Goal: Information Seeking & Learning: Learn about a topic

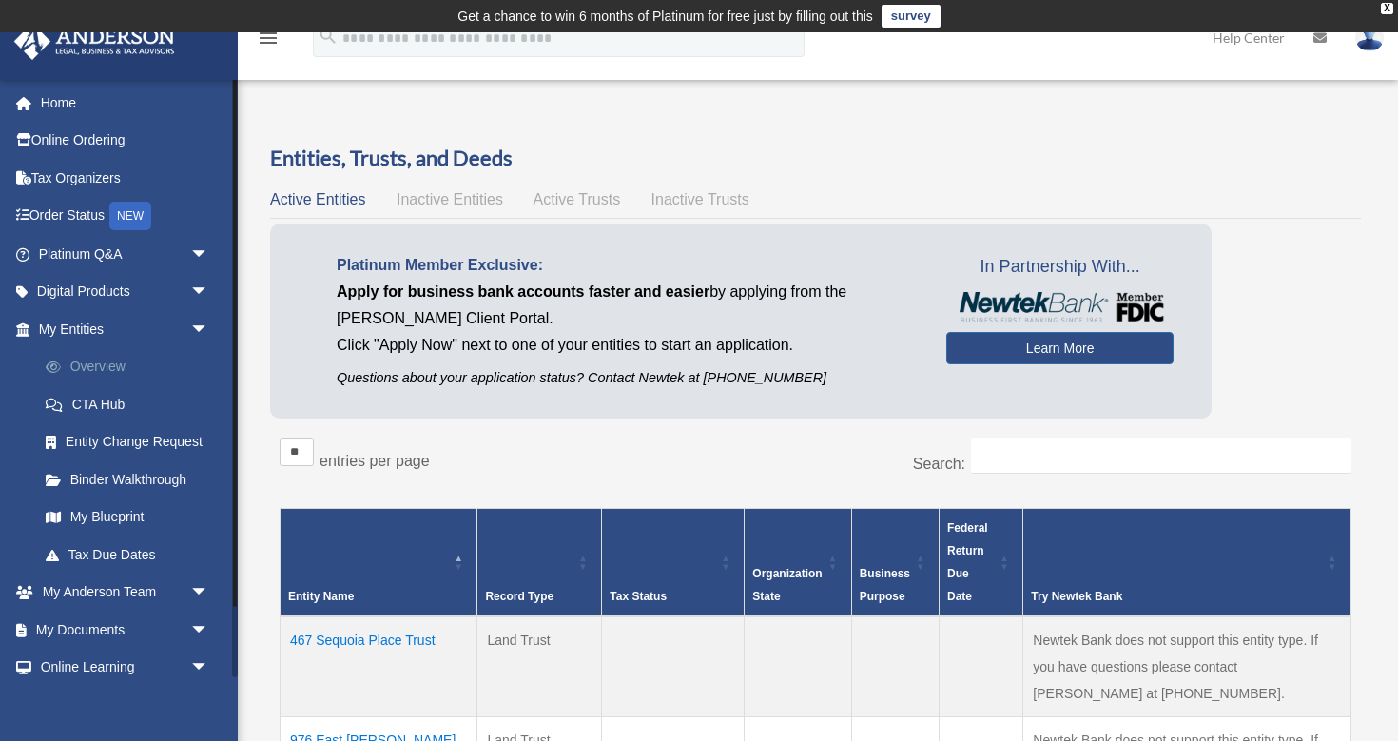
click at [114, 361] on link "Overview" at bounding box center [132, 367] width 211 height 38
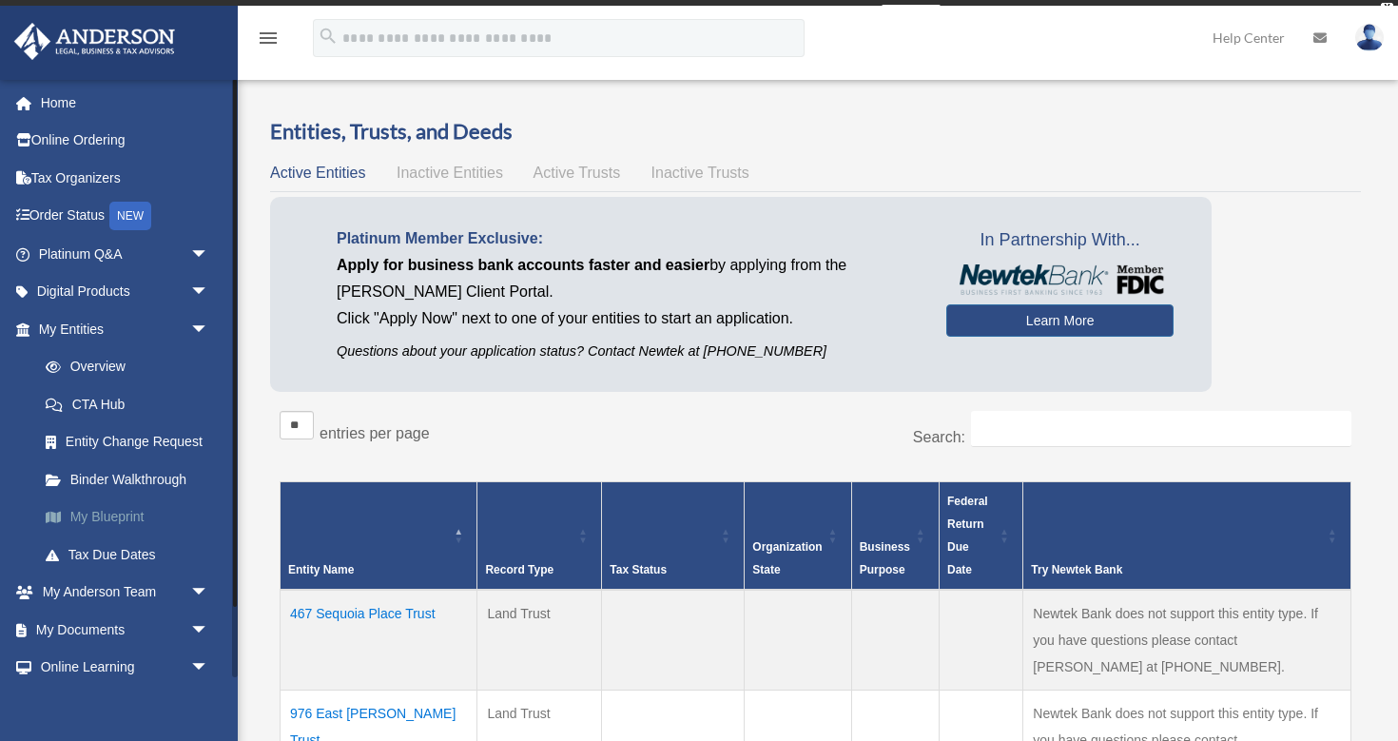
click at [112, 506] on link "My Blueprint" at bounding box center [132, 517] width 211 height 38
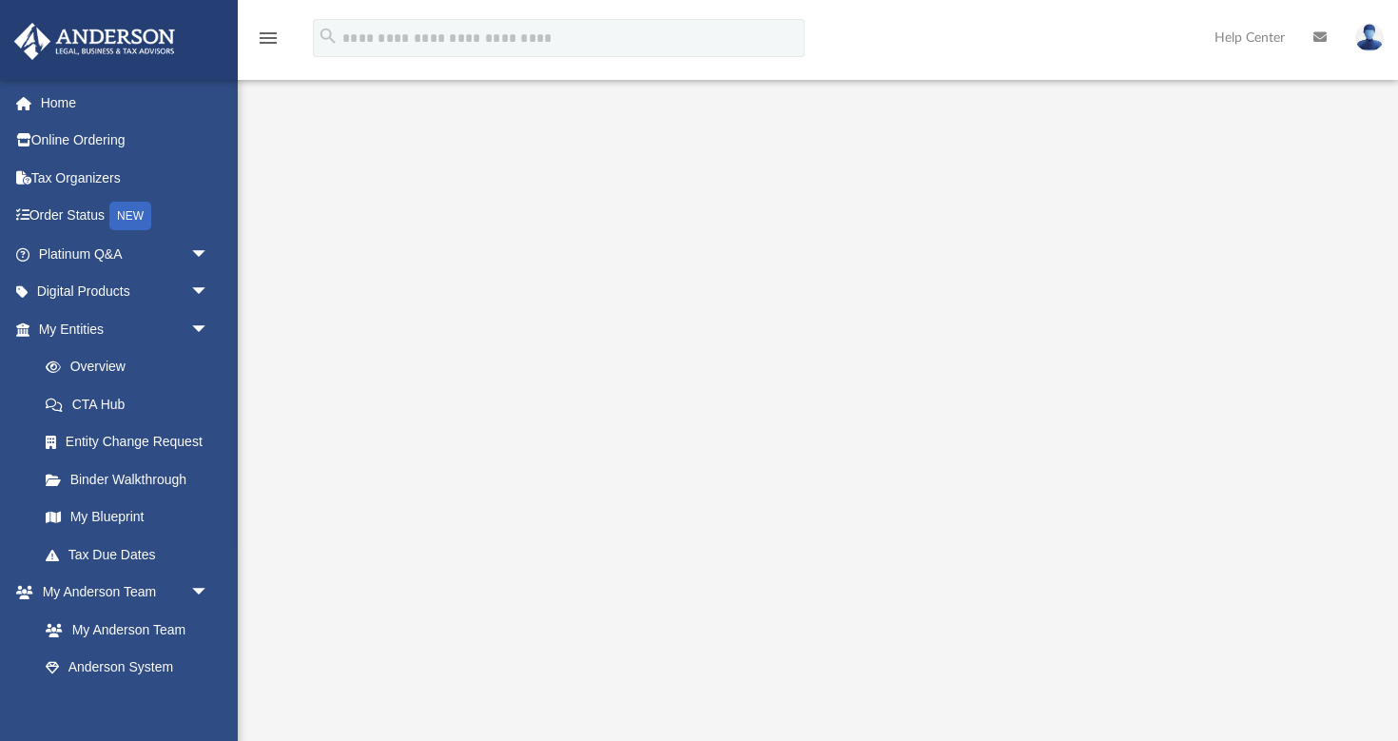
scroll to position [93, 0]
drag, startPoint x: 281, startPoint y: 406, endPoint x: 8, endPoint y: 412, distance: 273.1
click at [8, 412] on div "App [EMAIL_ADDRESS][DOMAIN_NAME] Sign Out [EMAIL_ADDRESS][DOMAIN_NAME] Home Onl…" at bounding box center [699, 405] width 1398 height 821
drag, startPoint x: 1351, startPoint y: 454, endPoint x: 1397, endPoint y: 326, distance: 135.7
click at [1397, 326] on div at bounding box center [818, 435] width 1160 height 761
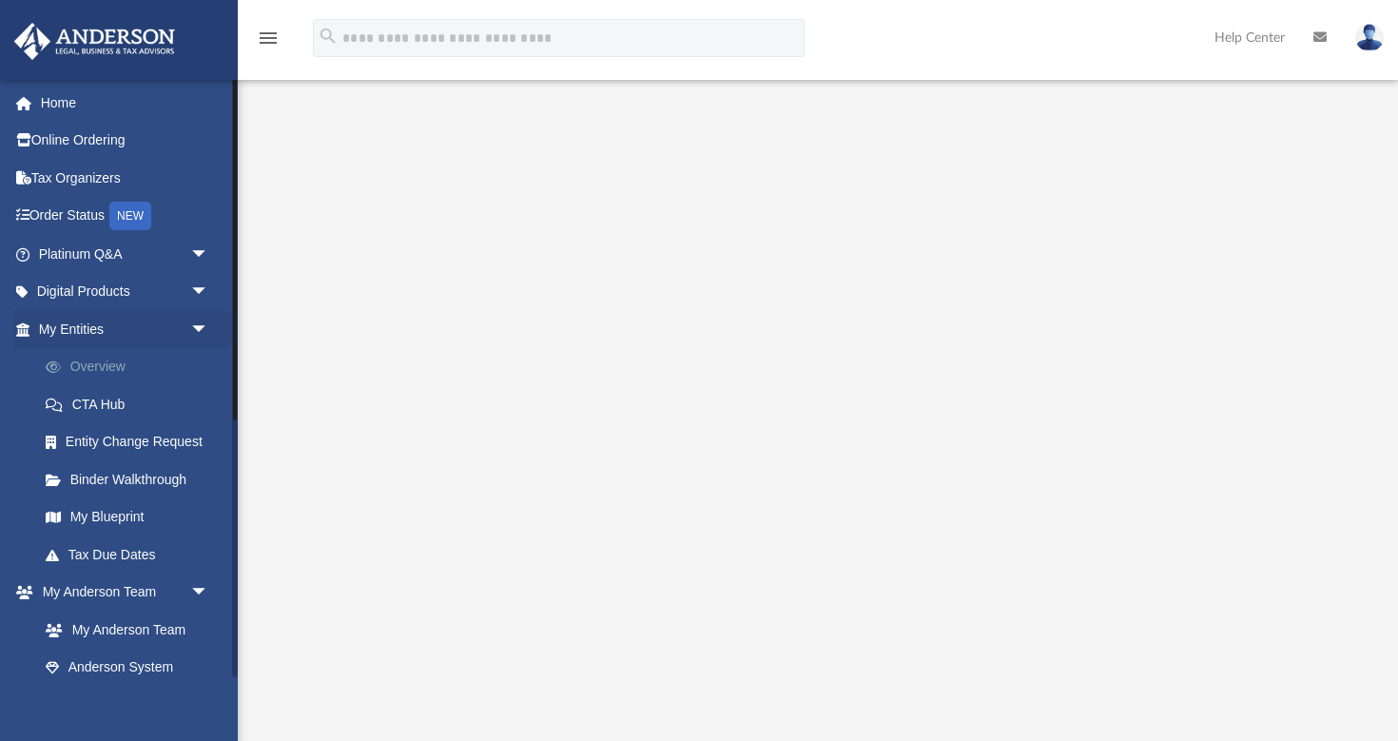
click at [116, 364] on link "Overview" at bounding box center [132, 367] width 211 height 38
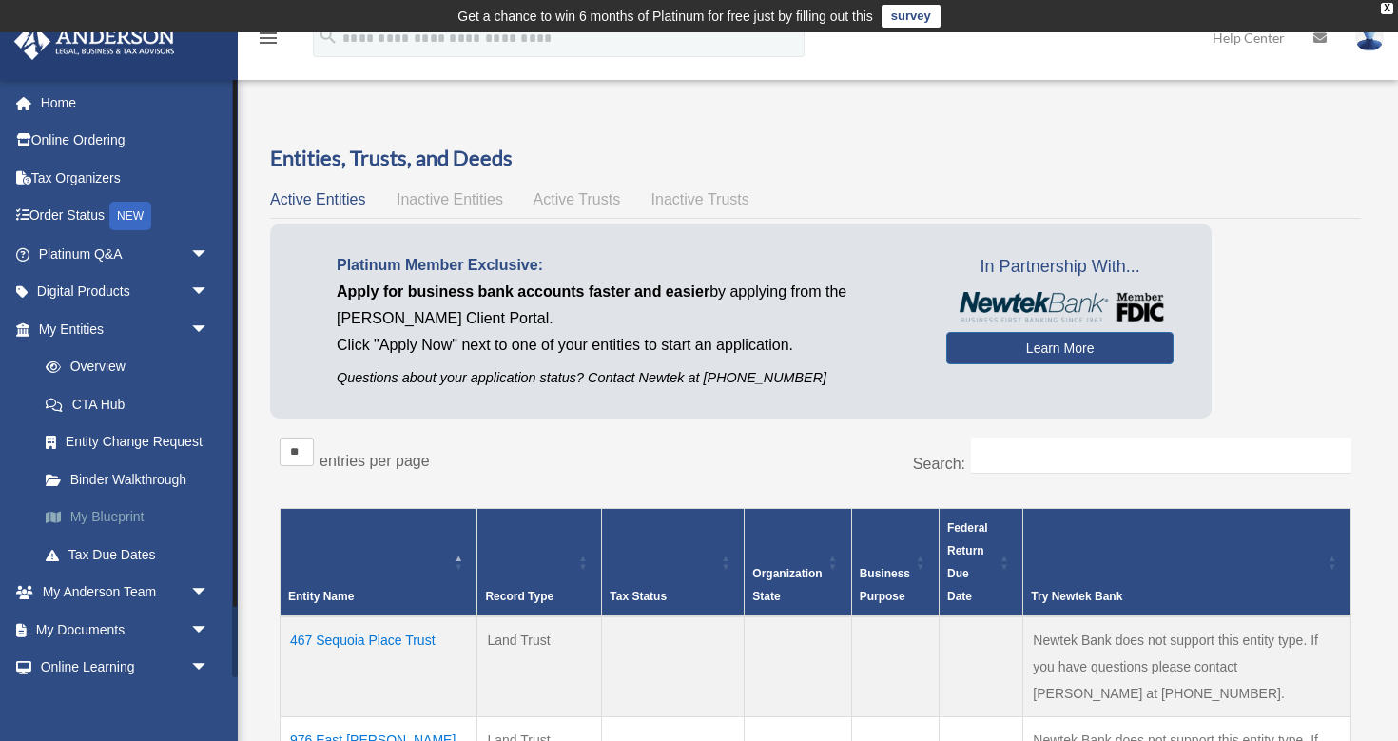
click at [122, 509] on link "My Blueprint" at bounding box center [132, 517] width 211 height 38
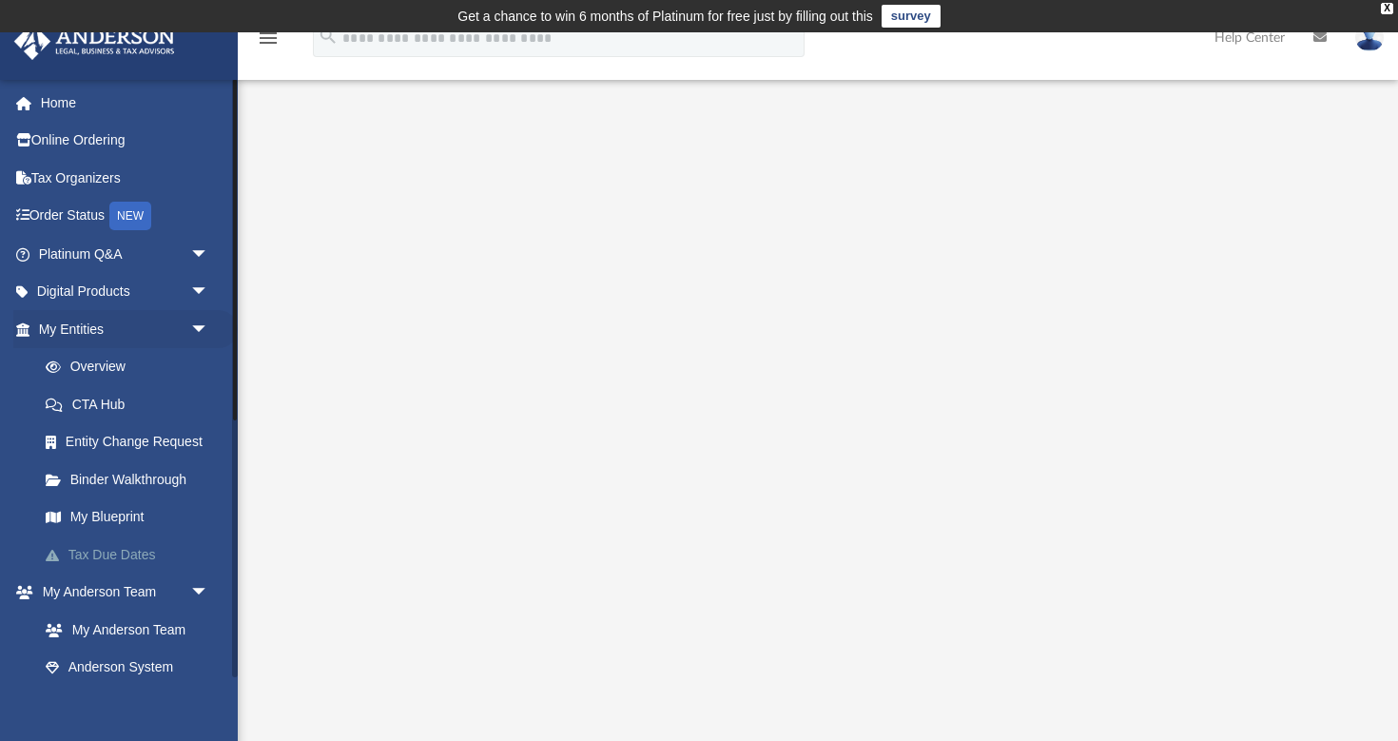
drag, startPoint x: 303, startPoint y: 499, endPoint x: 84, endPoint y: 532, distance: 222.1
click at [112, 366] on link "Overview" at bounding box center [132, 367] width 211 height 38
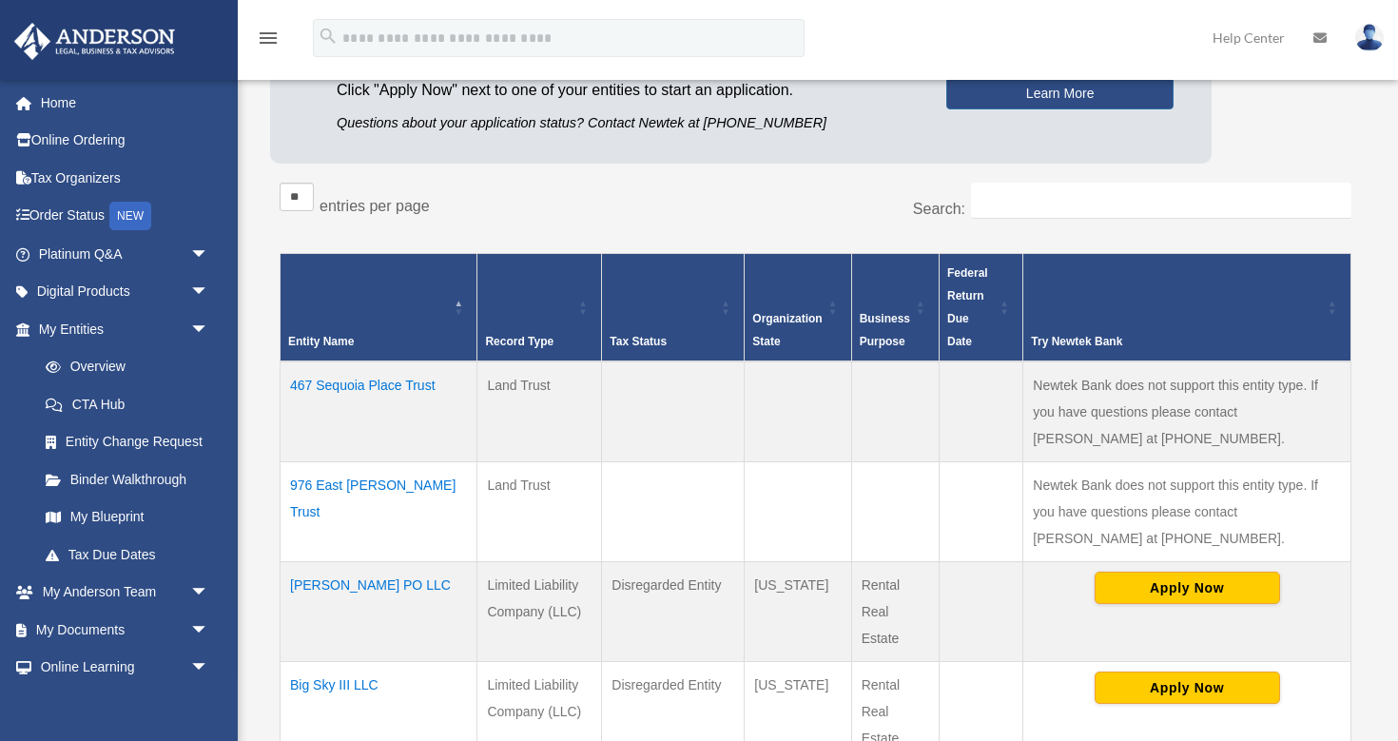
scroll to position [261, 0]
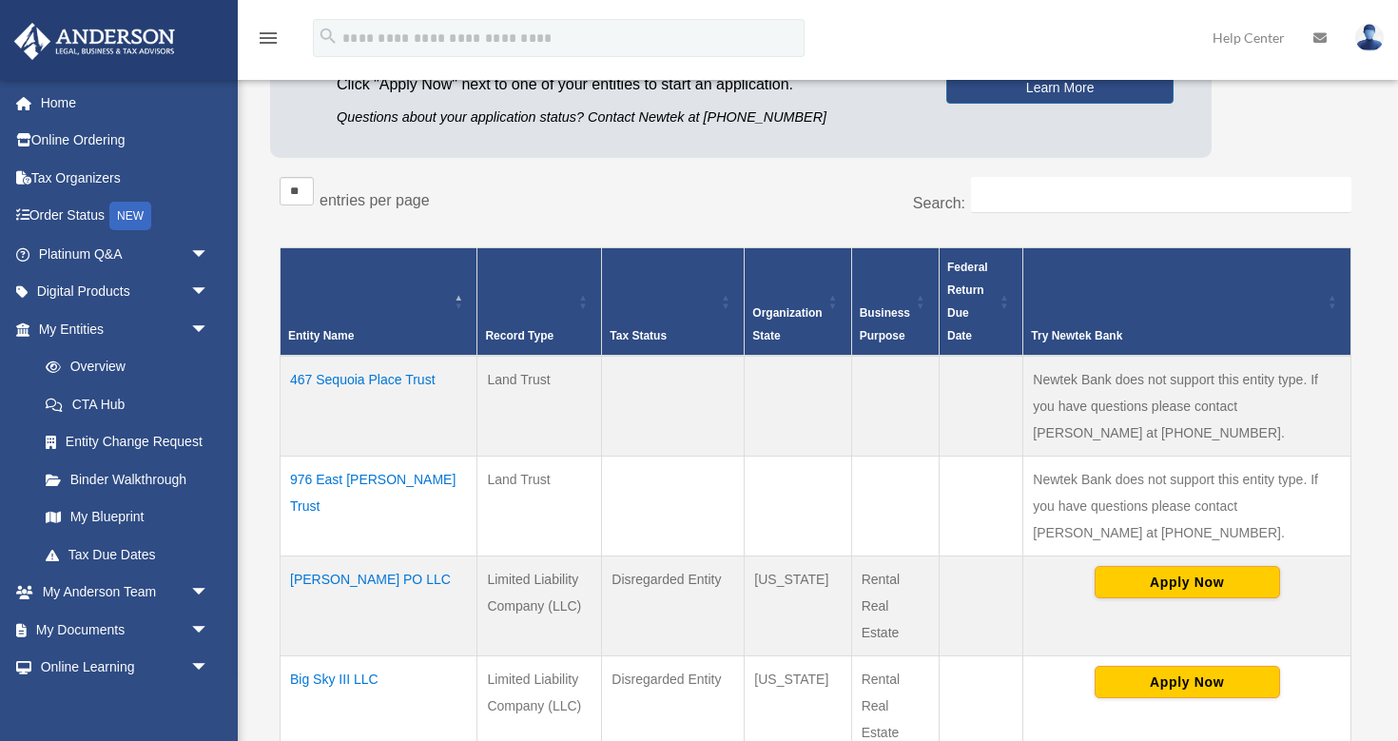
click at [405, 377] on td "467 Sequoia Place Trust" at bounding box center [379, 406] width 197 height 101
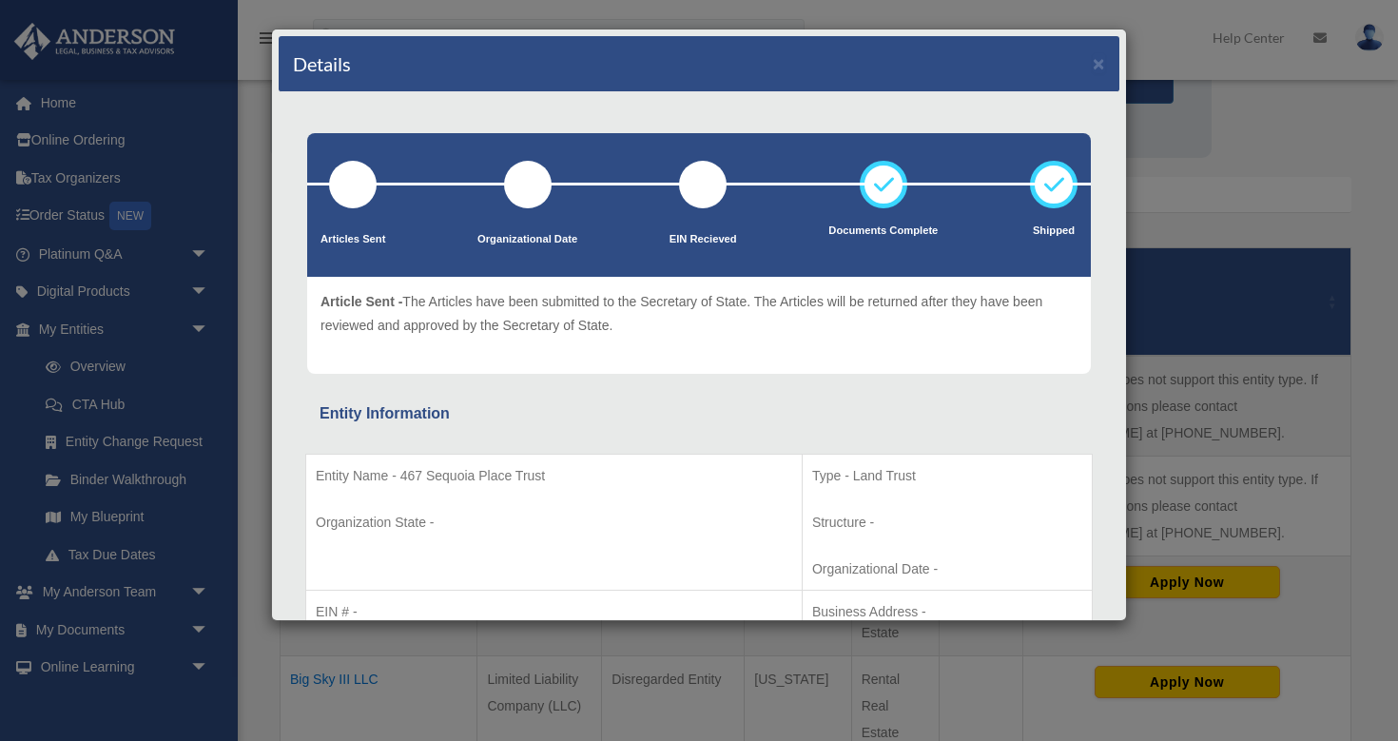
scroll to position [0, 0]
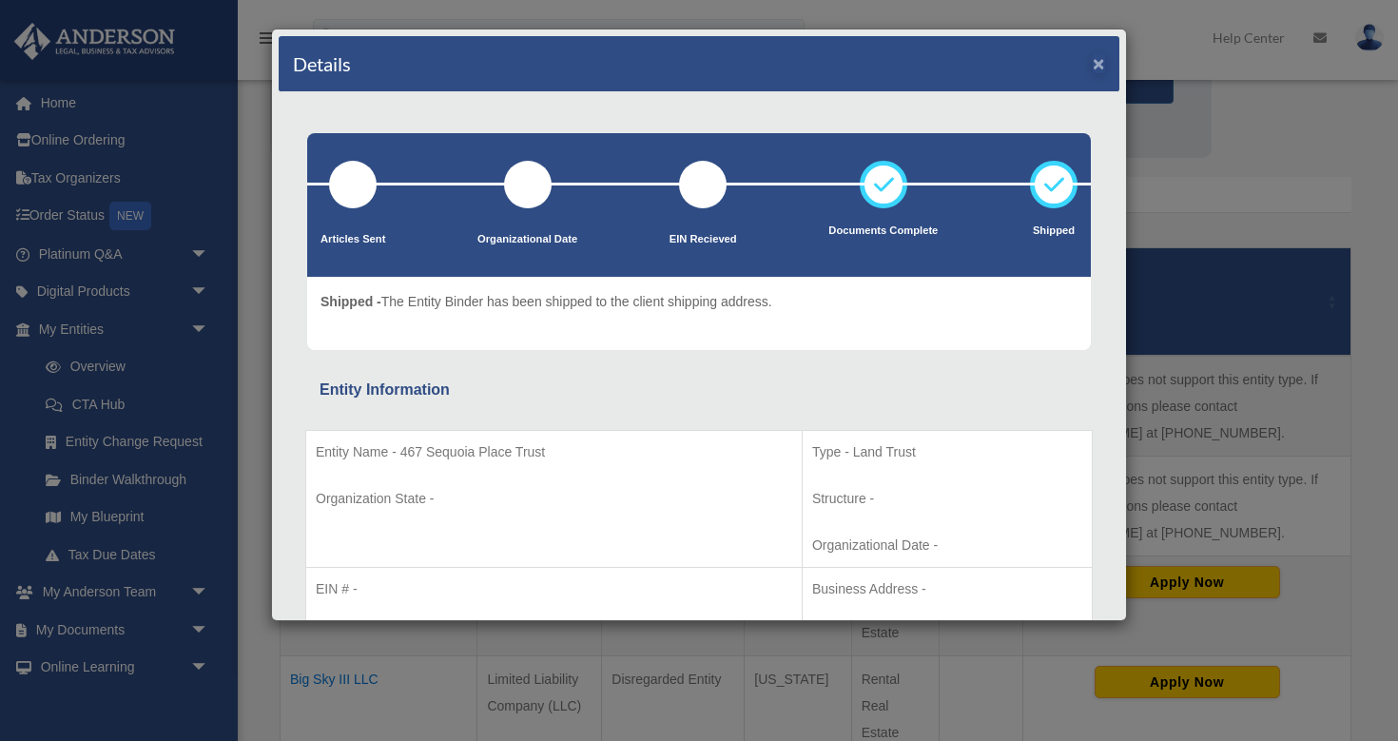
click at [1099, 64] on button "×" at bounding box center [1099, 63] width 12 height 20
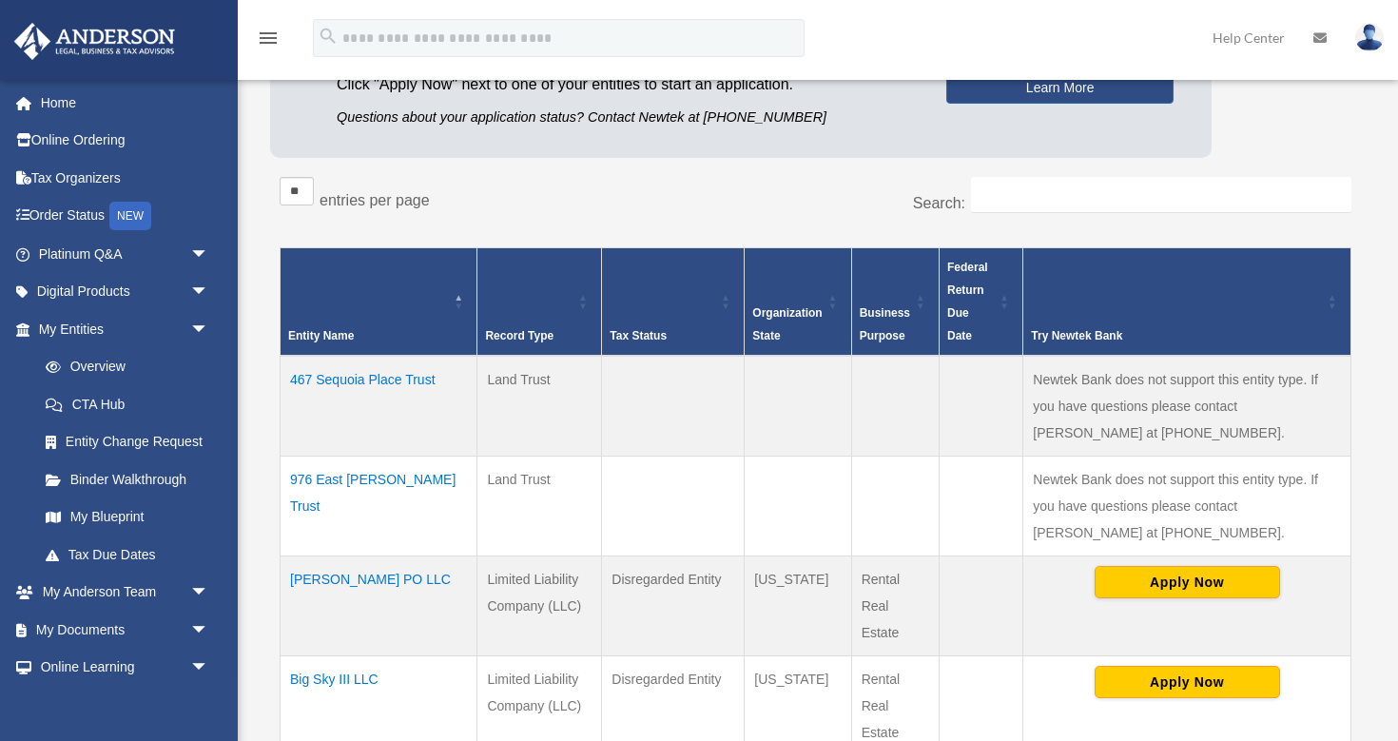
click at [418, 476] on td "976 East Edgecomb Trust" at bounding box center [379, 506] width 197 height 100
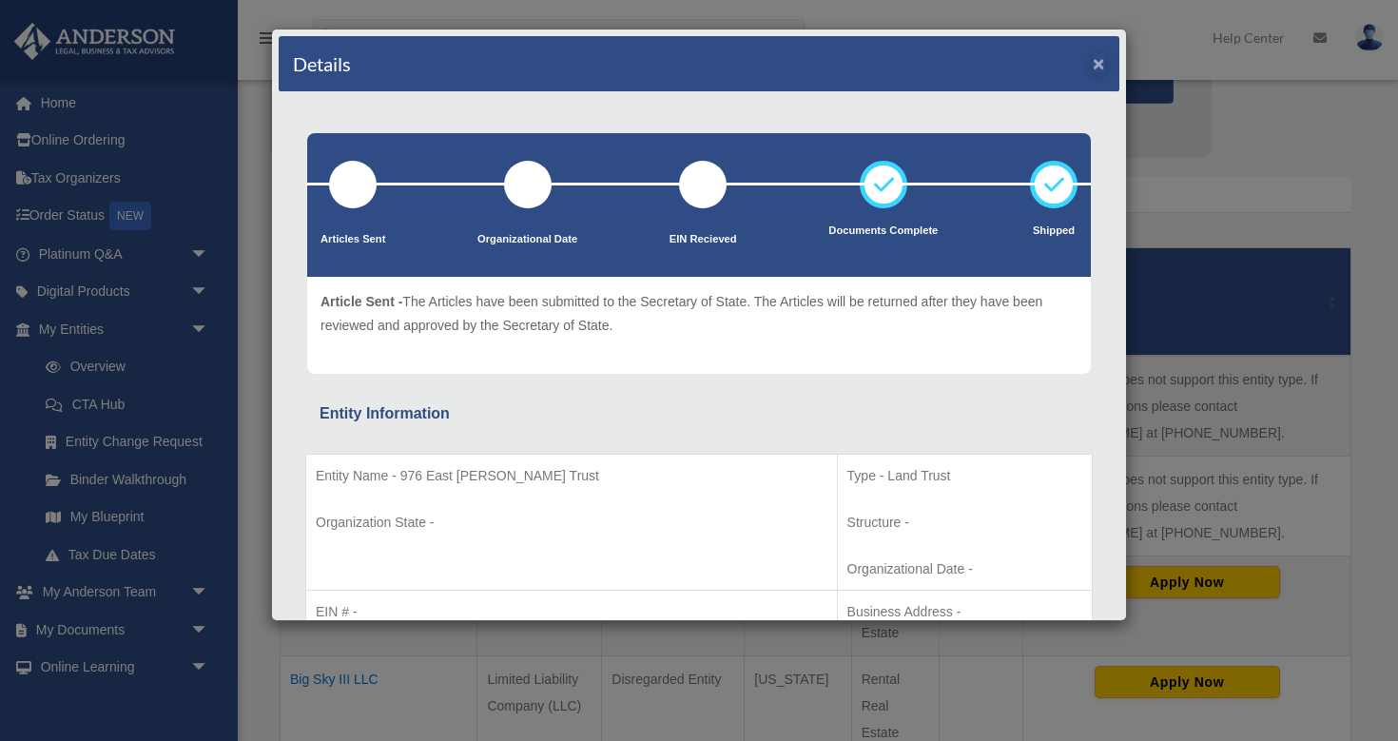
click at [1100, 64] on button "×" at bounding box center [1099, 63] width 12 height 20
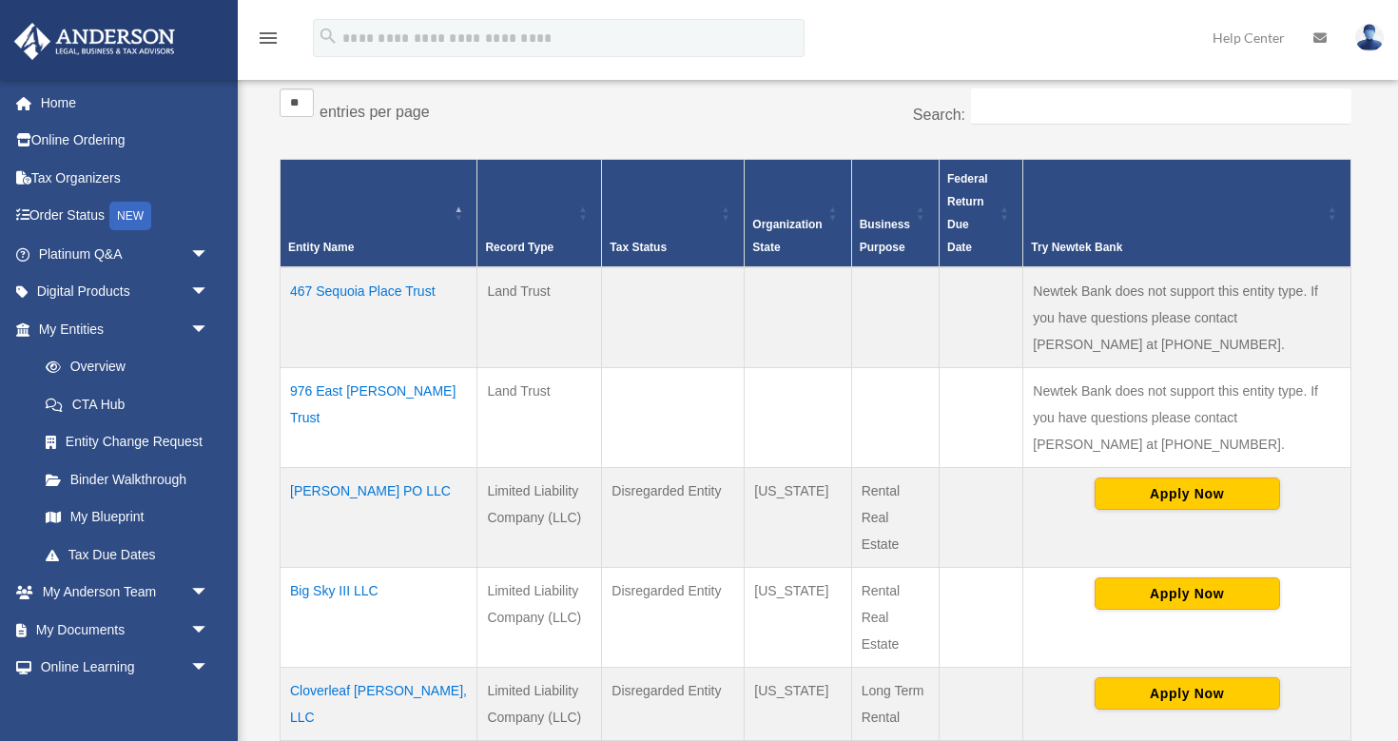
scroll to position [356, 0]
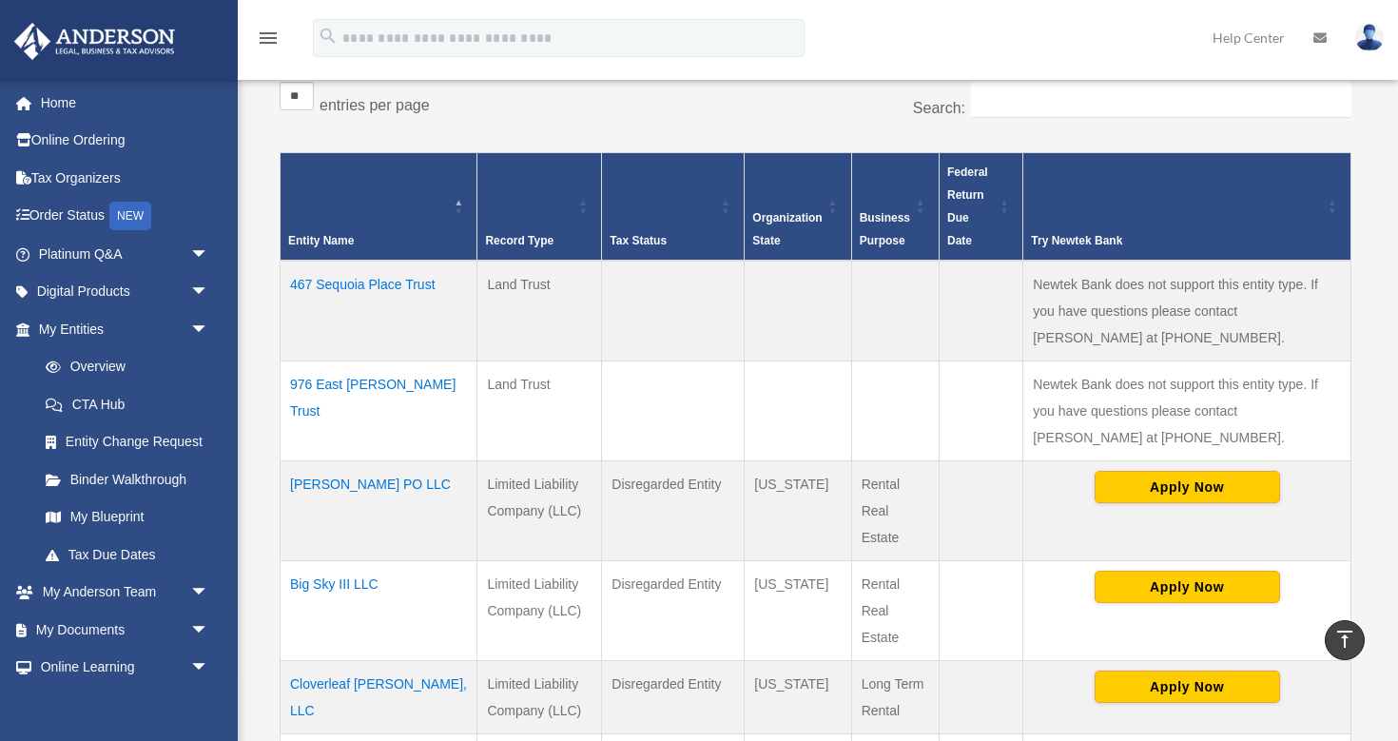
click at [406, 479] on td "Alondra Van Ness PO LLC" at bounding box center [379, 510] width 197 height 100
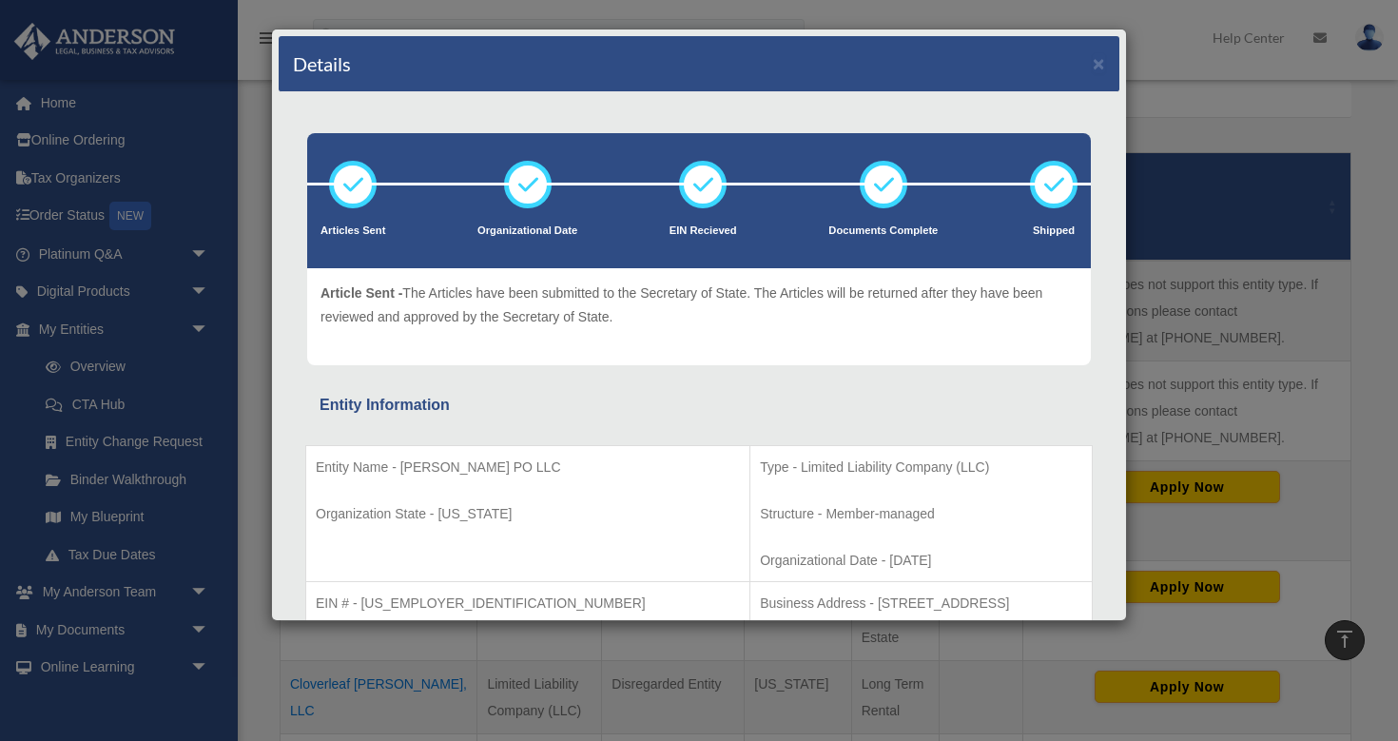
scroll to position [0, 0]
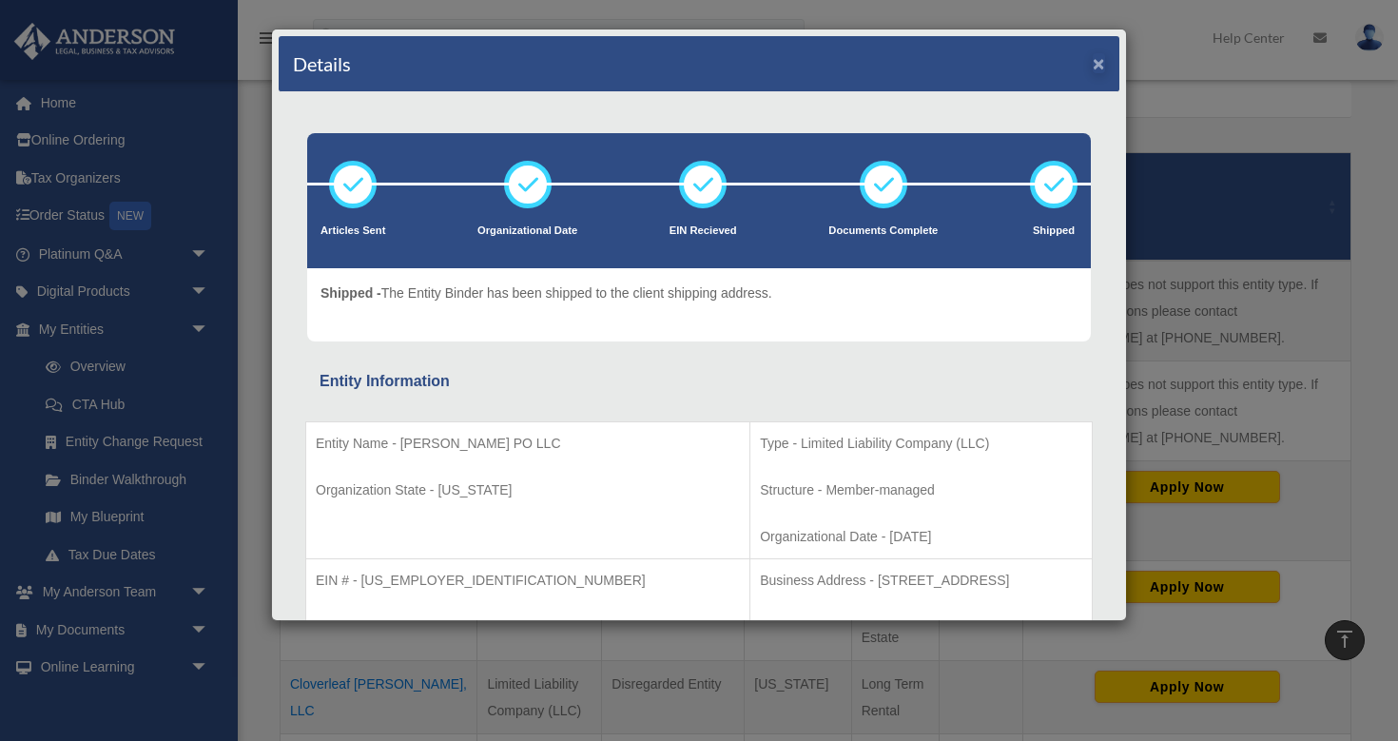
click at [1099, 64] on button "×" at bounding box center [1099, 63] width 12 height 20
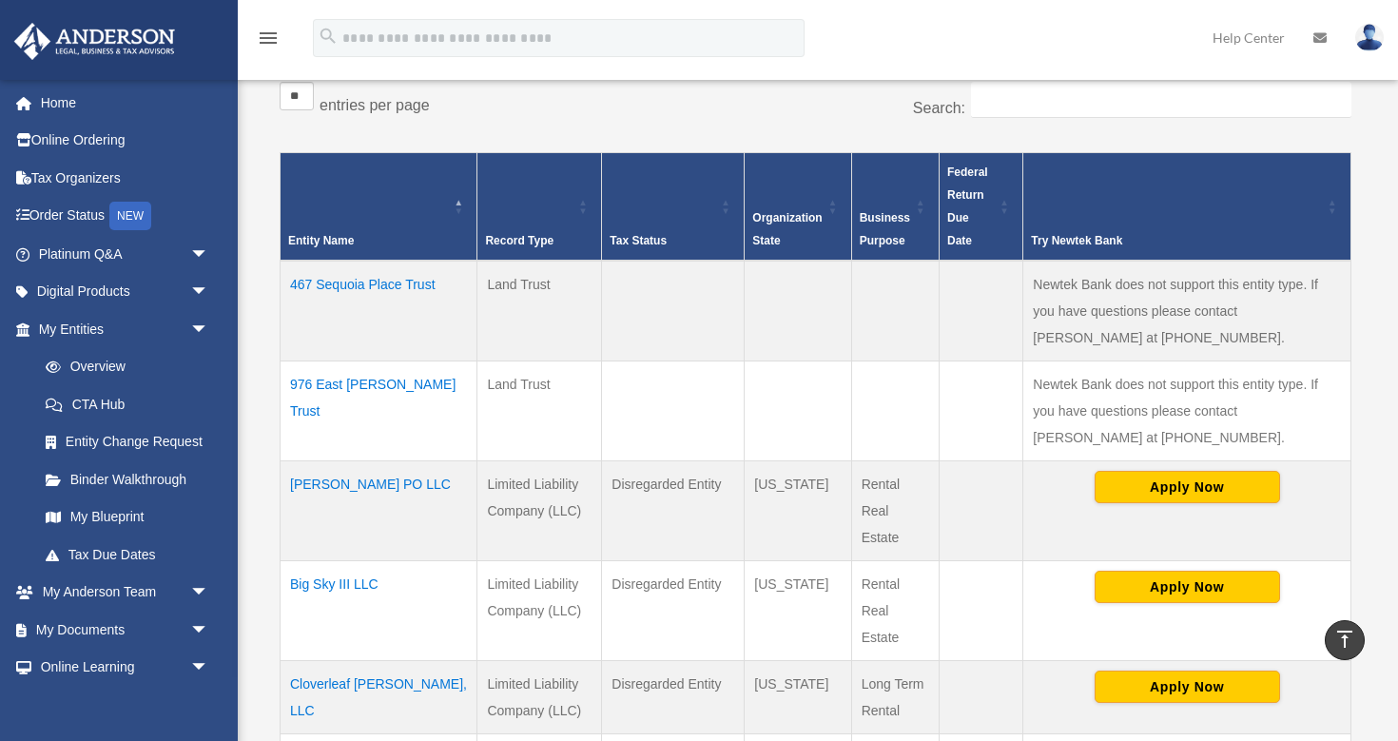
click at [328, 577] on td "Big Sky III LLC" at bounding box center [379, 610] width 197 height 100
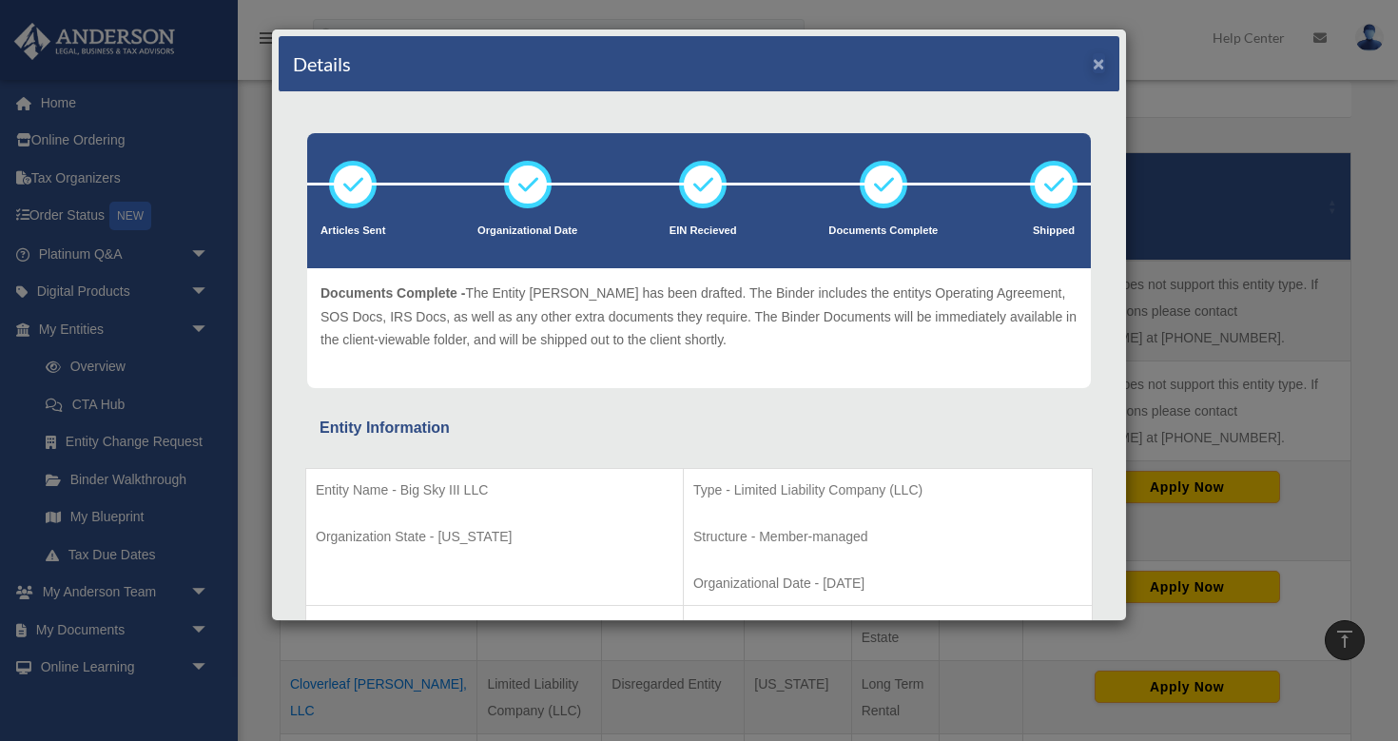
click at [1096, 67] on button "×" at bounding box center [1099, 63] width 12 height 20
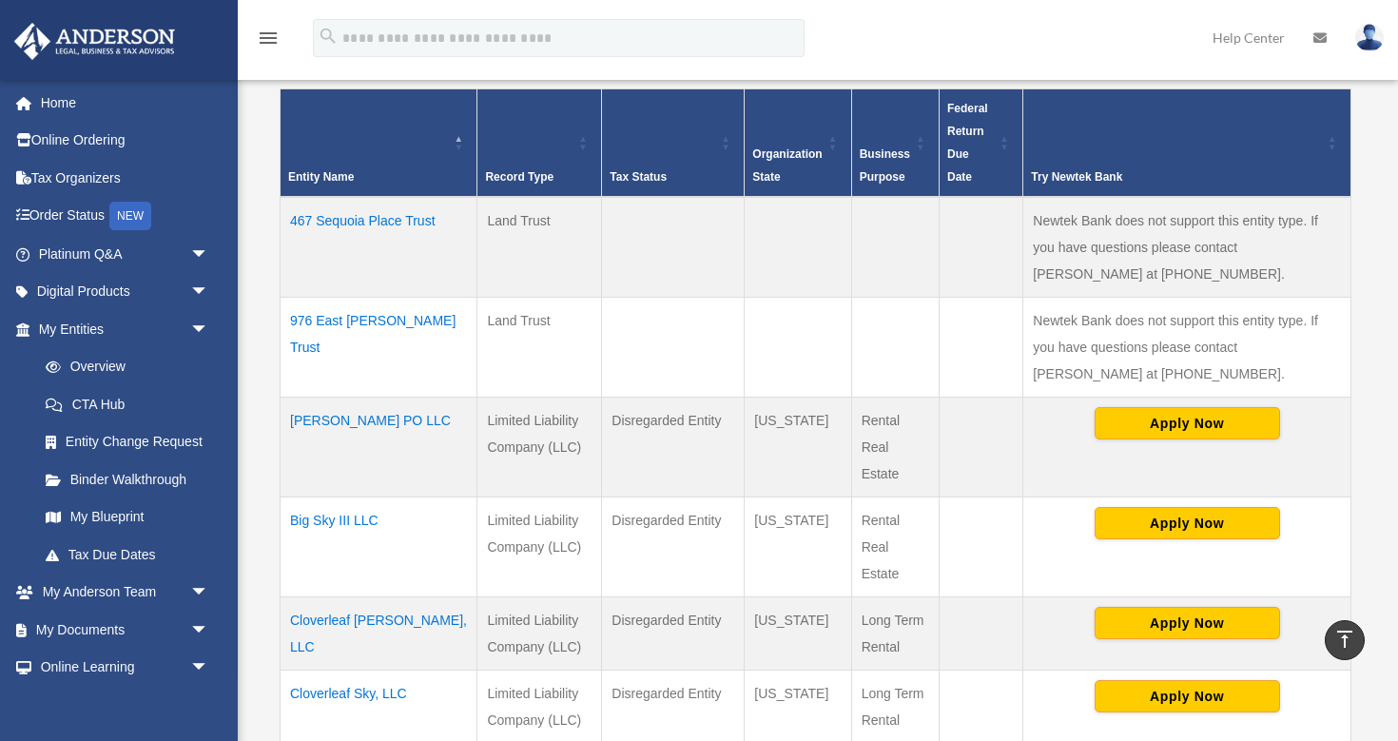
scroll to position [429, 0]
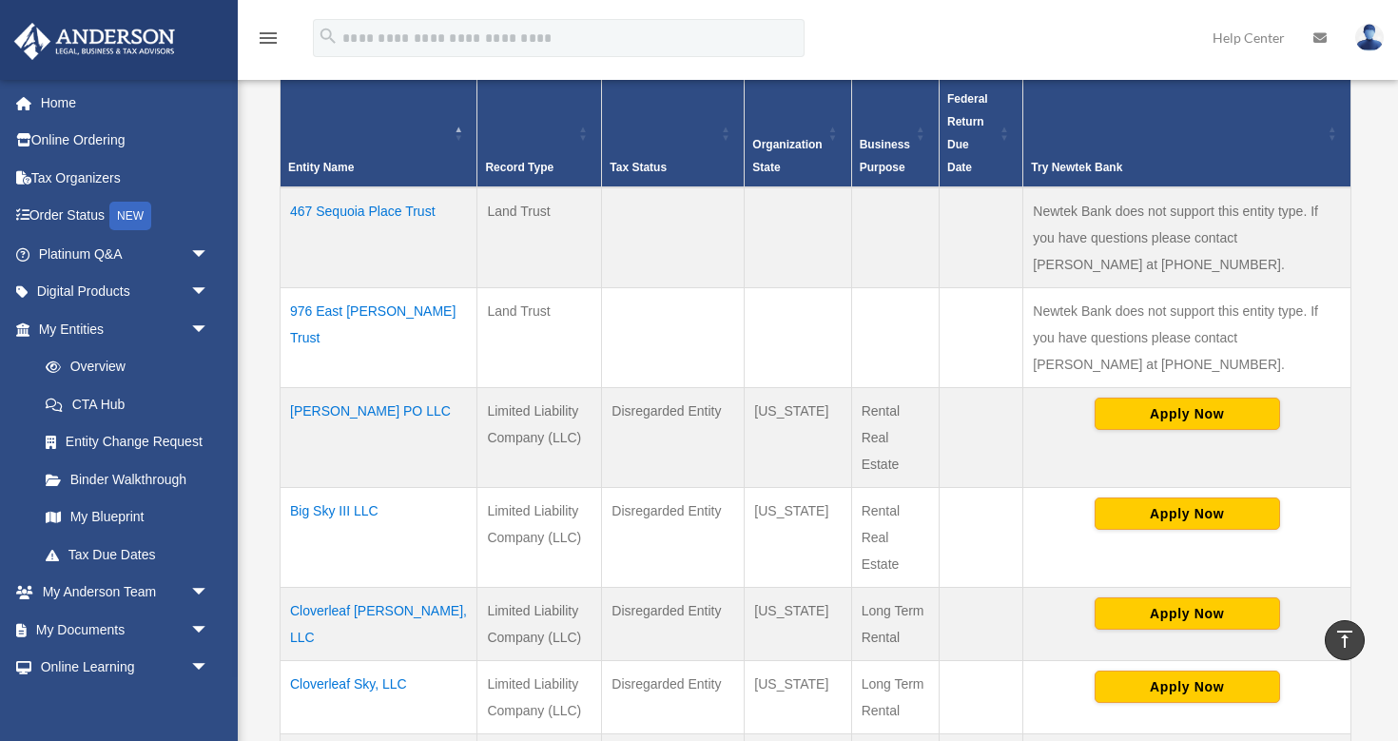
click at [364, 610] on td "Cloverleaf Meadows, LLC" at bounding box center [379, 623] width 197 height 73
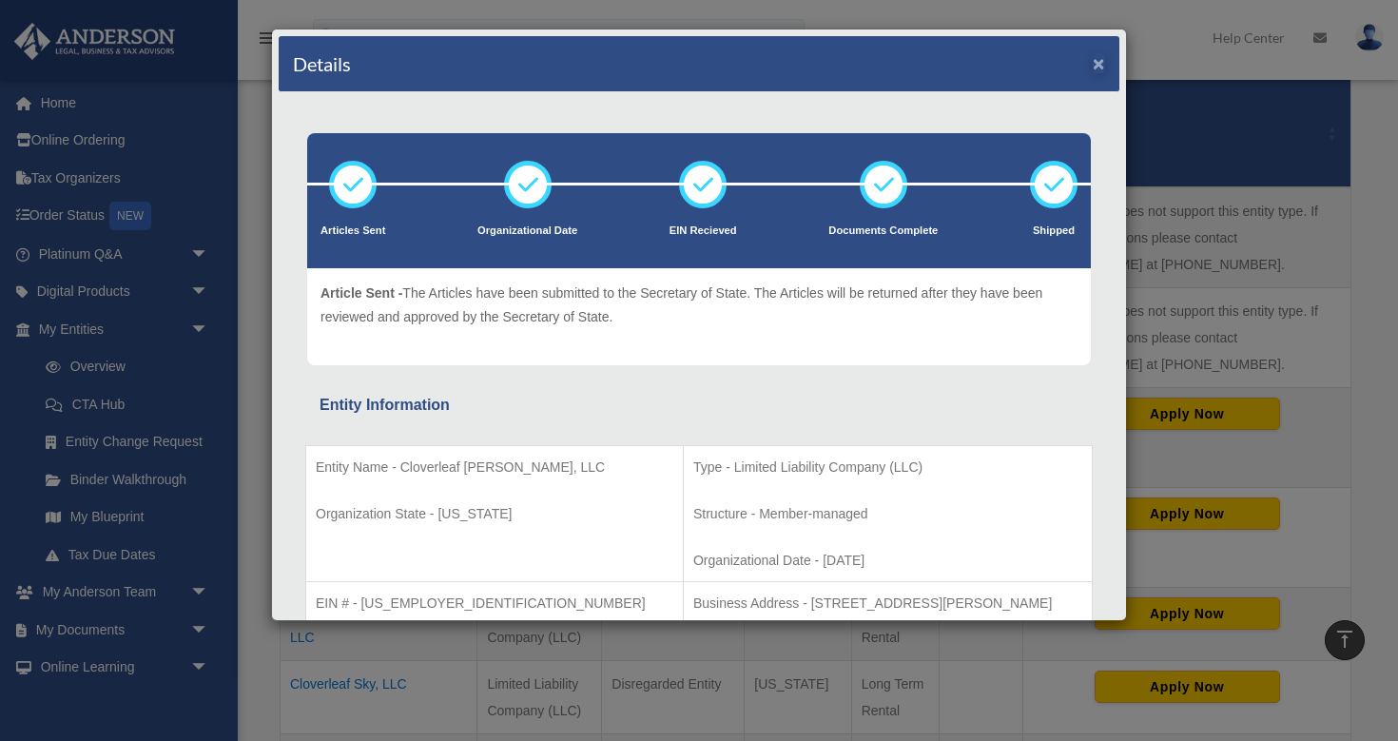
scroll to position [0, 0]
click at [1098, 63] on button "×" at bounding box center [1099, 63] width 12 height 20
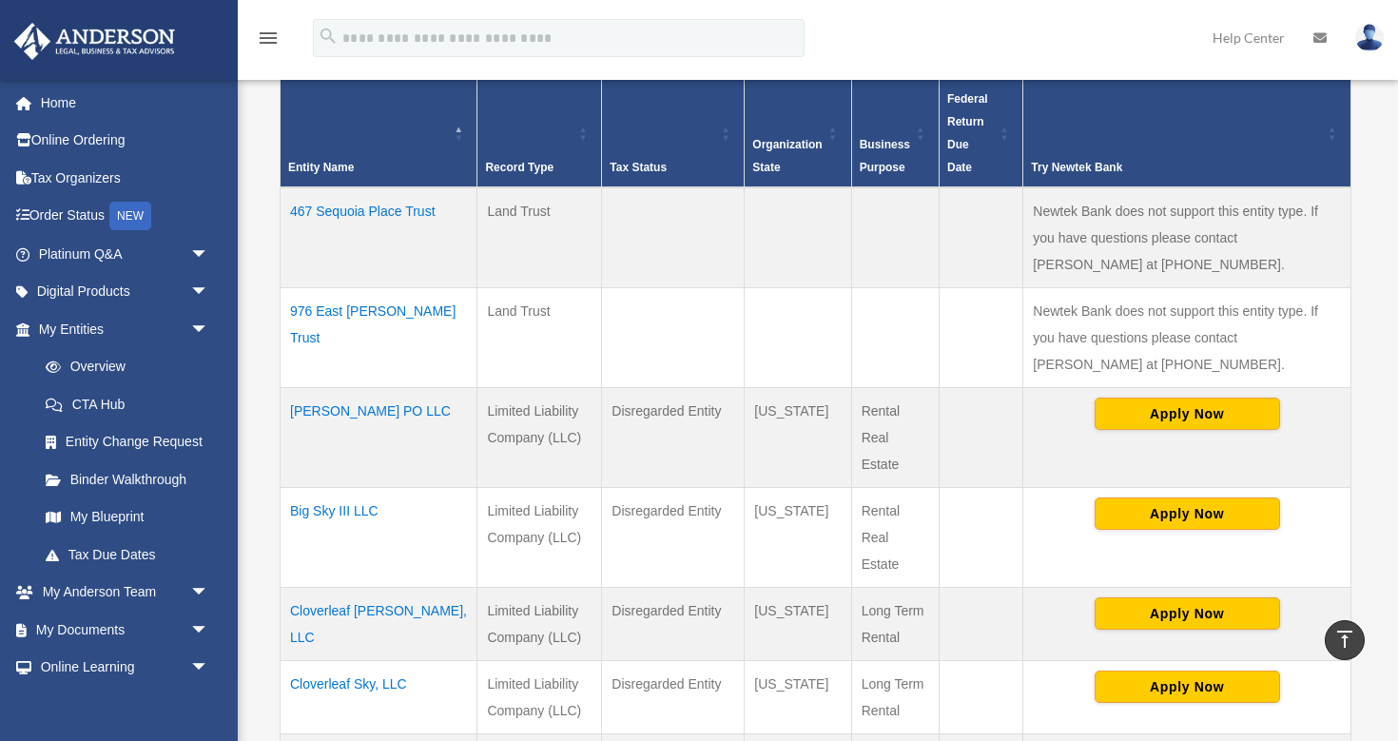
click at [343, 679] on td "Cloverleaf Sky, LLC" at bounding box center [379, 696] width 197 height 73
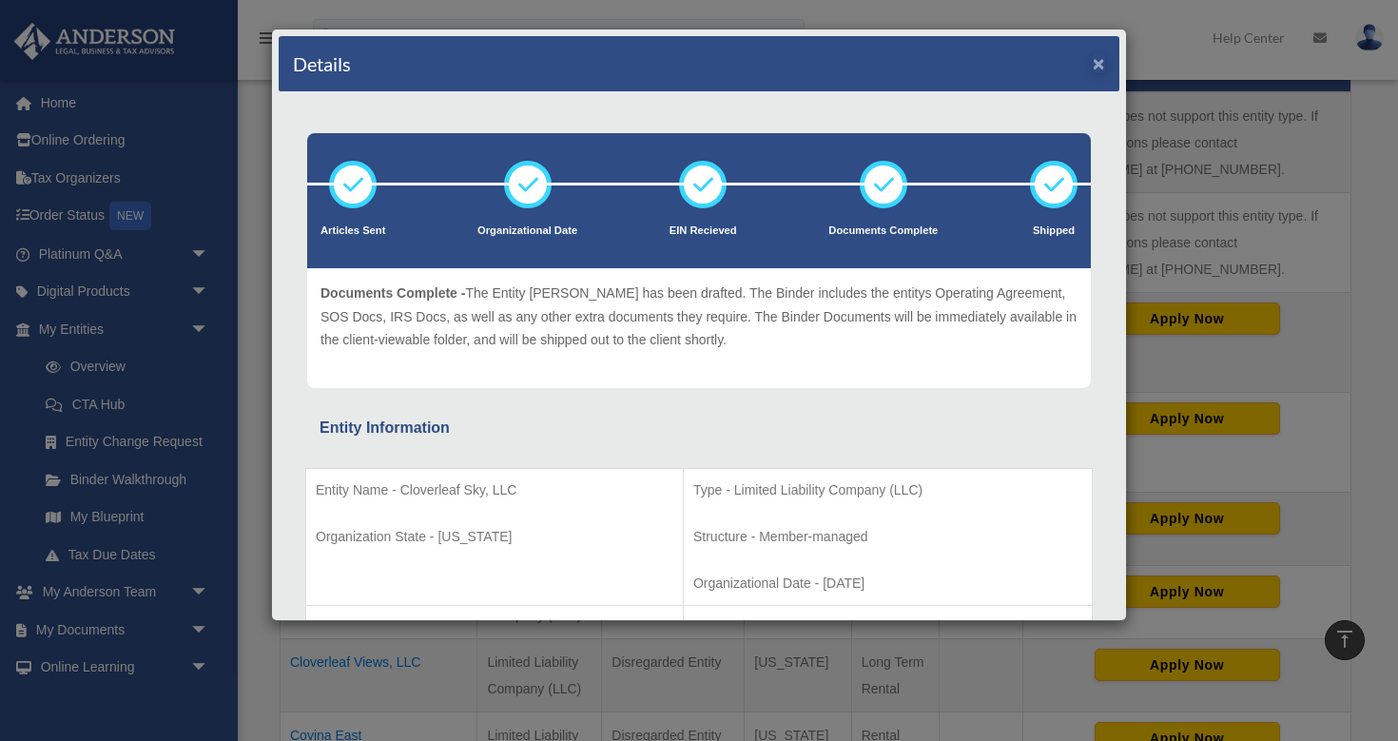
click at [1100, 68] on button "×" at bounding box center [1099, 63] width 12 height 20
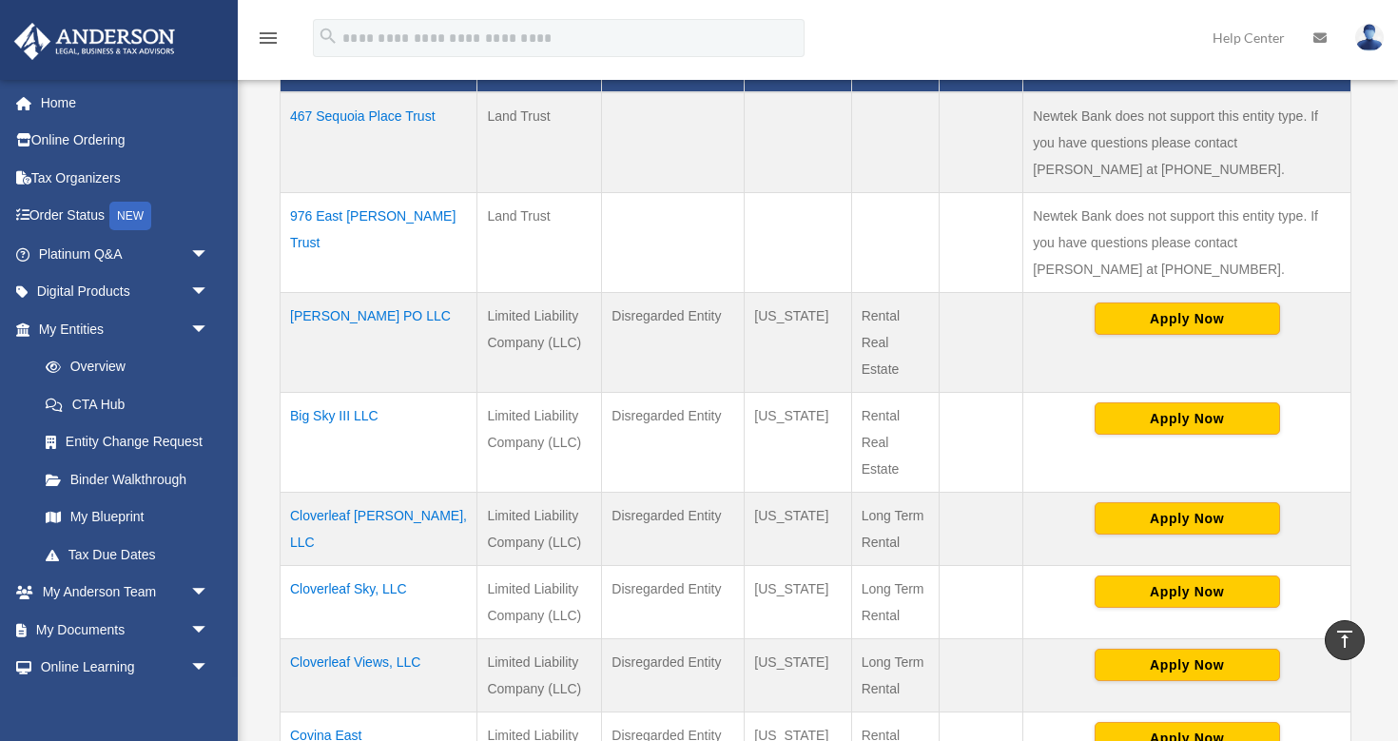
click at [376, 660] on td "Cloverleaf Views, LLC" at bounding box center [379, 674] width 197 height 73
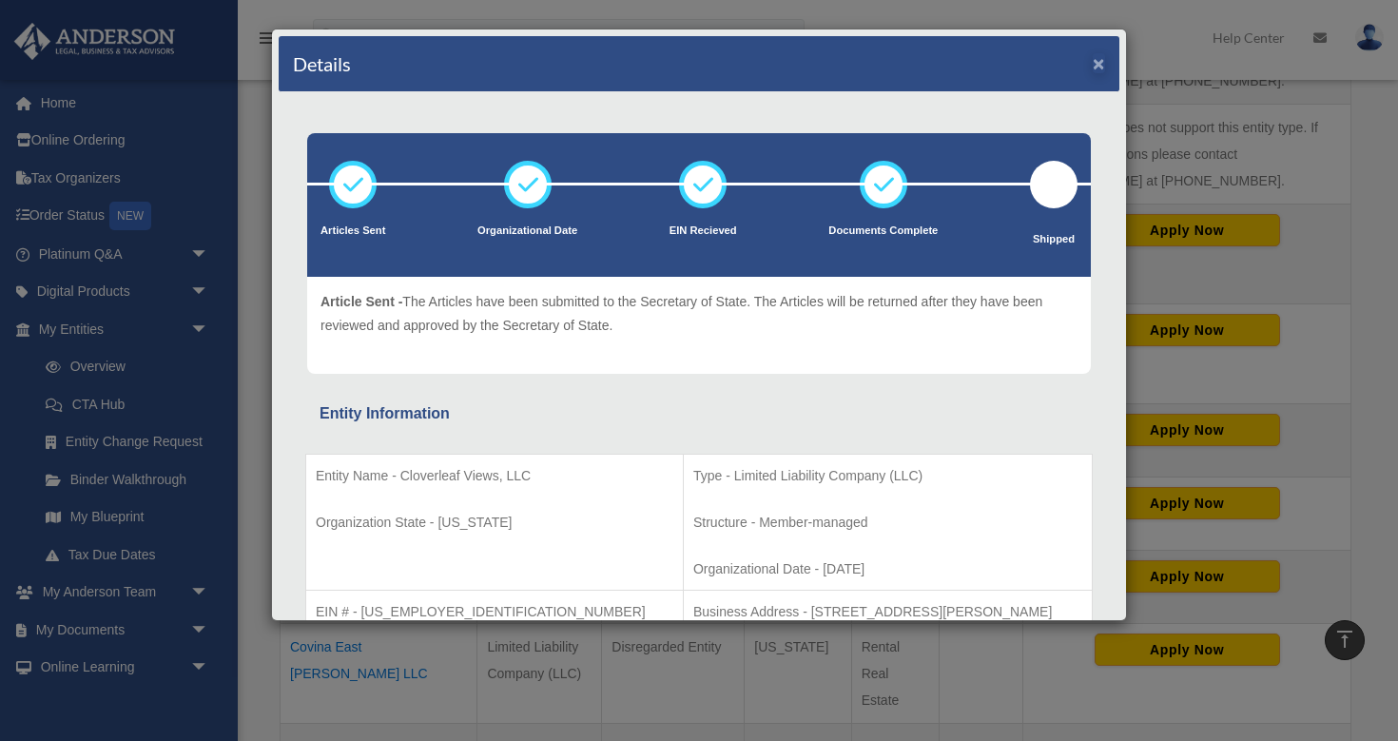
click at [1101, 66] on button "×" at bounding box center [1099, 63] width 12 height 20
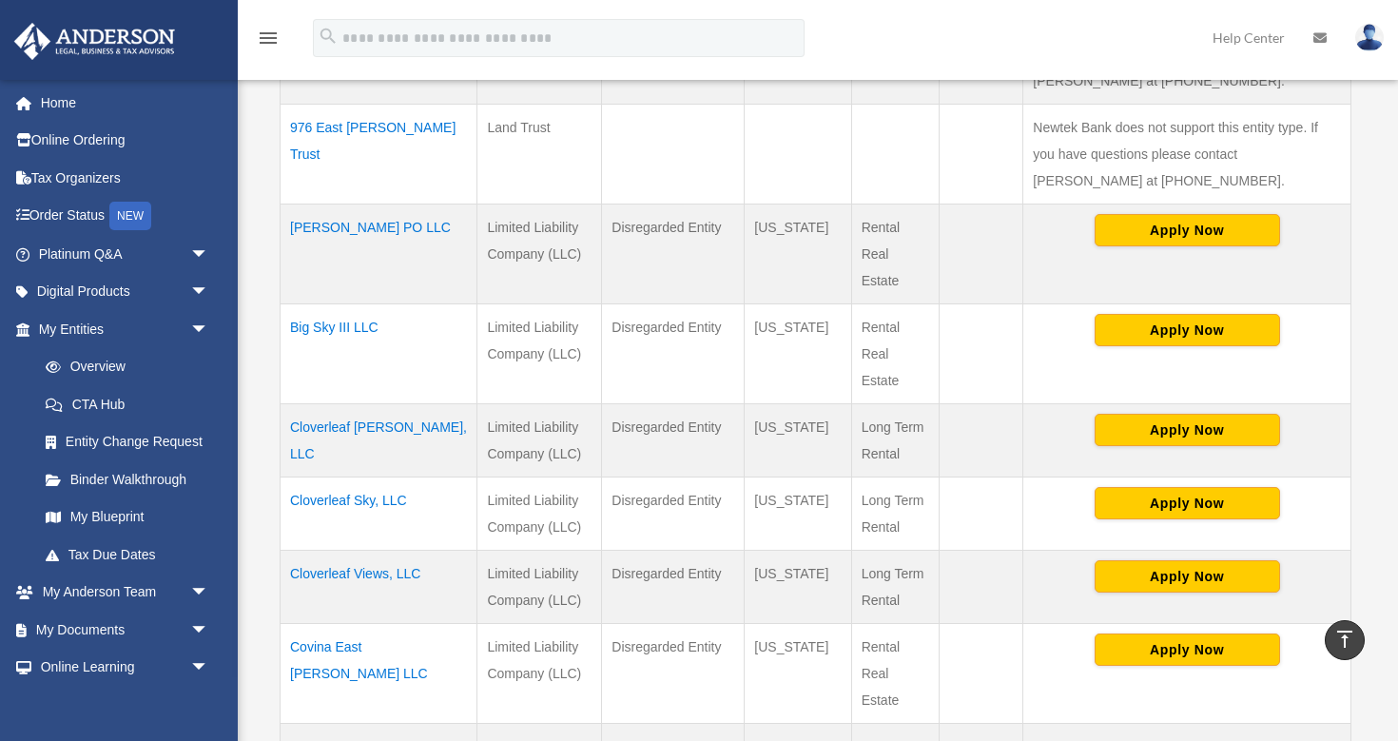
click at [367, 644] on td "Covina East Edgecomb LLC" at bounding box center [379, 673] width 197 height 100
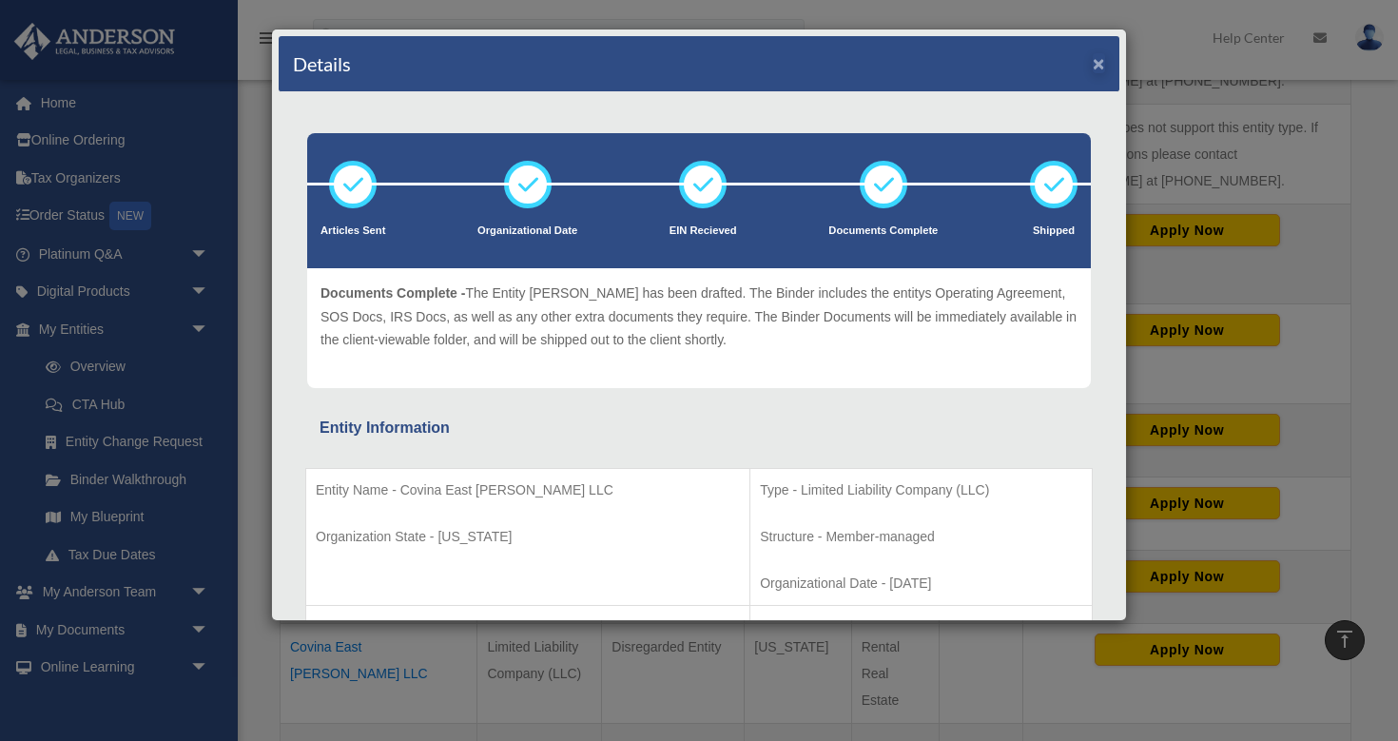
click at [1099, 64] on button "×" at bounding box center [1099, 63] width 12 height 20
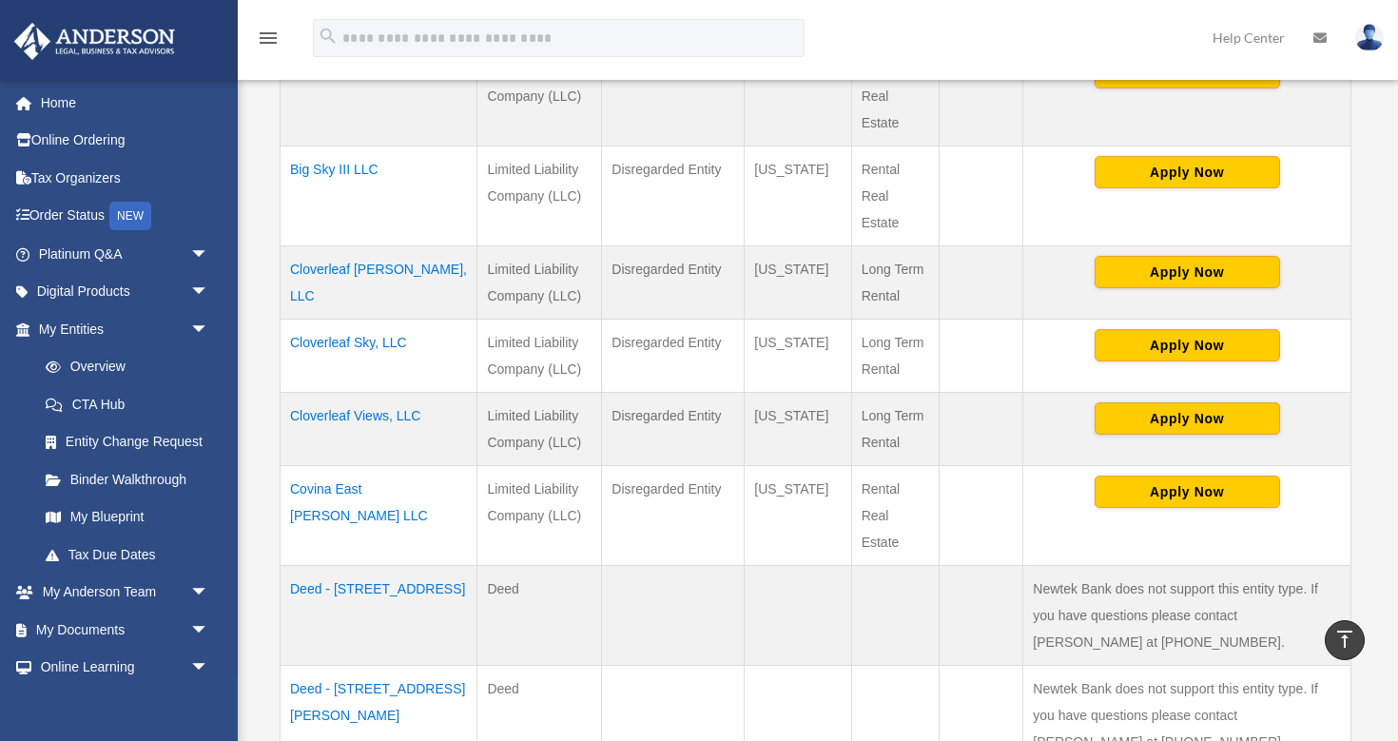
scroll to position [778, 0]
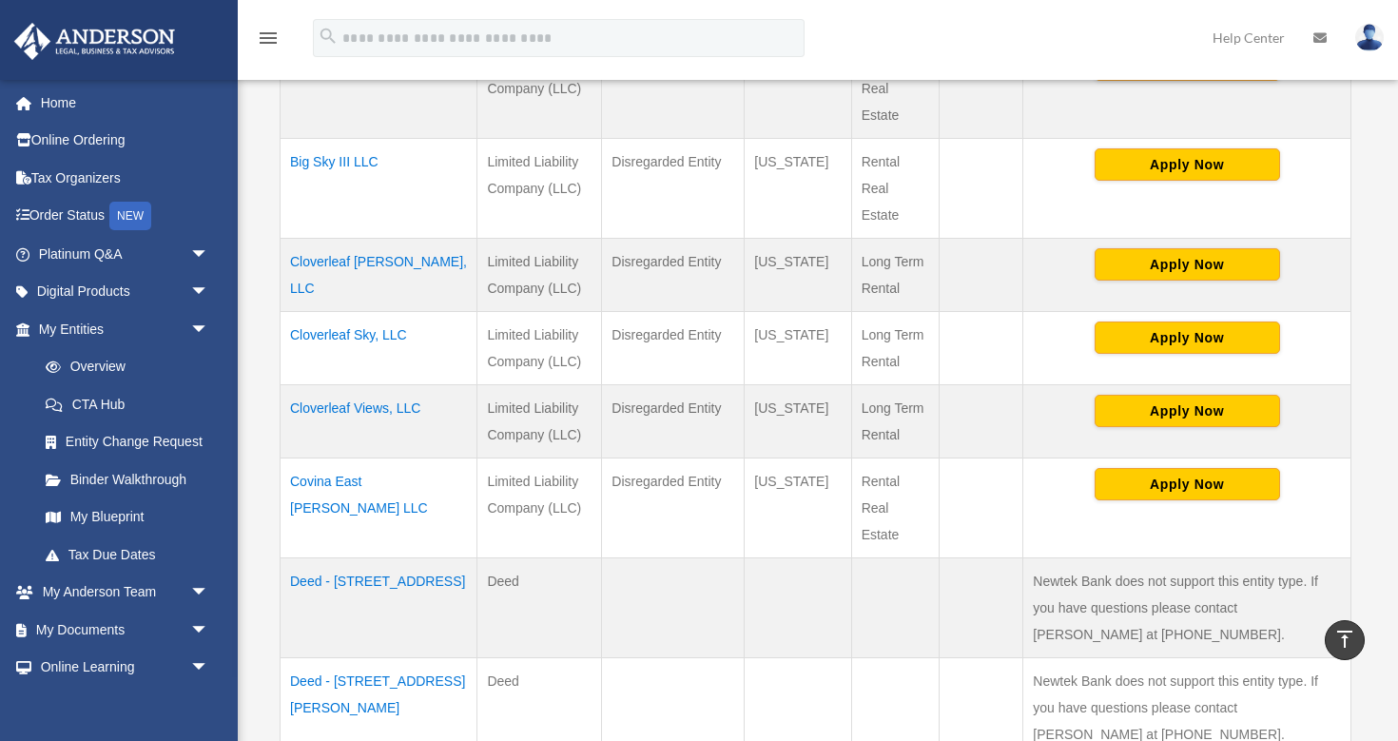
click at [405, 580] on td "Deed - 467 Sequoia Place" at bounding box center [379, 607] width 197 height 100
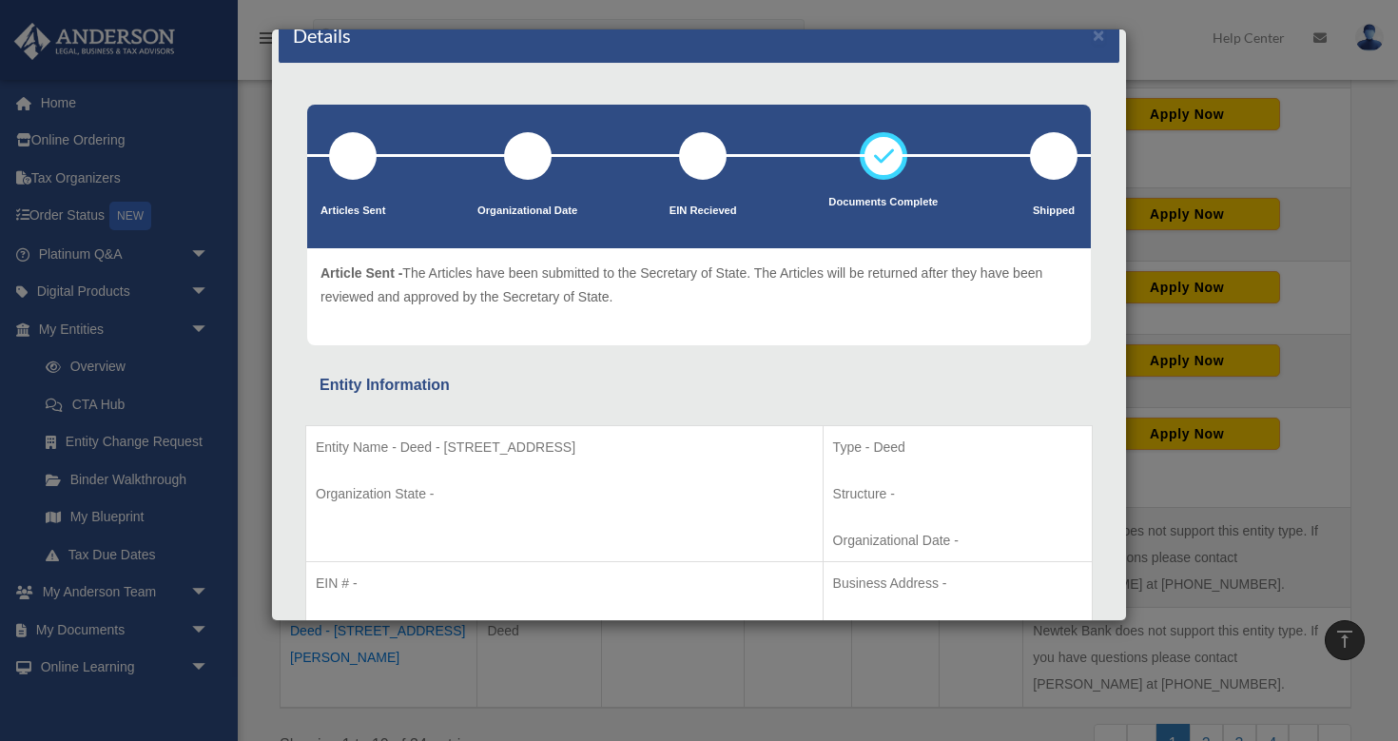
scroll to position [24, 0]
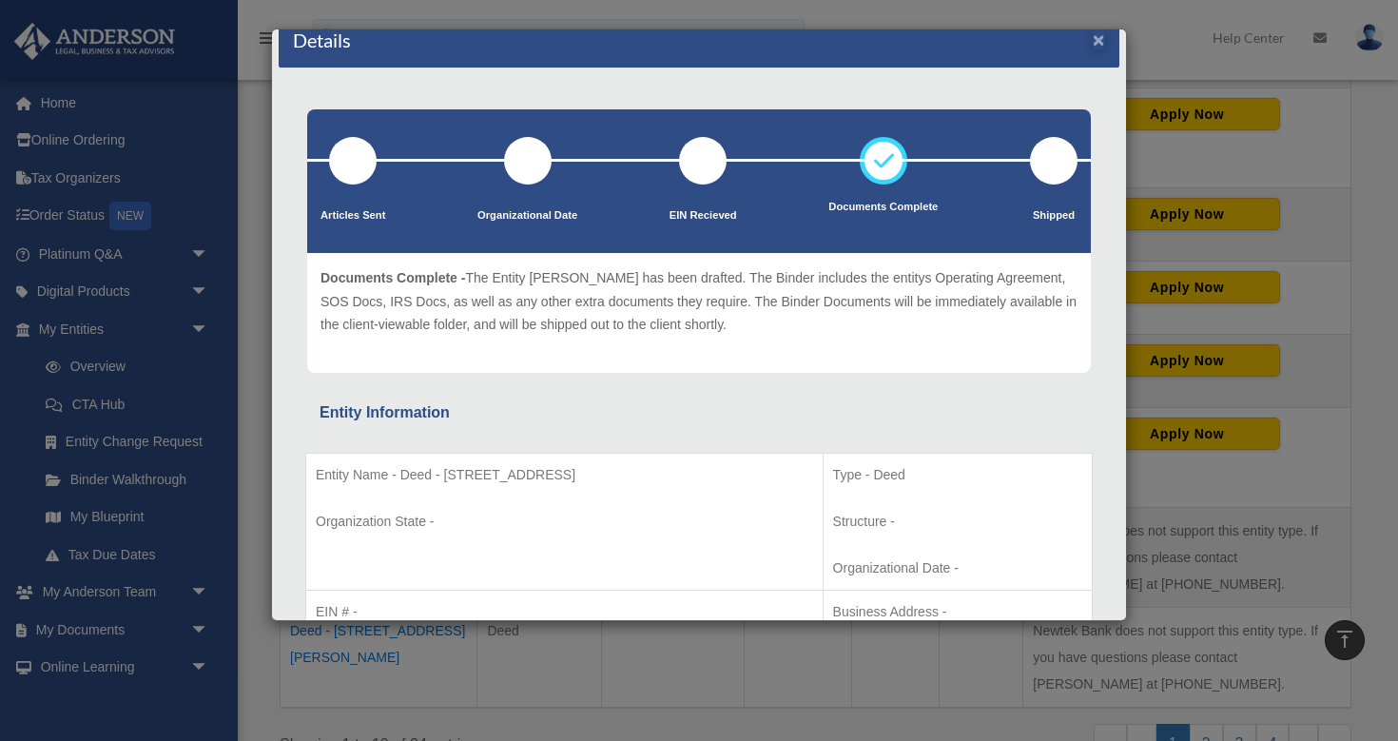
click at [1100, 42] on button "×" at bounding box center [1099, 39] width 12 height 20
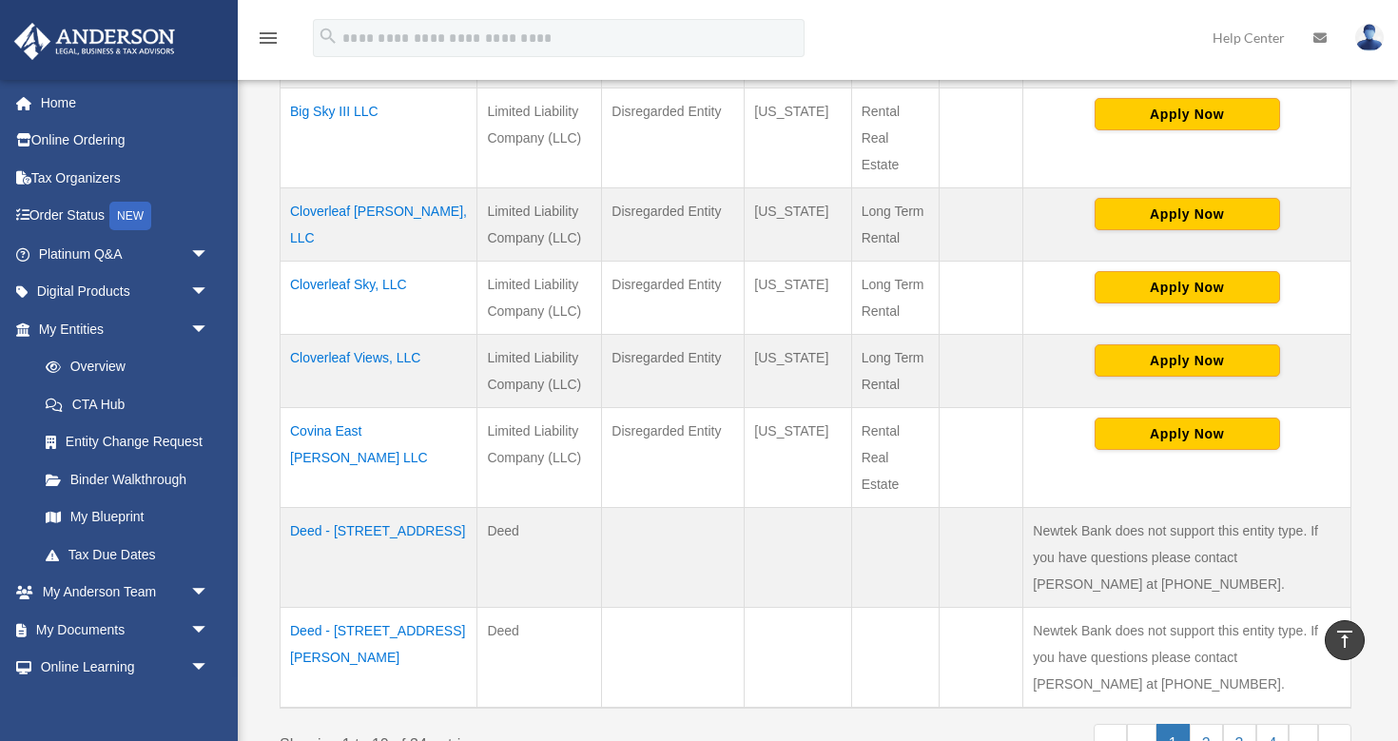
click at [386, 522] on td "Deed - 467 Sequoia Place" at bounding box center [379, 557] width 197 height 100
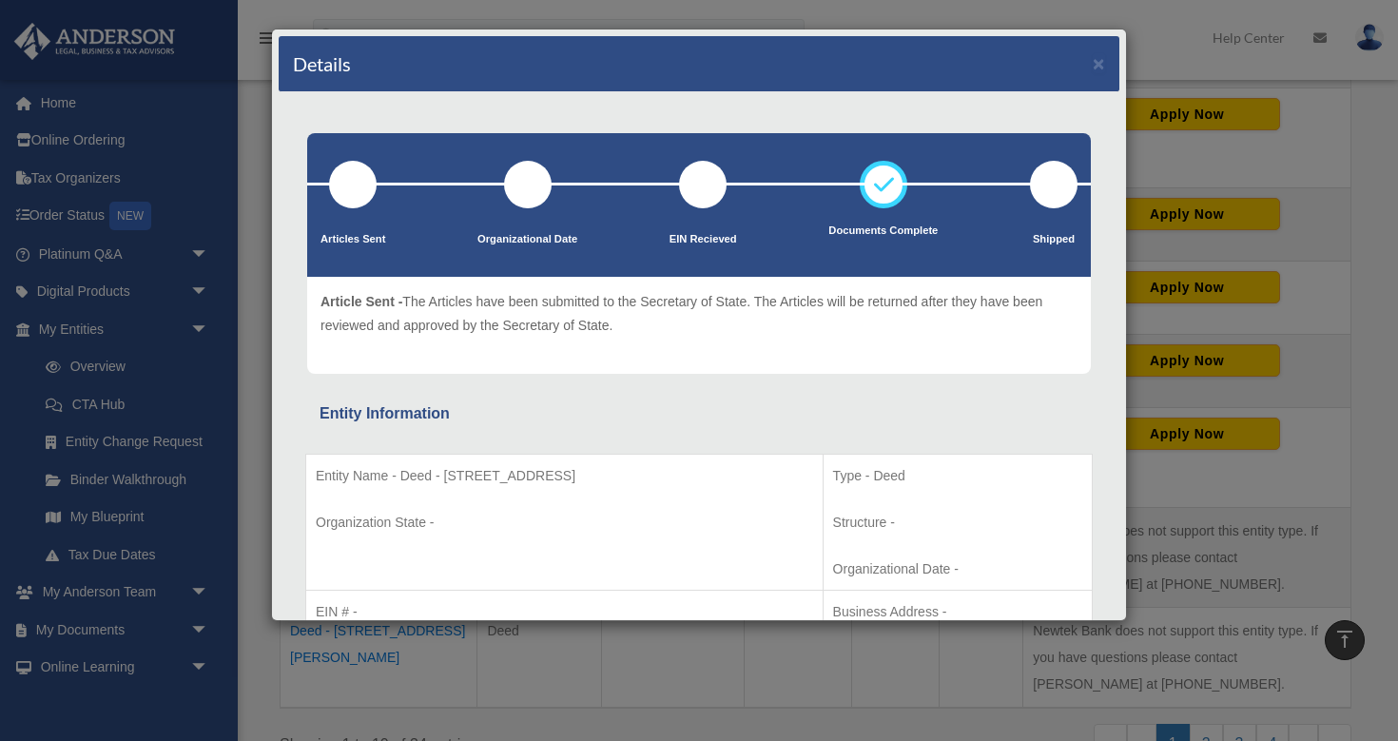
scroll to position [0, 0]
click at [1102, 69] on button "×" at bounding box center [1099, 63] width 12 height 20
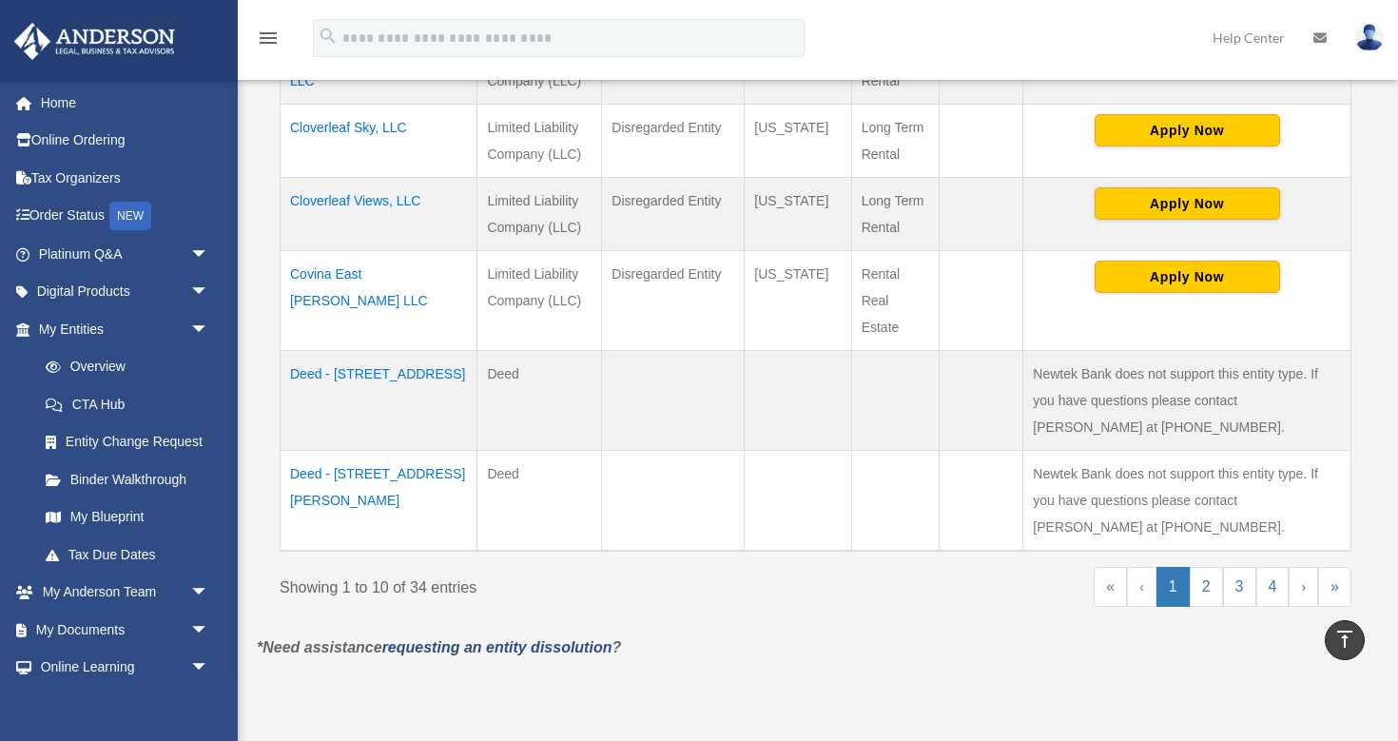
scroll to position [991, 0]
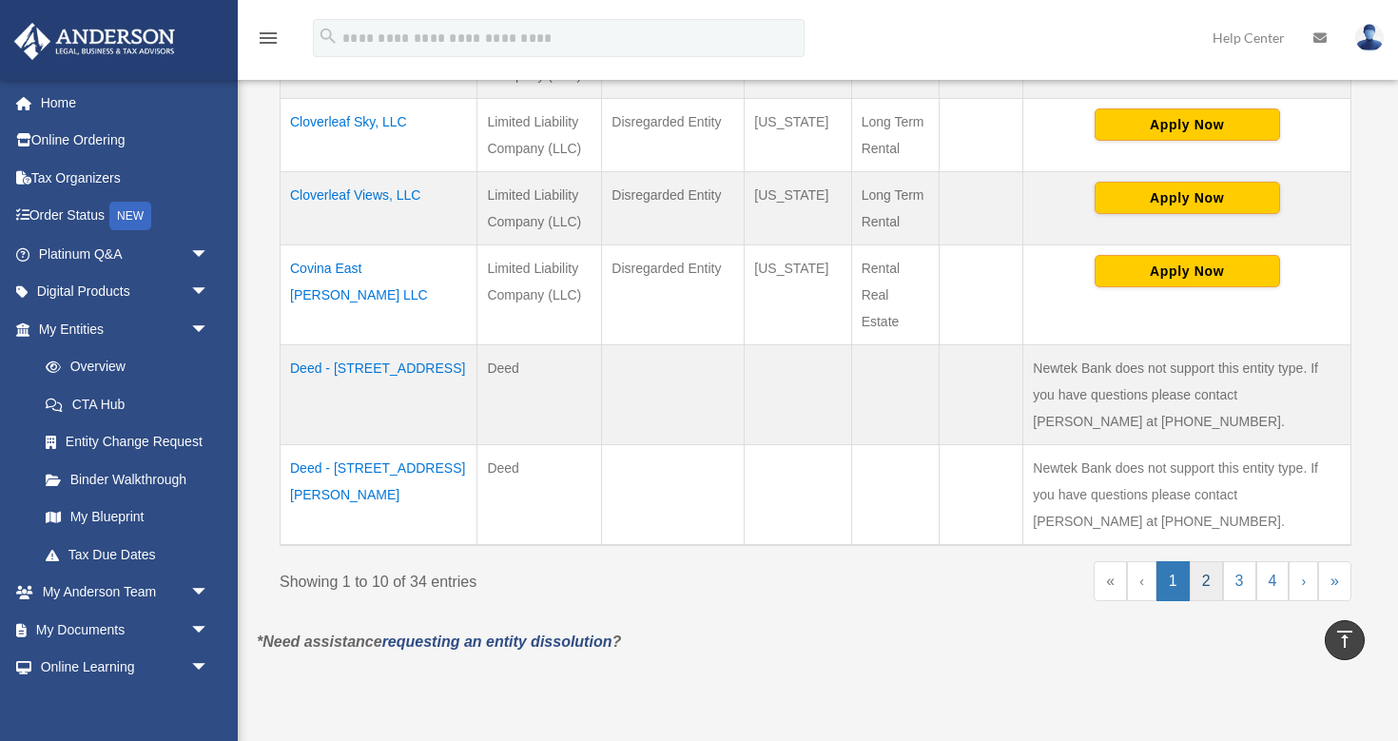
click at [1204, 573] on link "2" at bounding box center [1206, 581] width 33 height 40
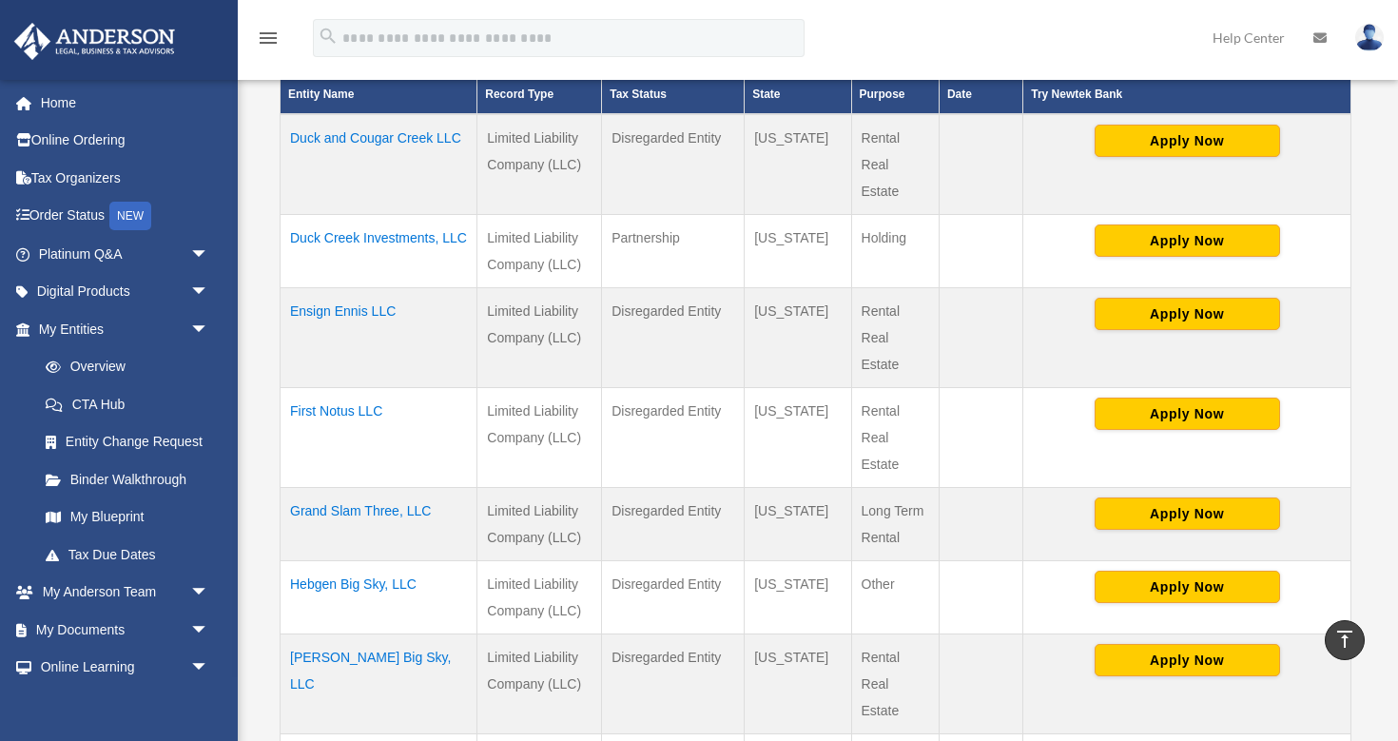
scroll to position [430, 0]
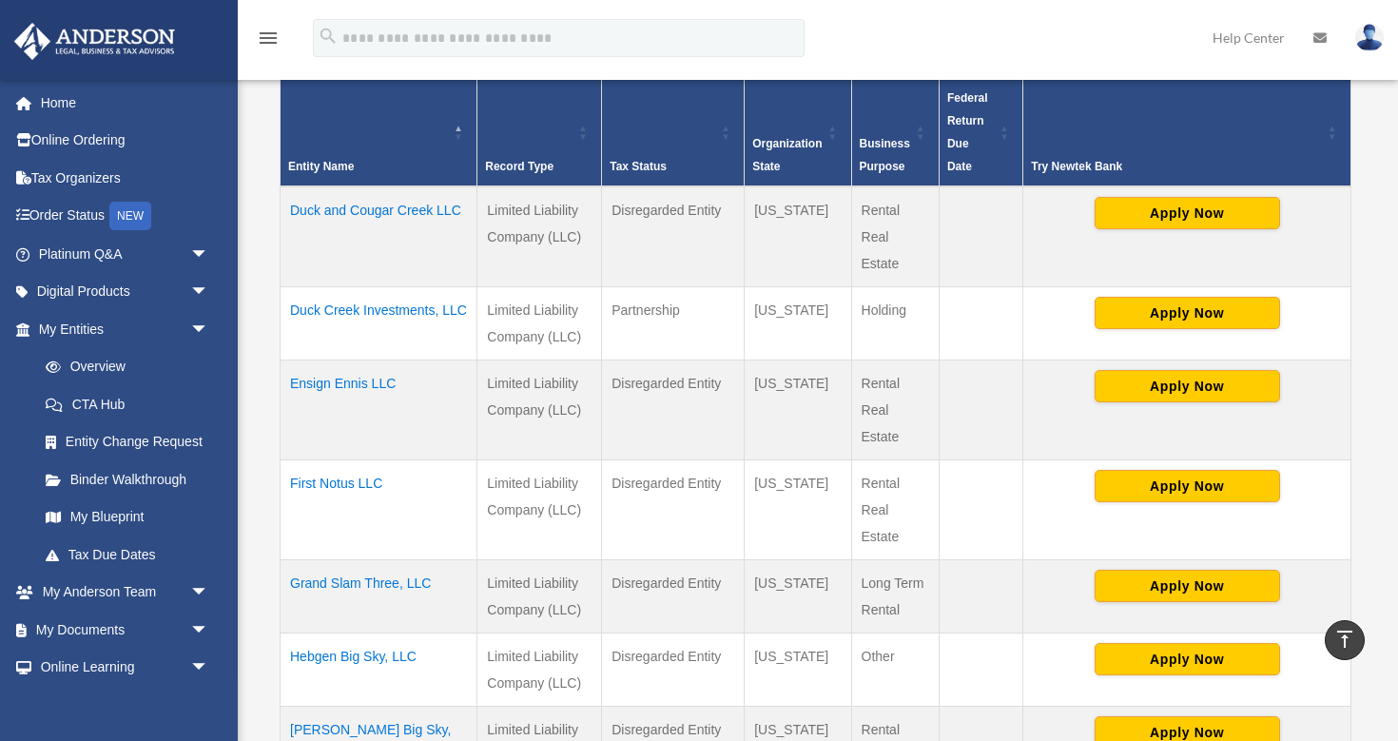
click at [423, 212] on td "Duck and Cougar Creek LLC" at bounding box center [379, 236] width 197 height 101
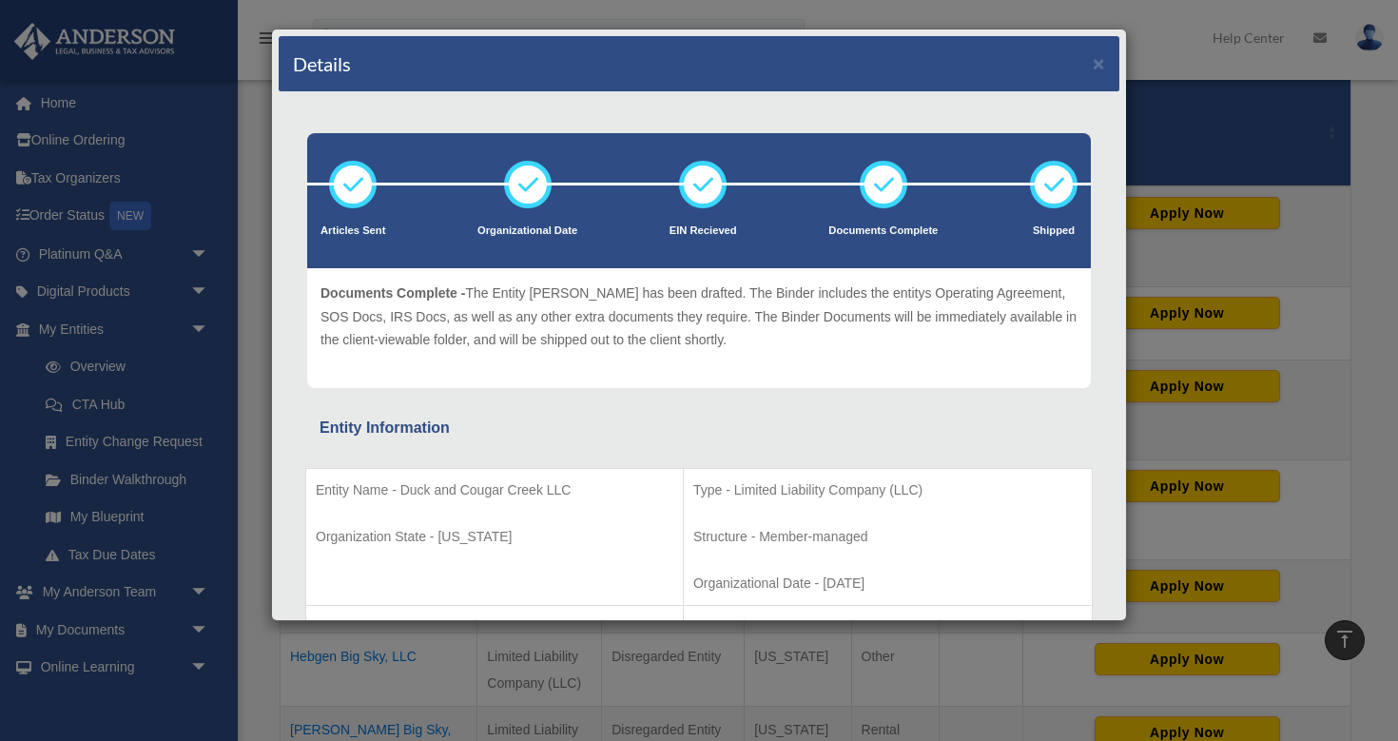
scroll to position [0, 0]
click at [1100, 67] on button "×" at bounding box center [1099, 63] width 12 height 20
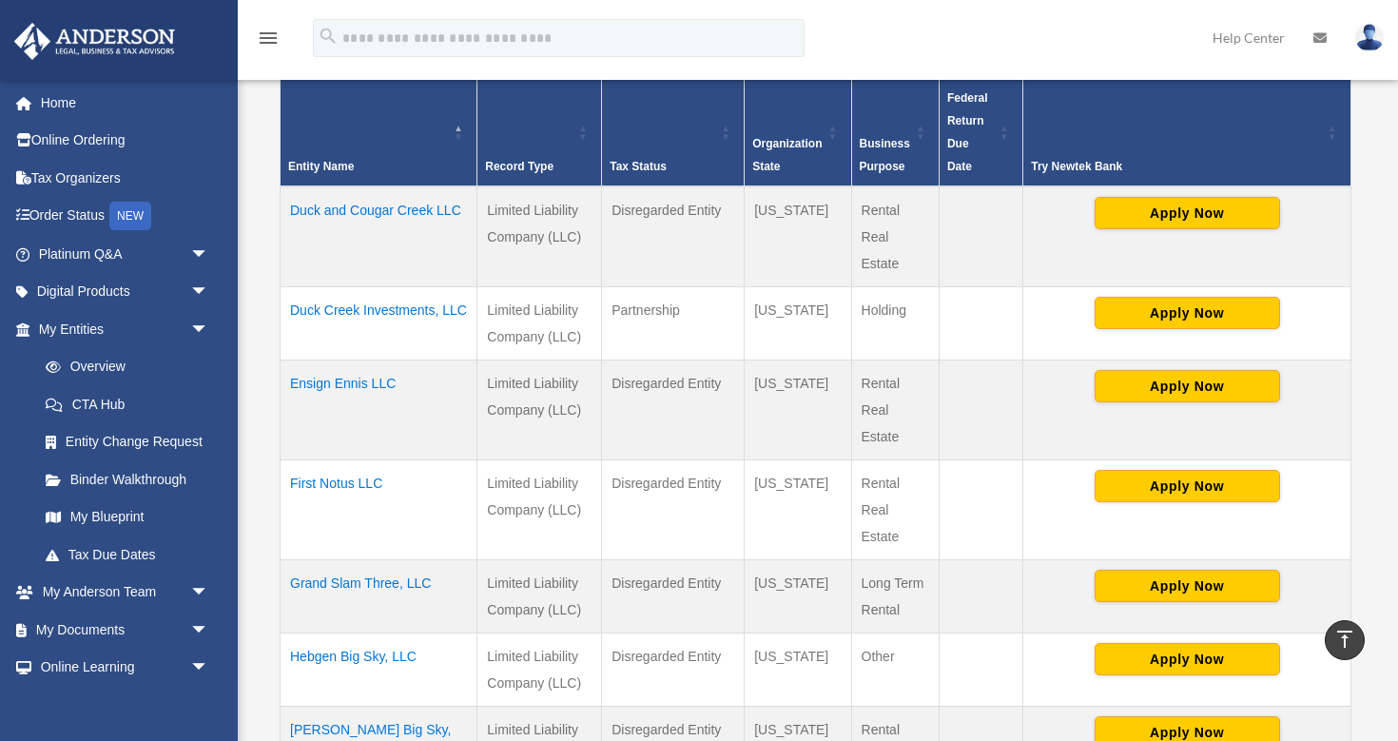
click at [354, 383] on td "Ensign Ennis LLC" at bounding box center [379, 410] width 197 height 100
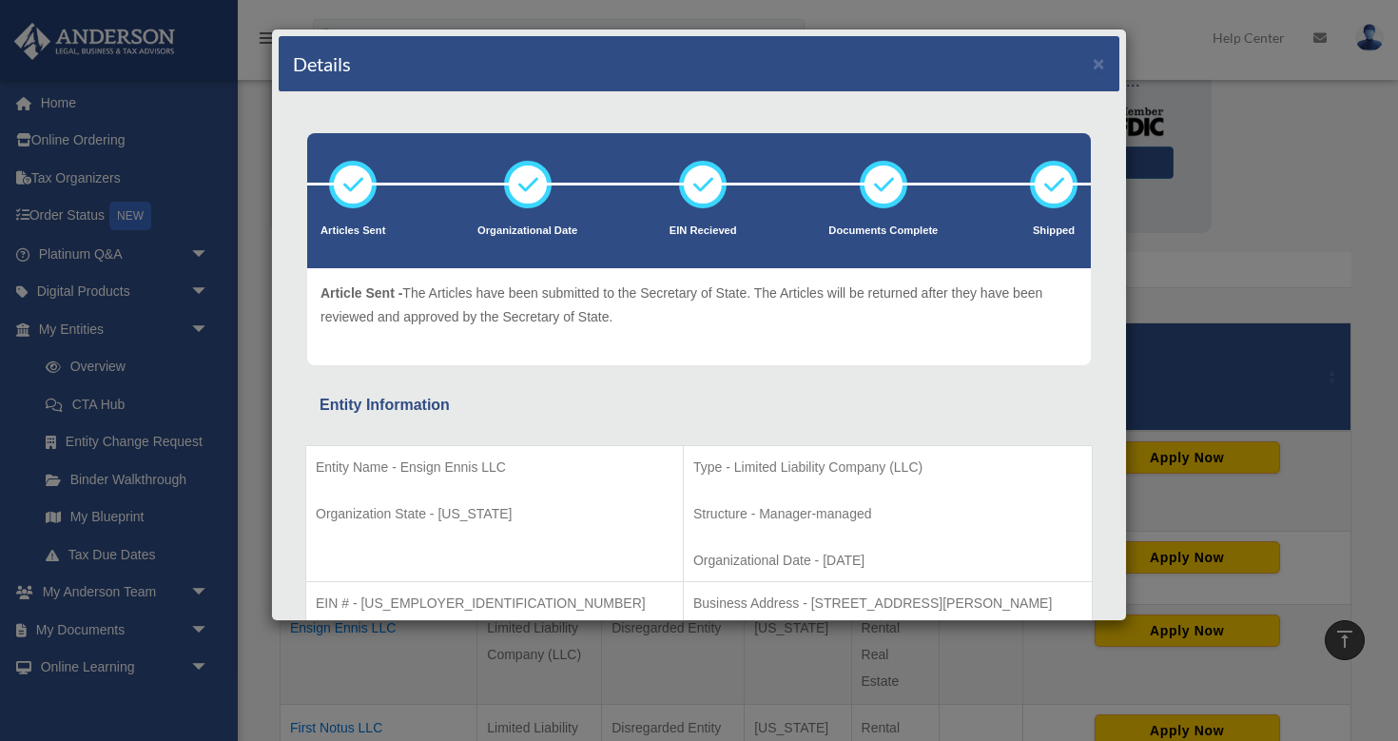
scroll to position [150, 0]
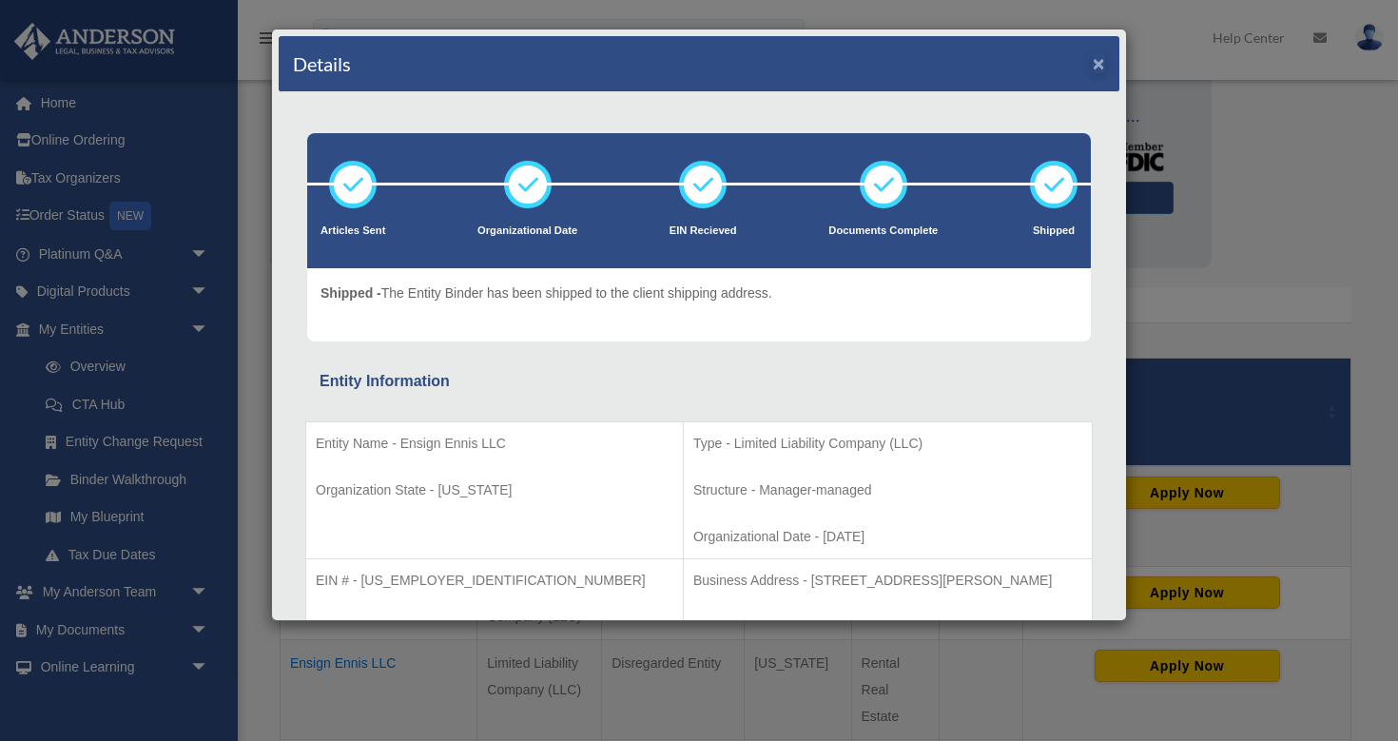
click at [1099, 66] on button "×" at bounding box center [1099, 63] width 12 height 20
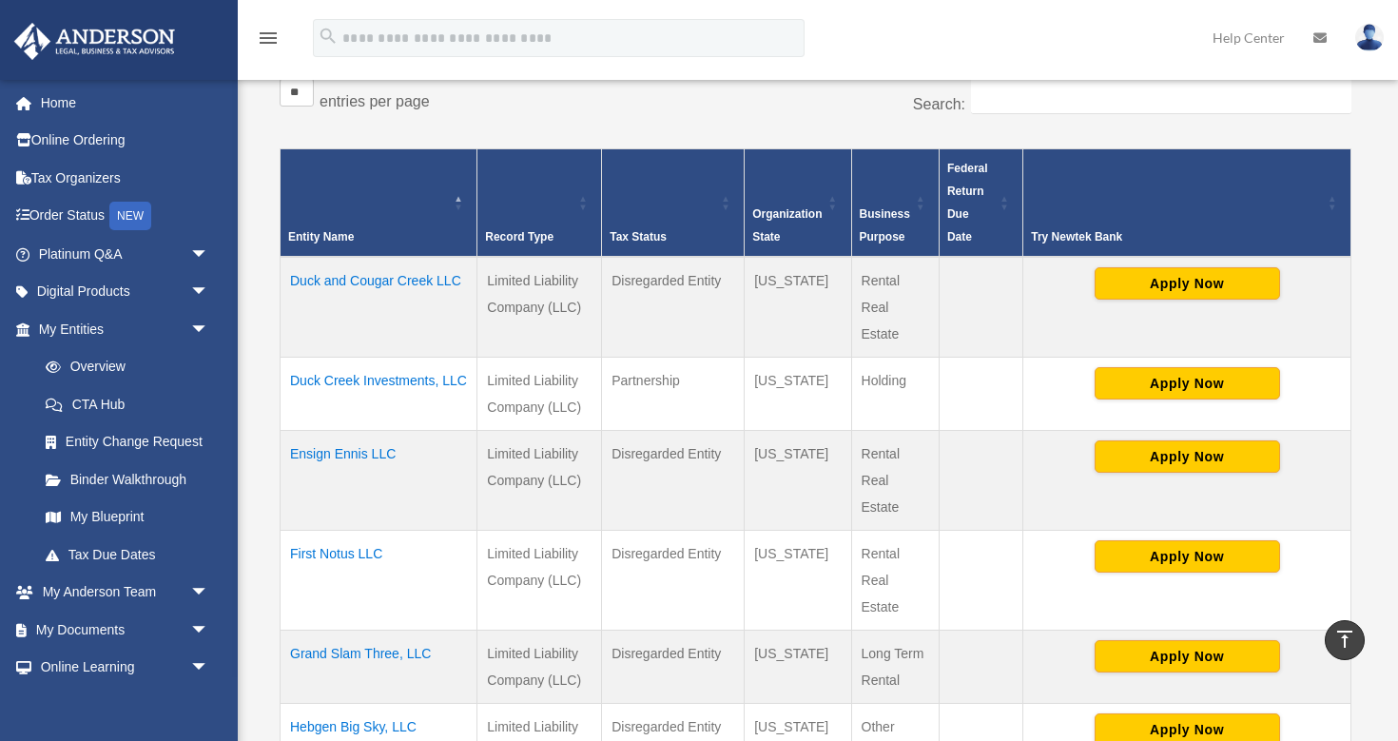
scroll to position [361, 0]
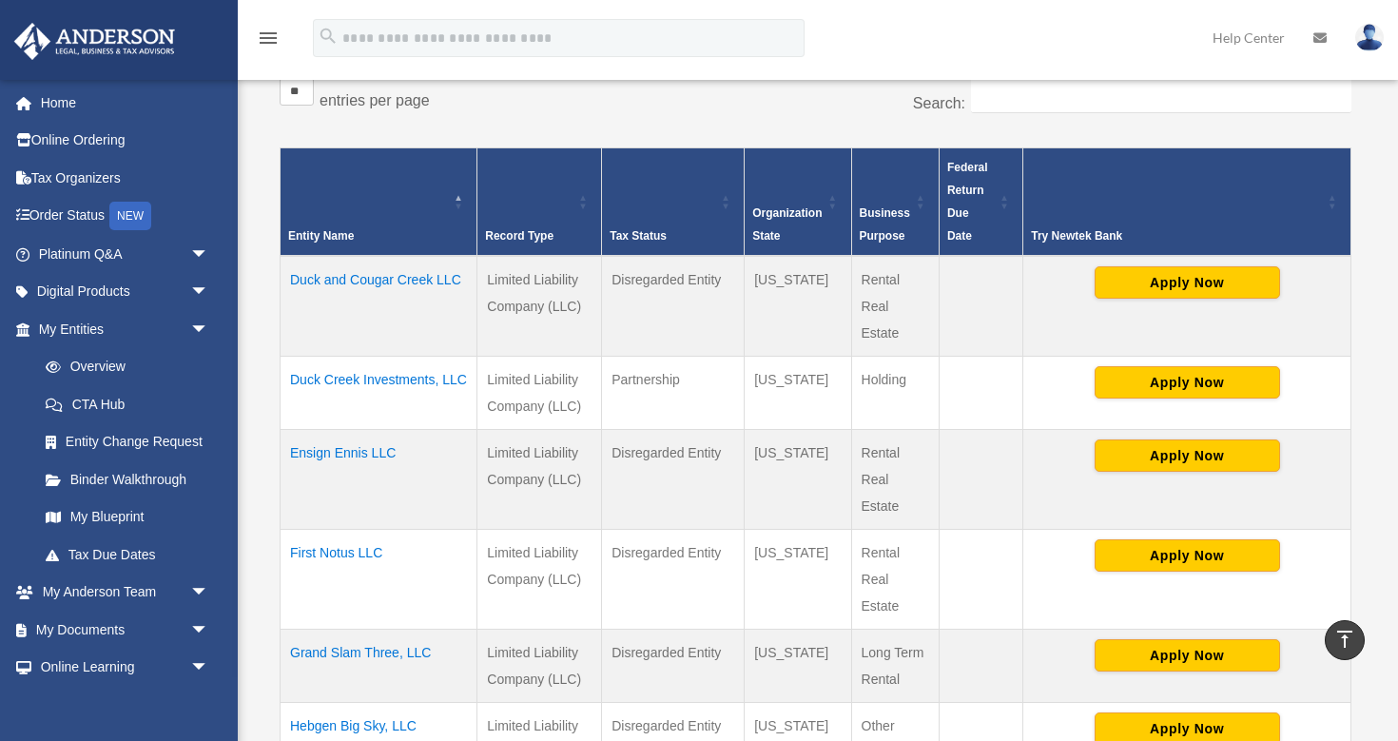
click at [351, 551] on td "First Notus LLC" at bounding box center [379, 579] width 197 height 100
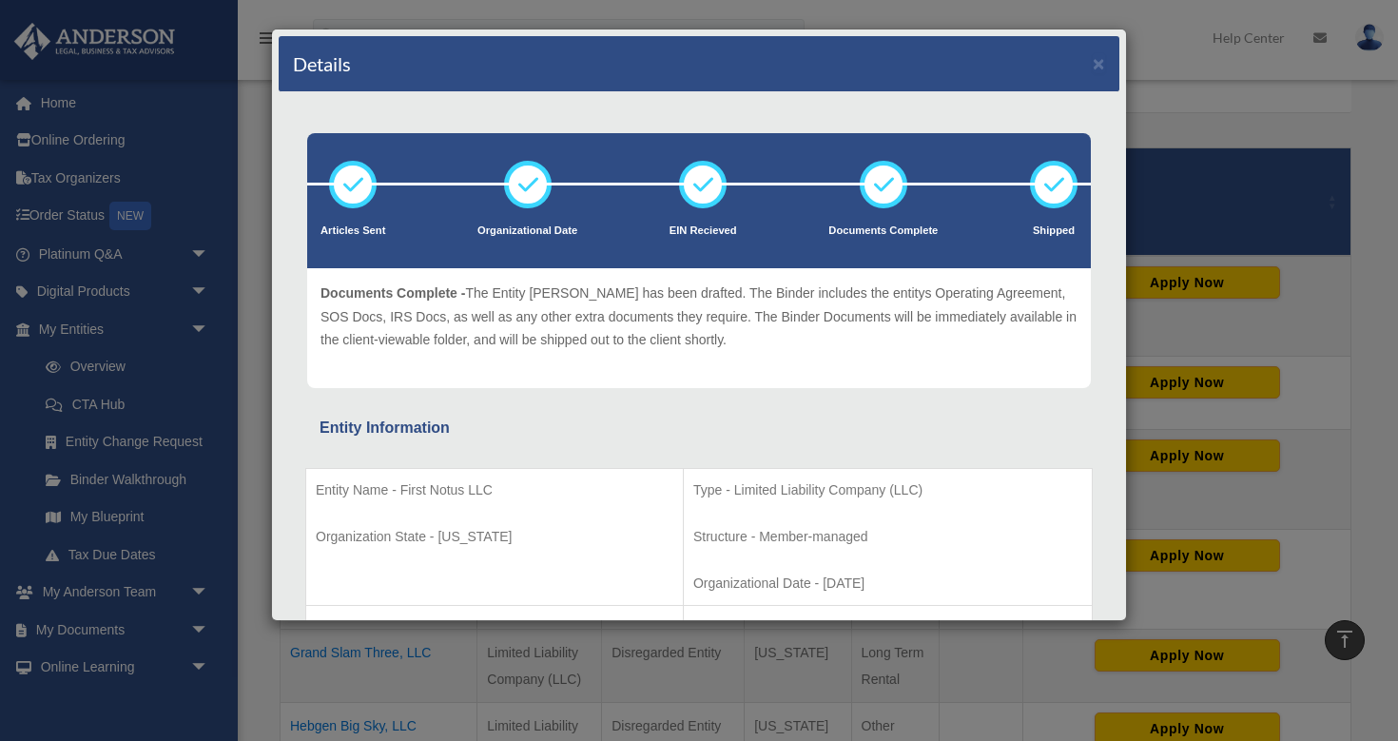
scroll to position [0, 0]
click at [1099, 66] on button "×" at bounding box center [1099, 63] width 12 height 20
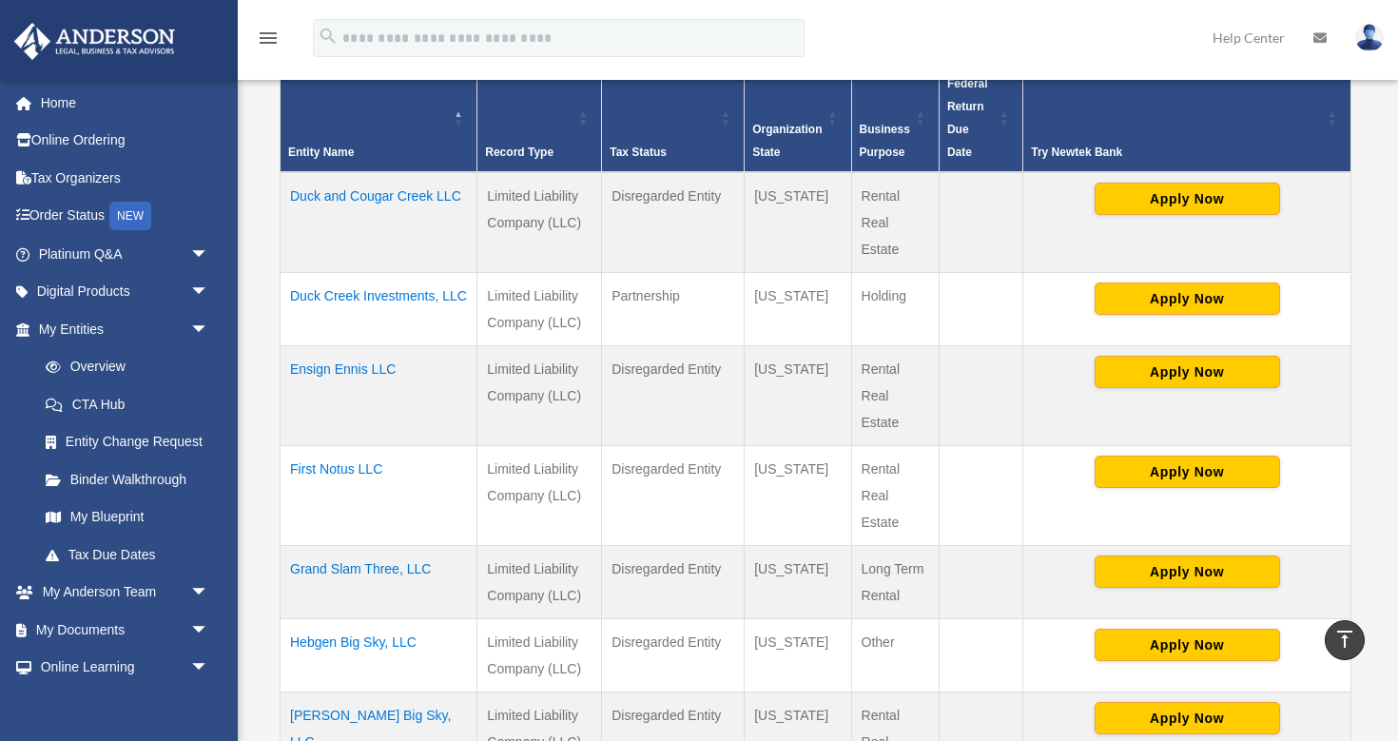
scroll to position [446, 0]
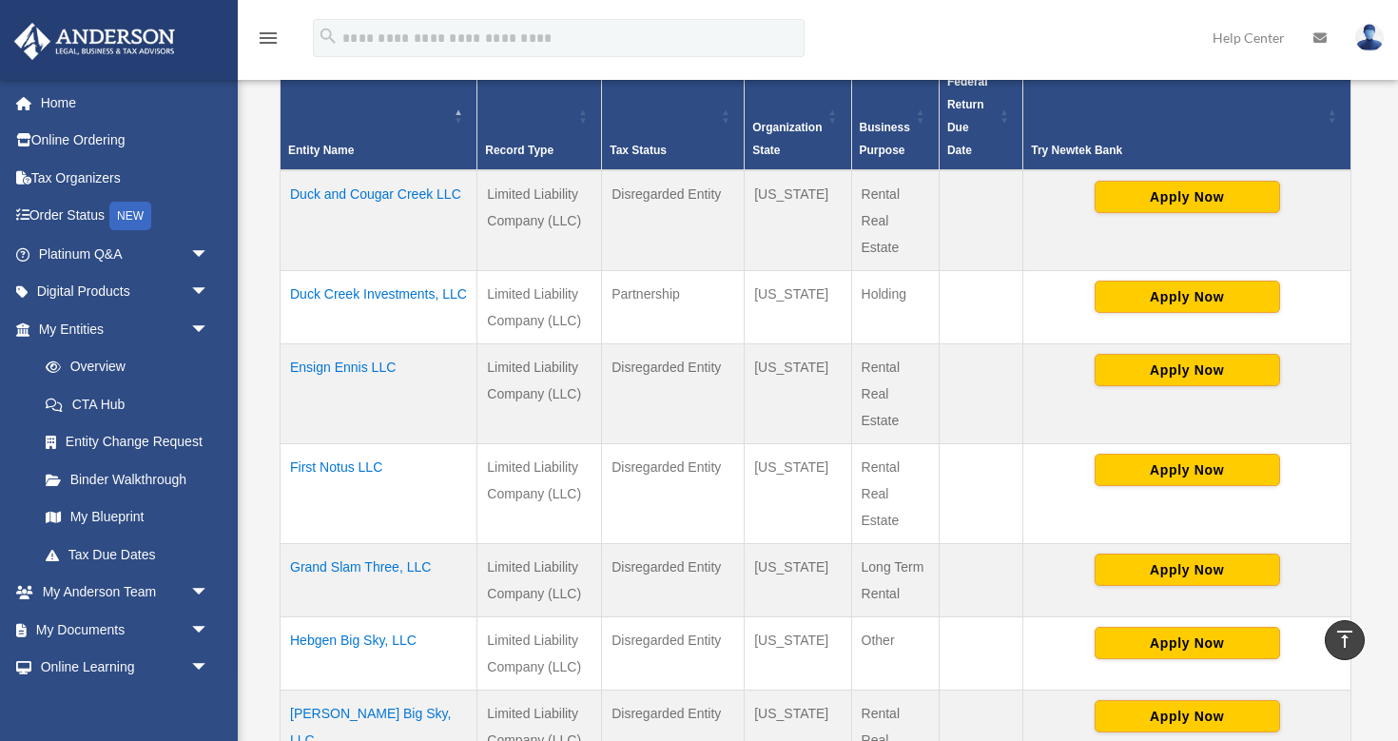
click at [394, 564] on td "Grand Slam Three, LLC" at bounding box center [379, 579] width 197 height 73
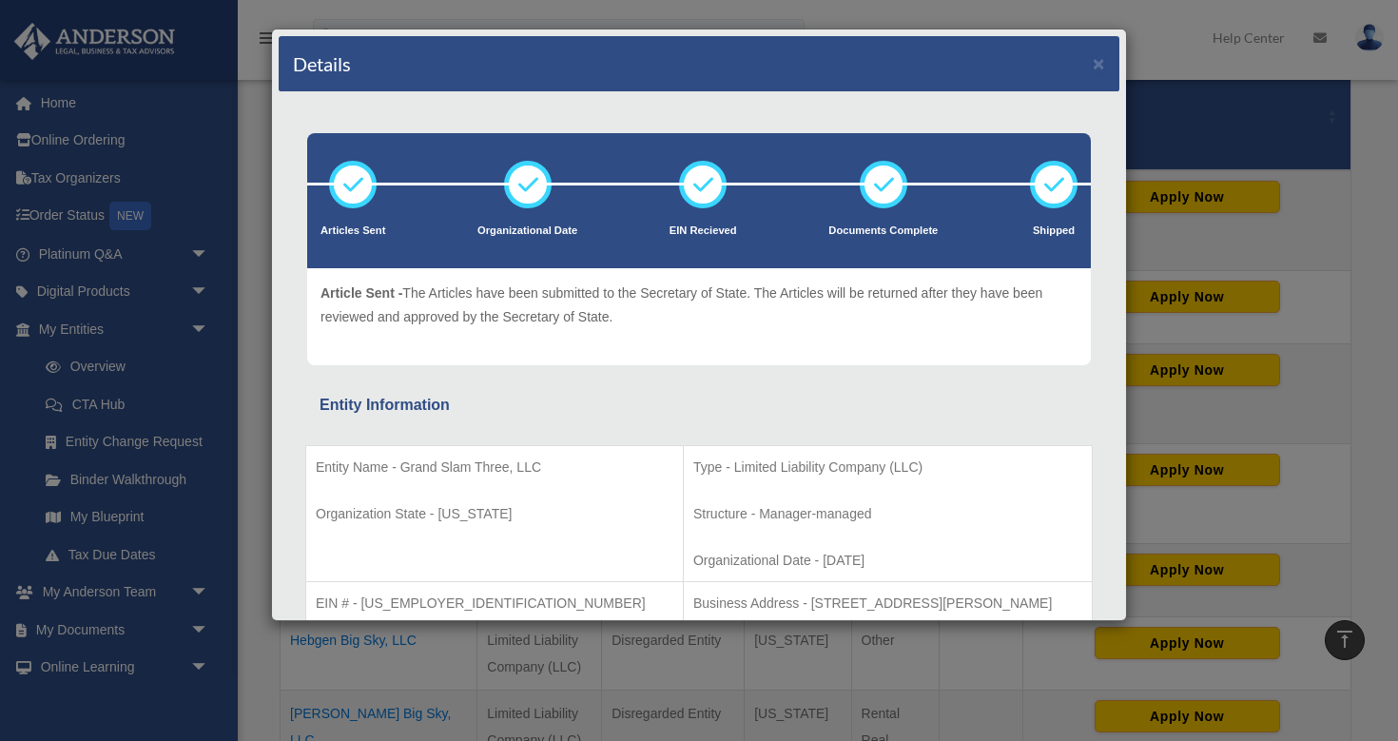
scroll to position [0, 0]
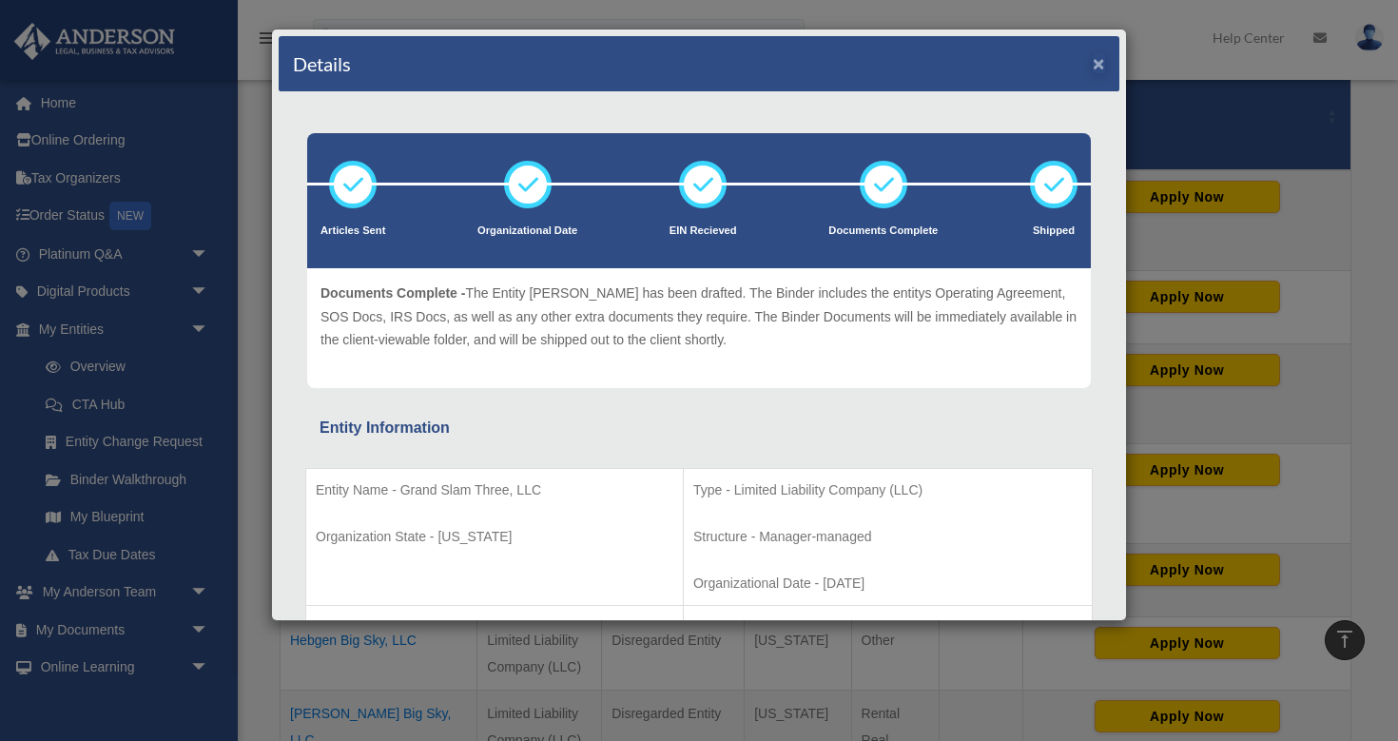
click at [1100, 63] on button "×" at bounding box center [1099, 63] width 12 height 20
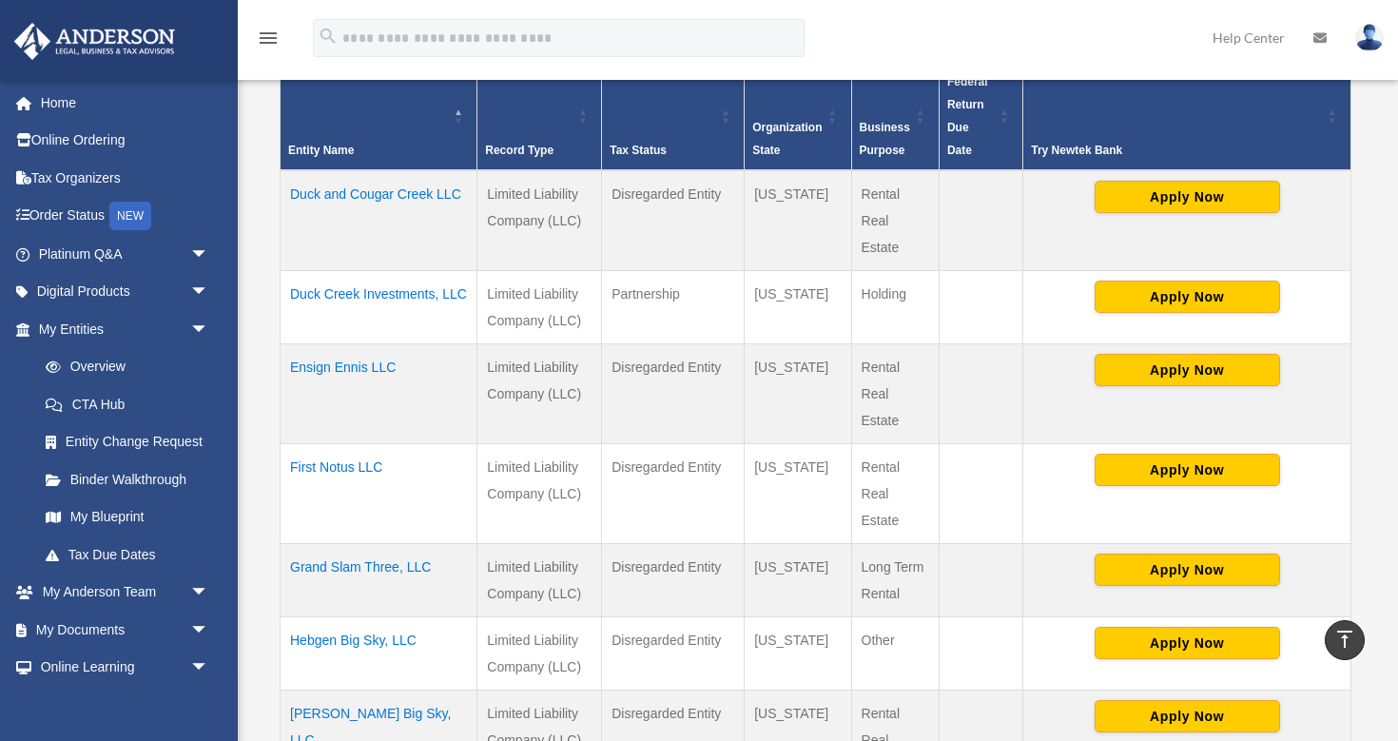
click at [370, 636] on td "Hebgen Big Sky, LLC" at bounding box center [379, 652] width 197 height 73
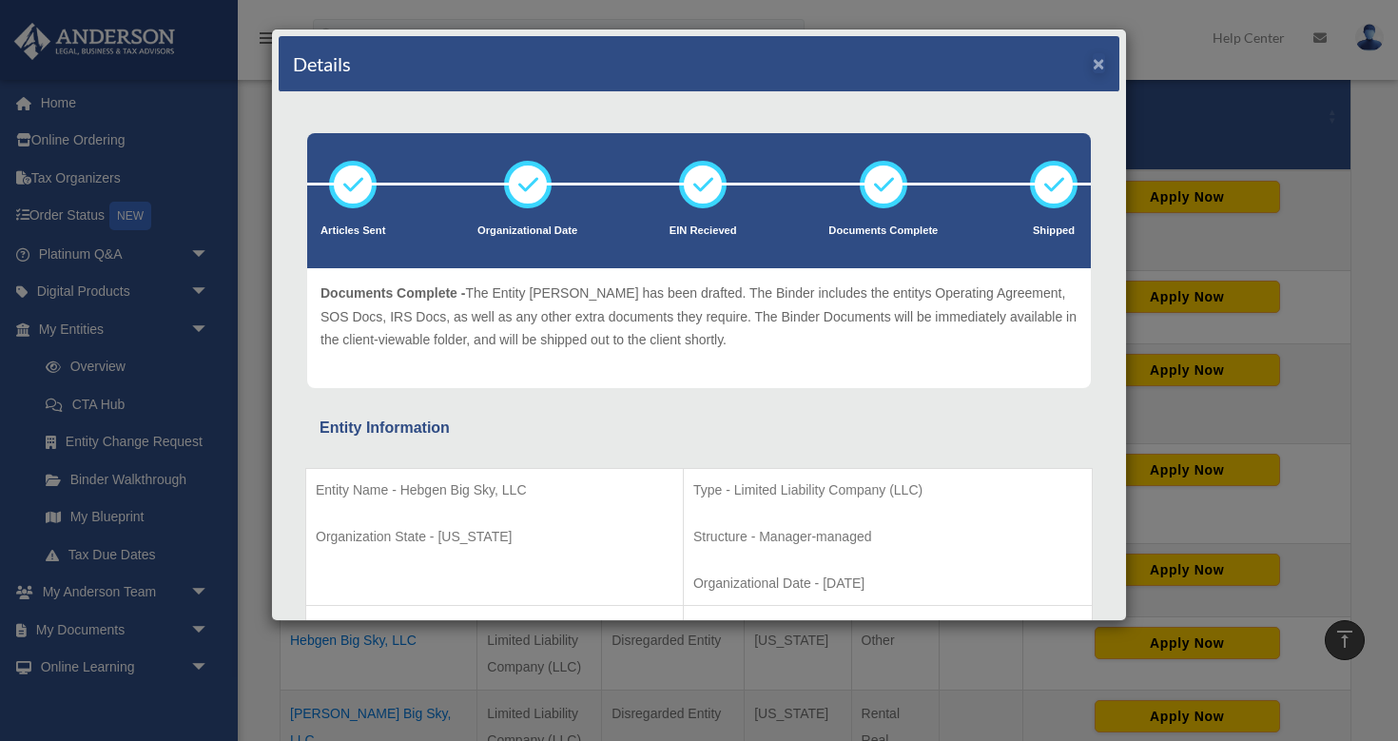
click at [1100, 62] on button "×" at bounding box center [1099, 63] width 12 height 20
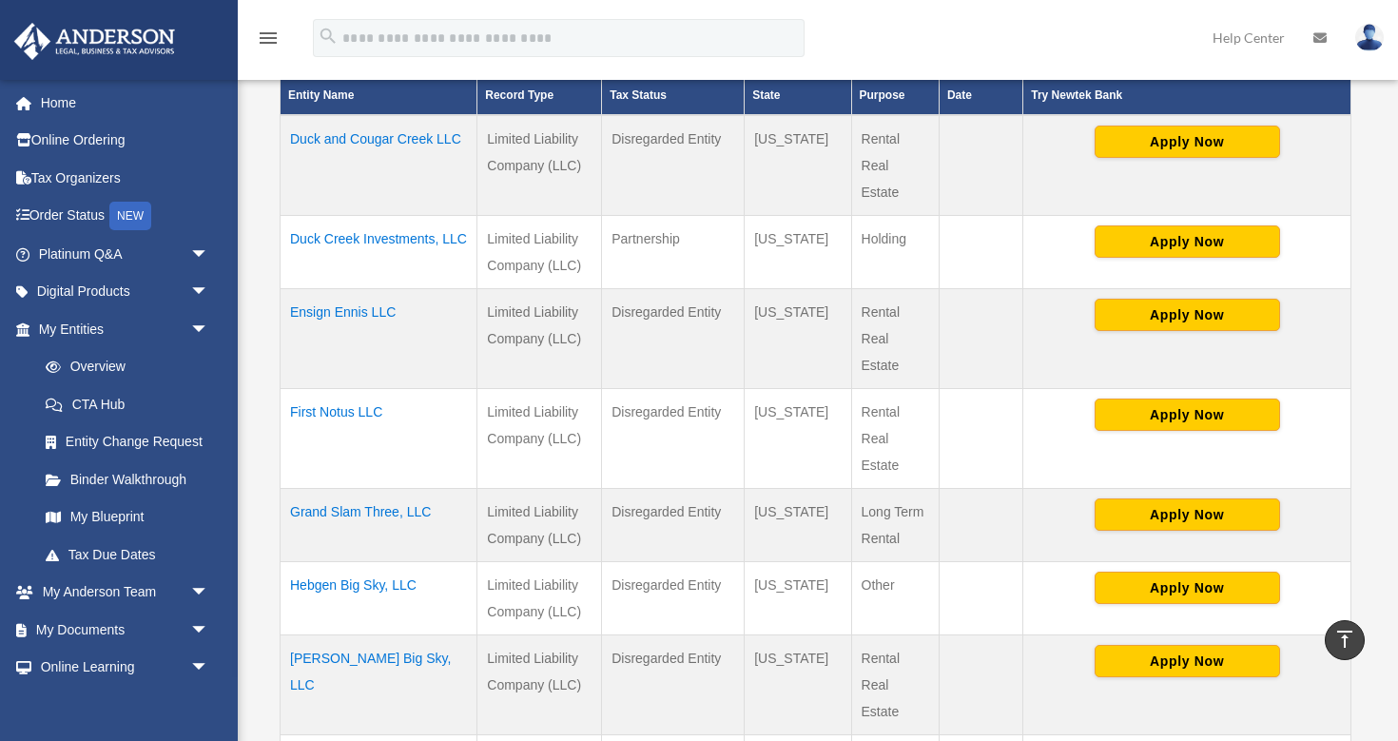
scroll to position [504, 0]
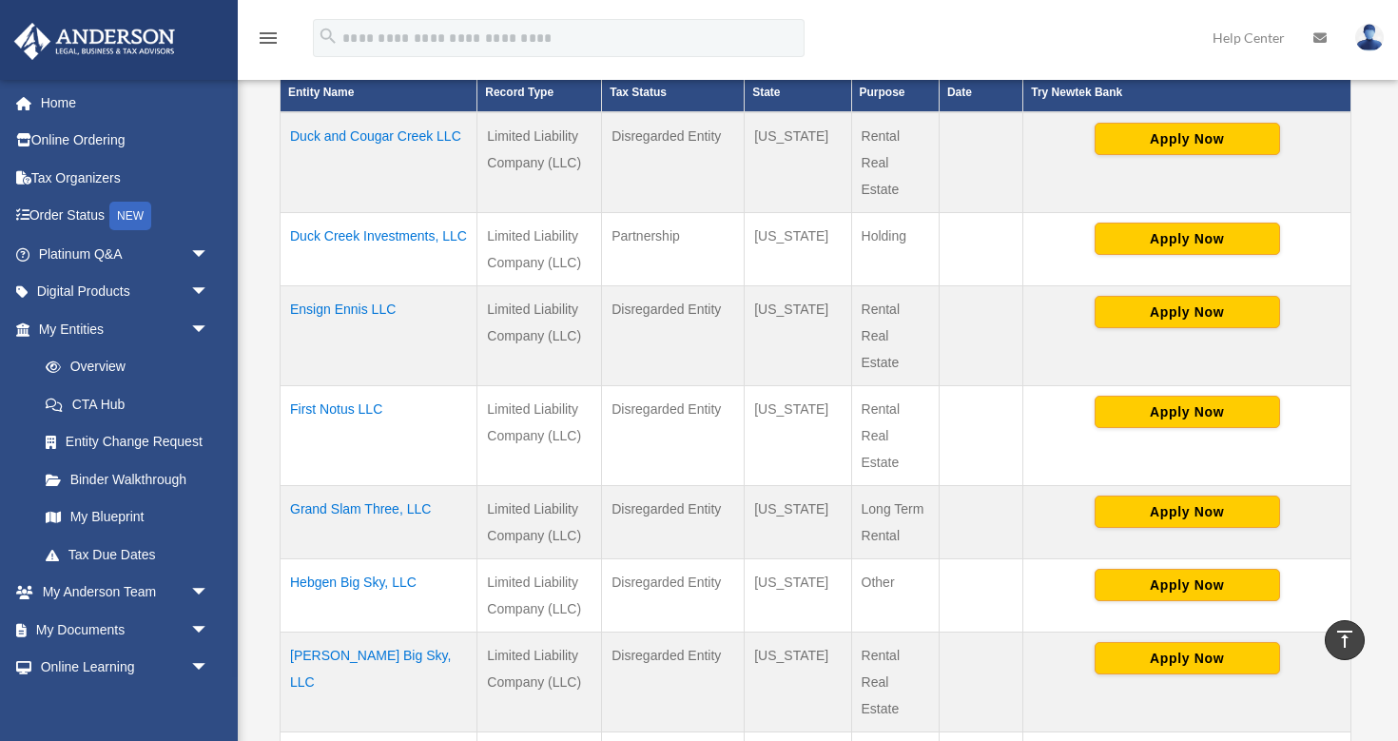
click at [377, 653] on td "Hensen Big Sky, LLC" at bounding box center [379, 682] width 197 height 100
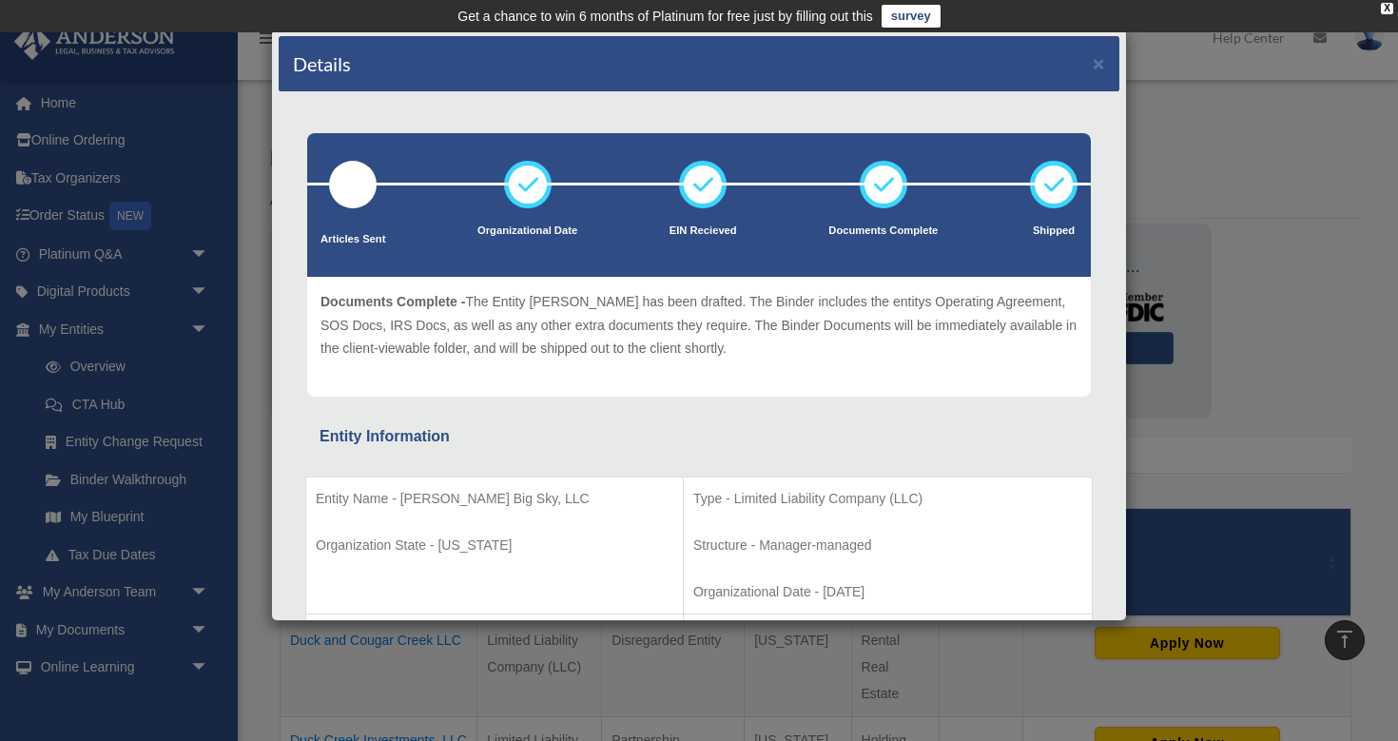
scroll to position [0, 0]
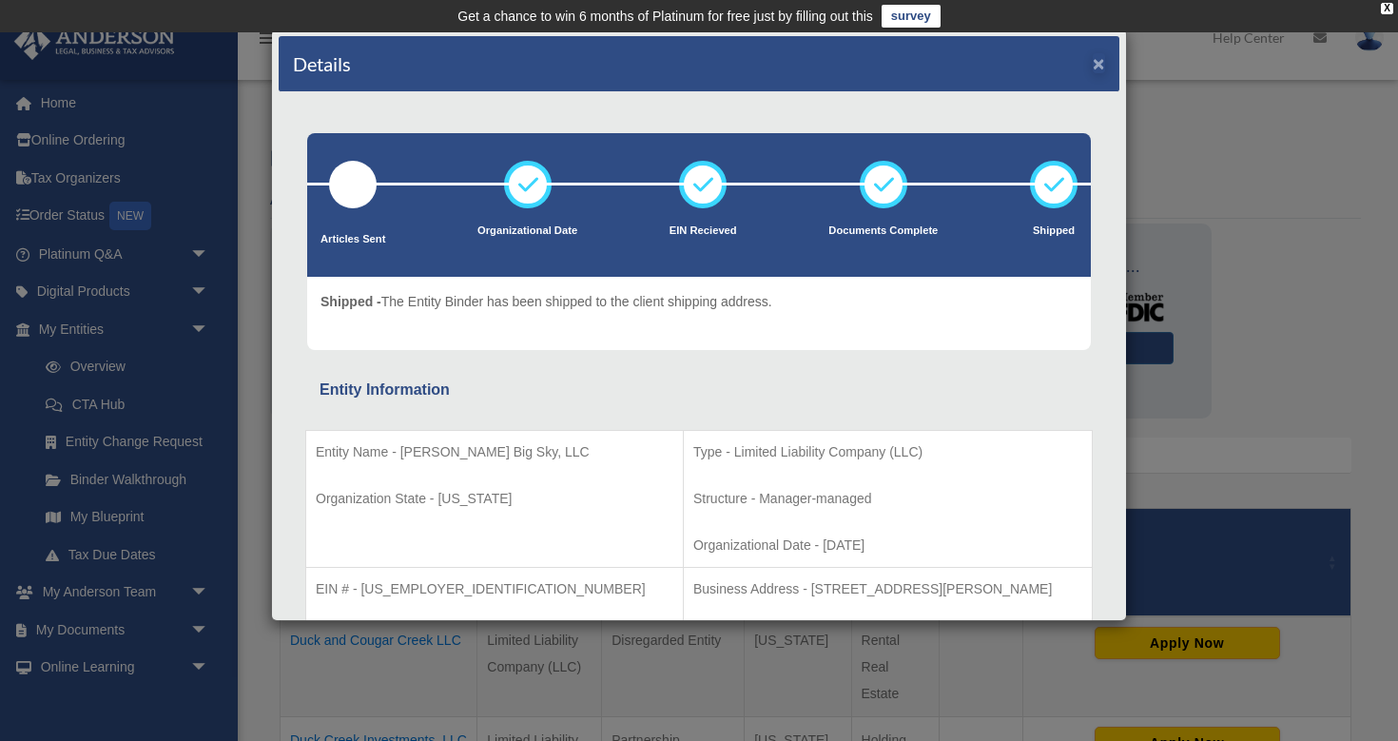
click at [1098, 63] on button "×" at bounding box center [1099, 63] width 12 height 20
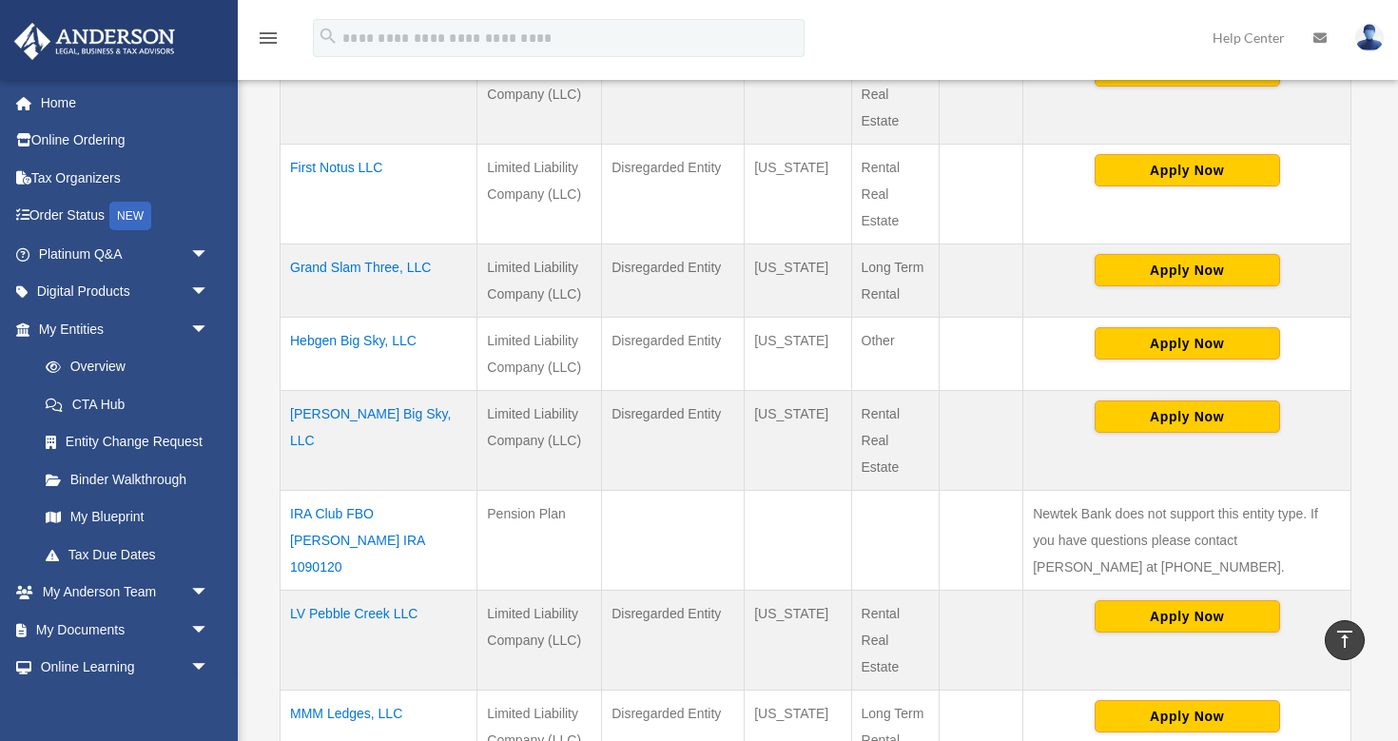
scroll to position [750, 0]
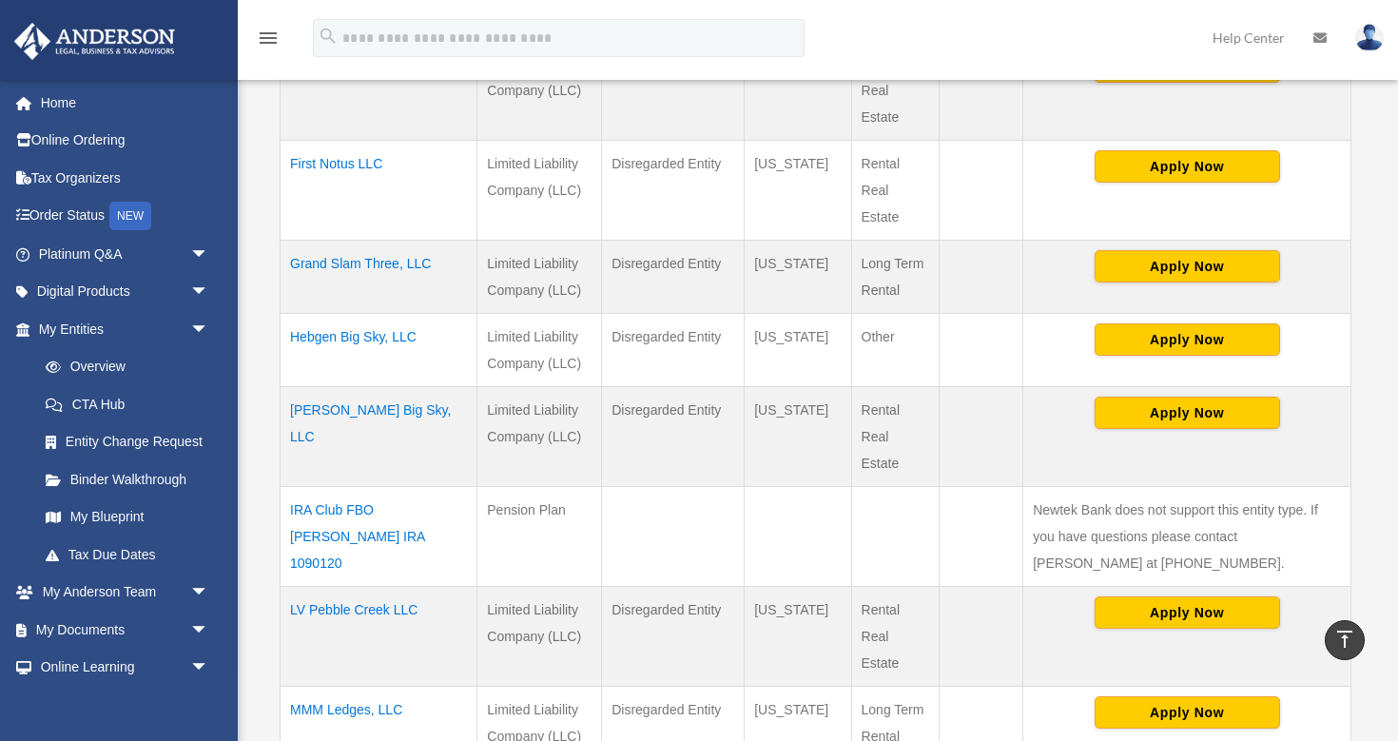
click at [384, 517] on td "IRA Club FBO Michael Watson IRA 1090120" at bounding box center [379, 536] width 197 height 100
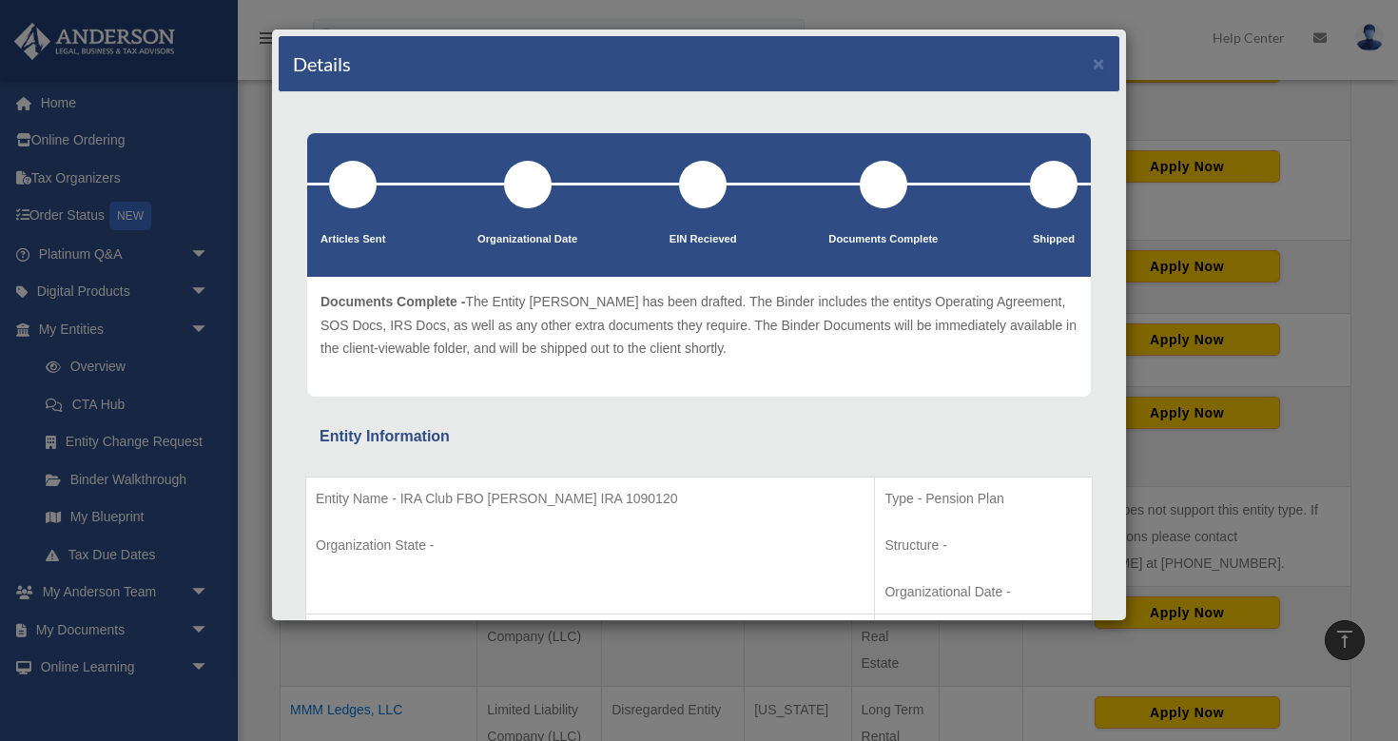
scroll to position [0, 0]
click at [1100, 66] on button "×" at bounding box center [1099, 63] width 12 height 20
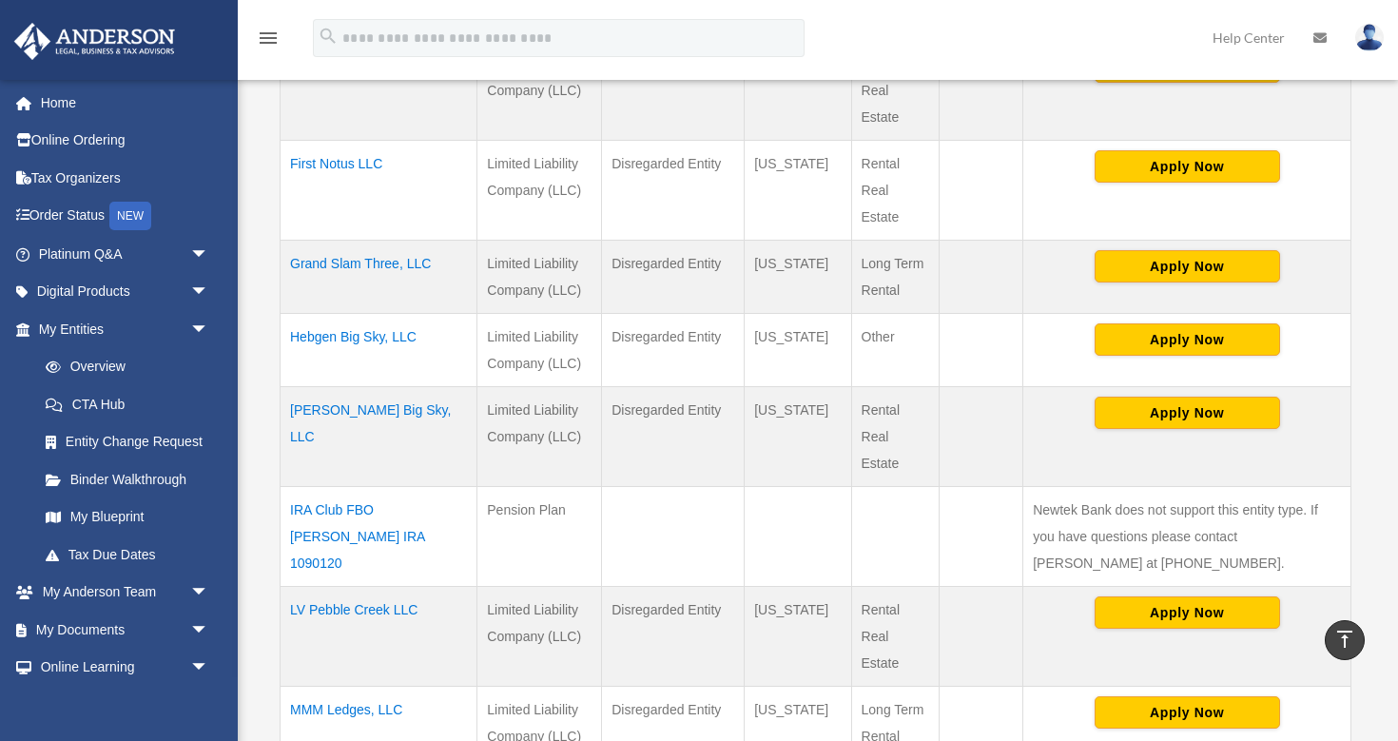
click at [373, 604] on td "LV Pebble Creek LLC" at bounding box center [379, 636] width 197 height 100
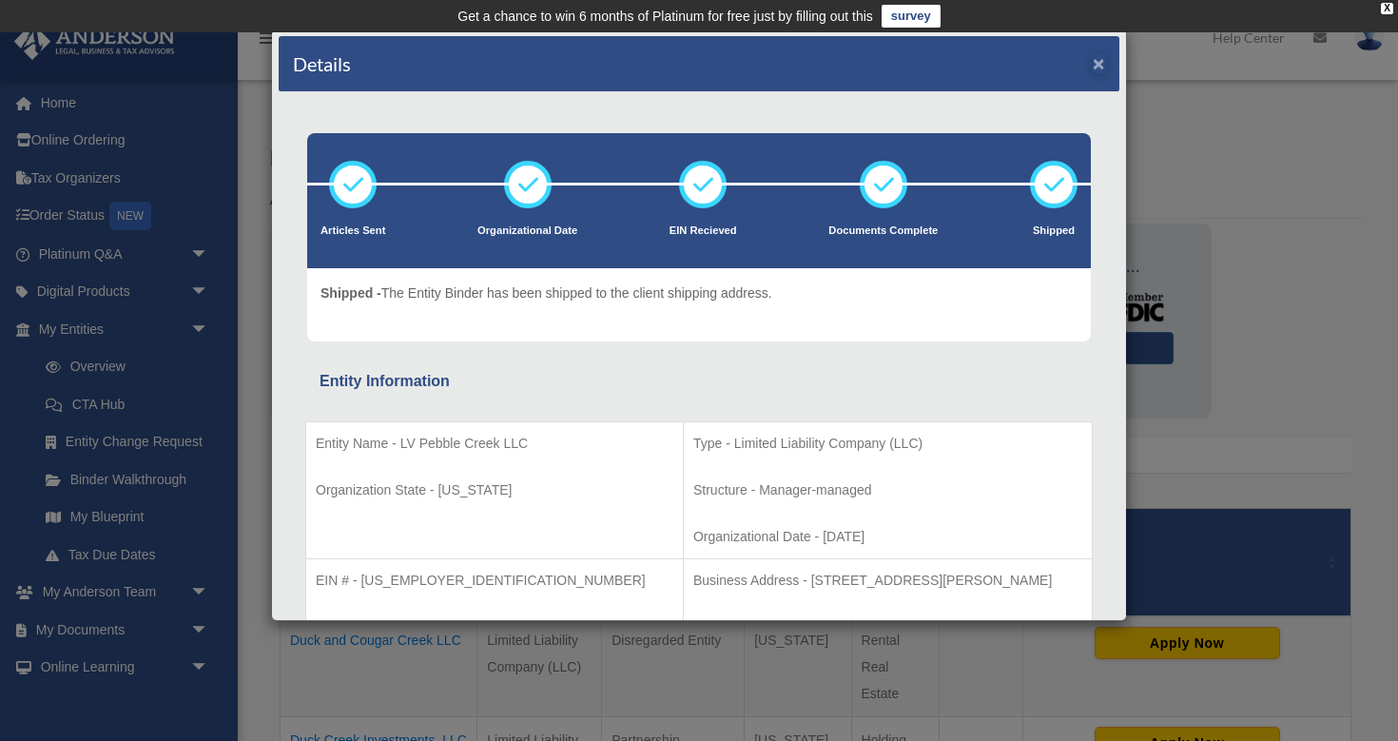
click at [1098, 67] on button "×" at bounding box center [1099, 63] width 12 height 20
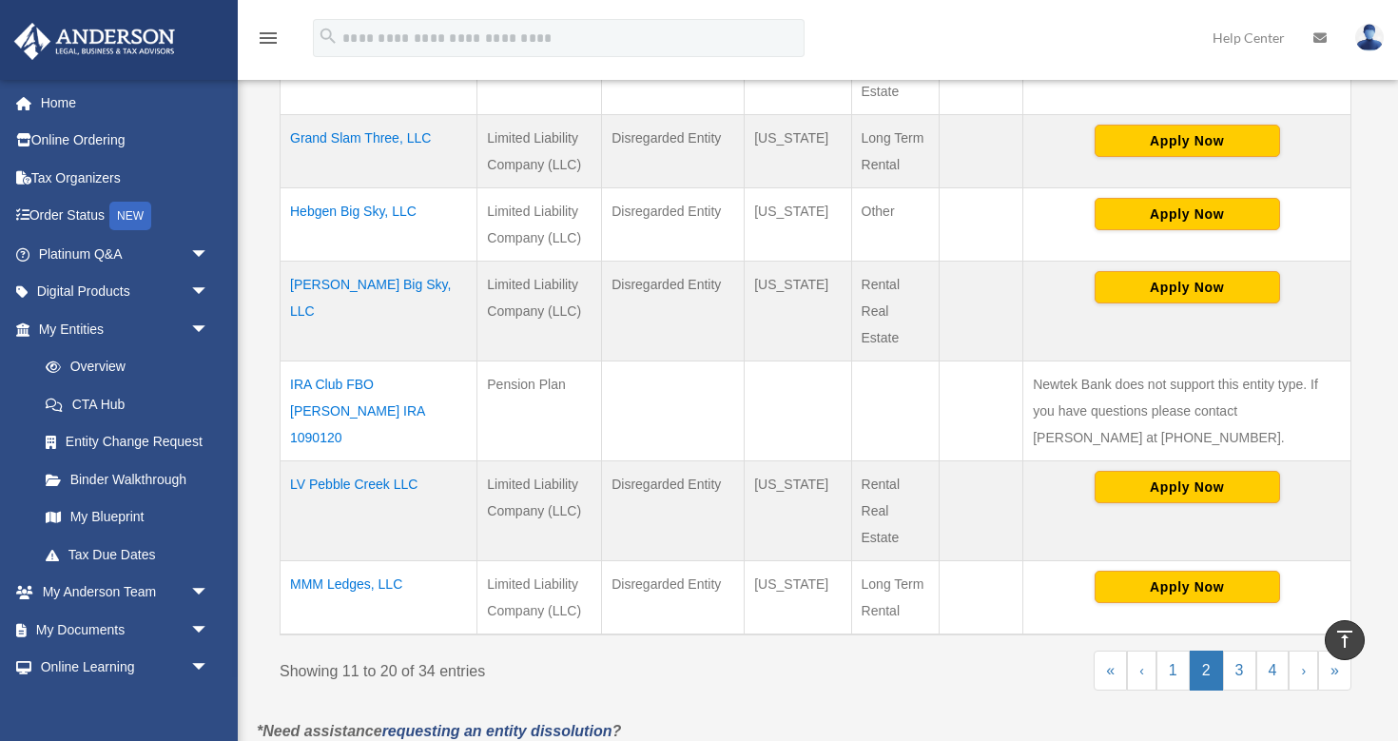
scroll to position [886, 0]
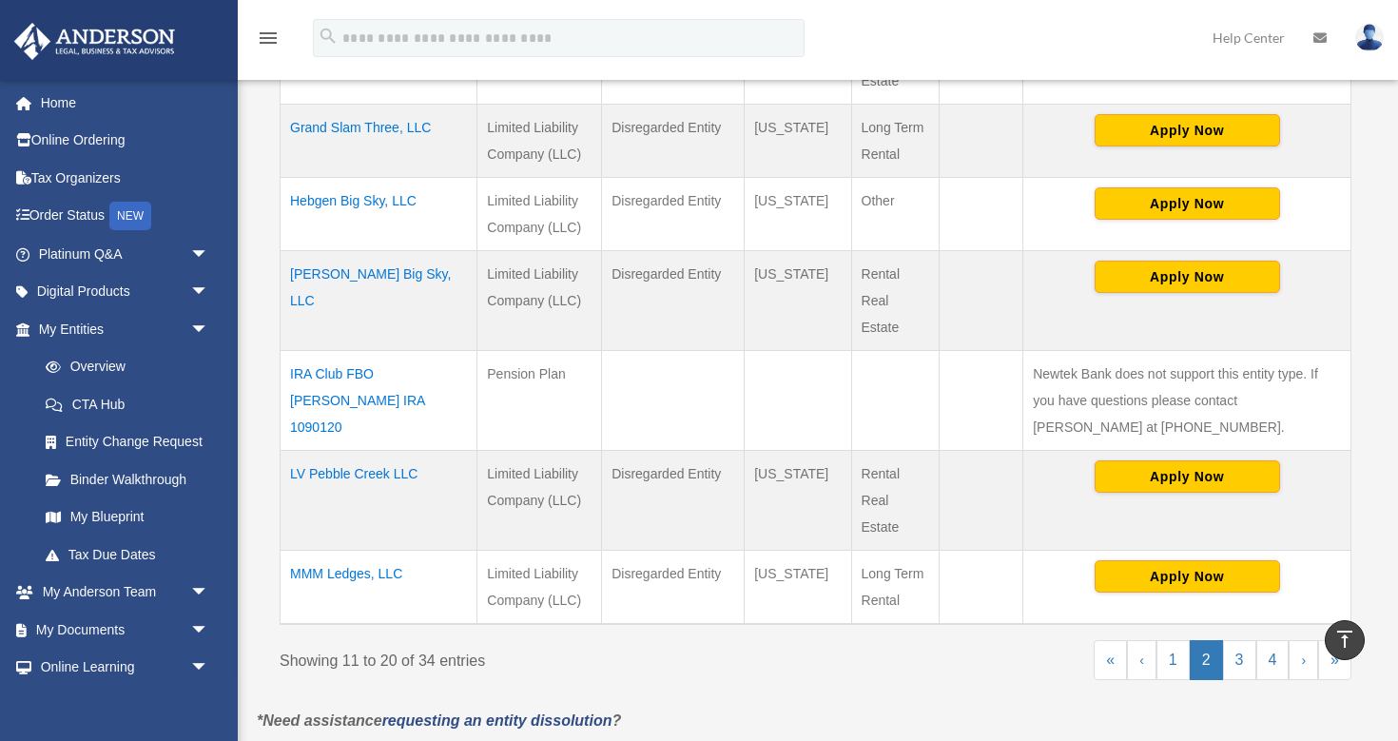
click at [368, 568] on td "MMM Ledges, LLC" at bounding box center [379, 587] width 197 height 74
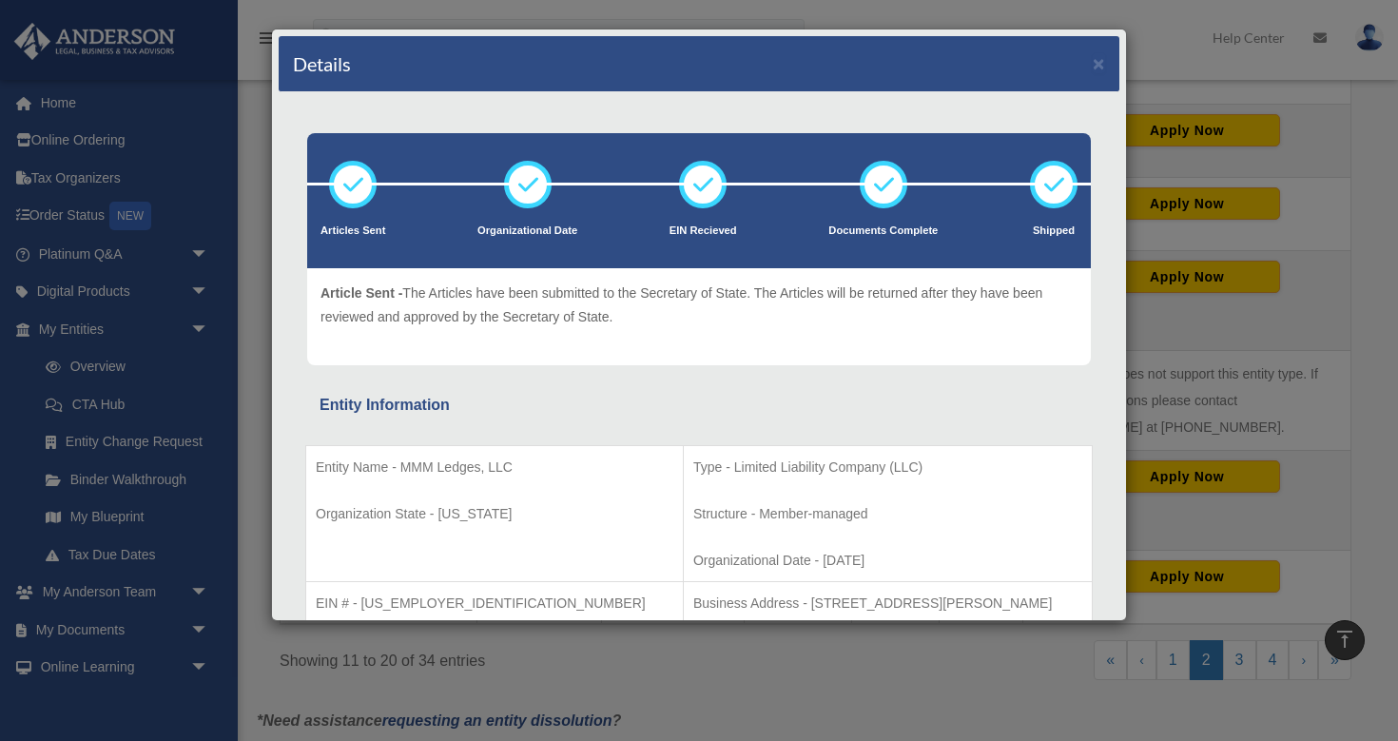
scroll to position [0, 0]
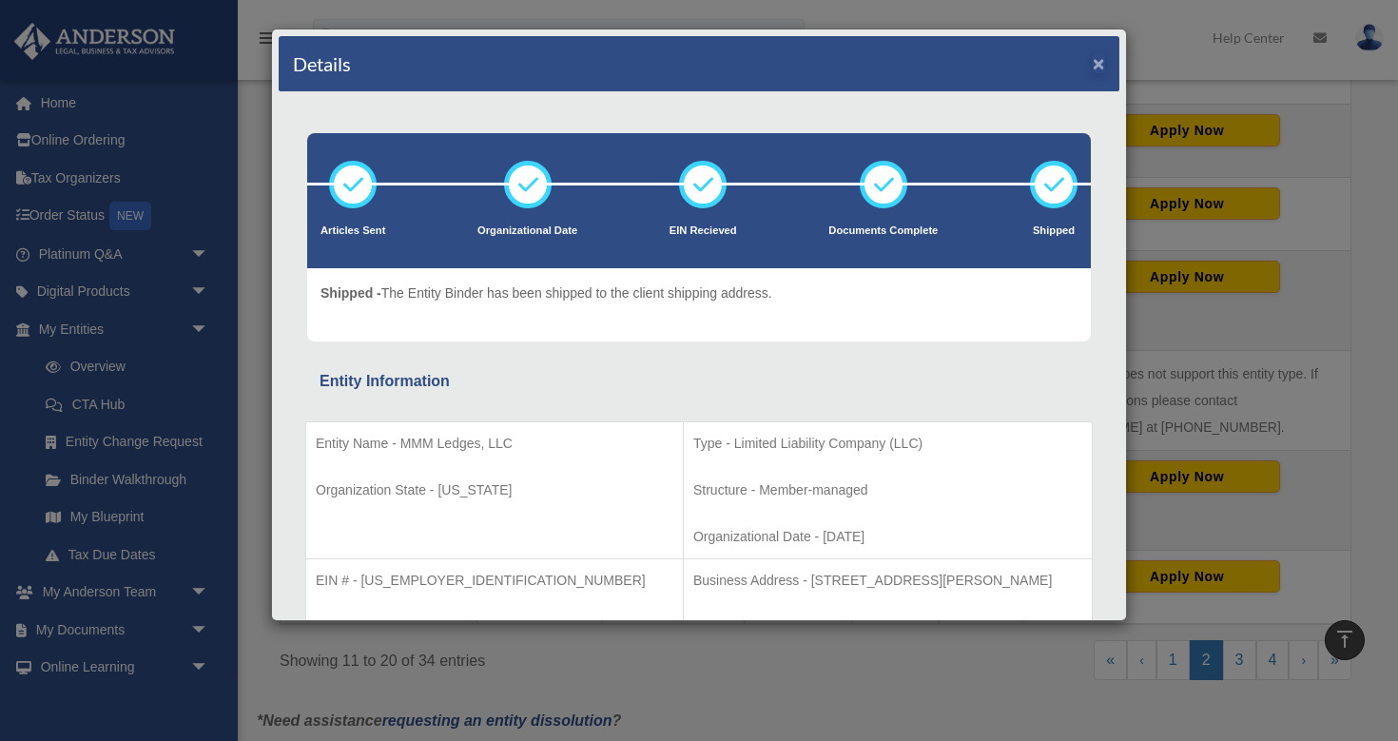
click at [1099, 64] on button "×" at bounding box center [1099, 63] width 12 height 20
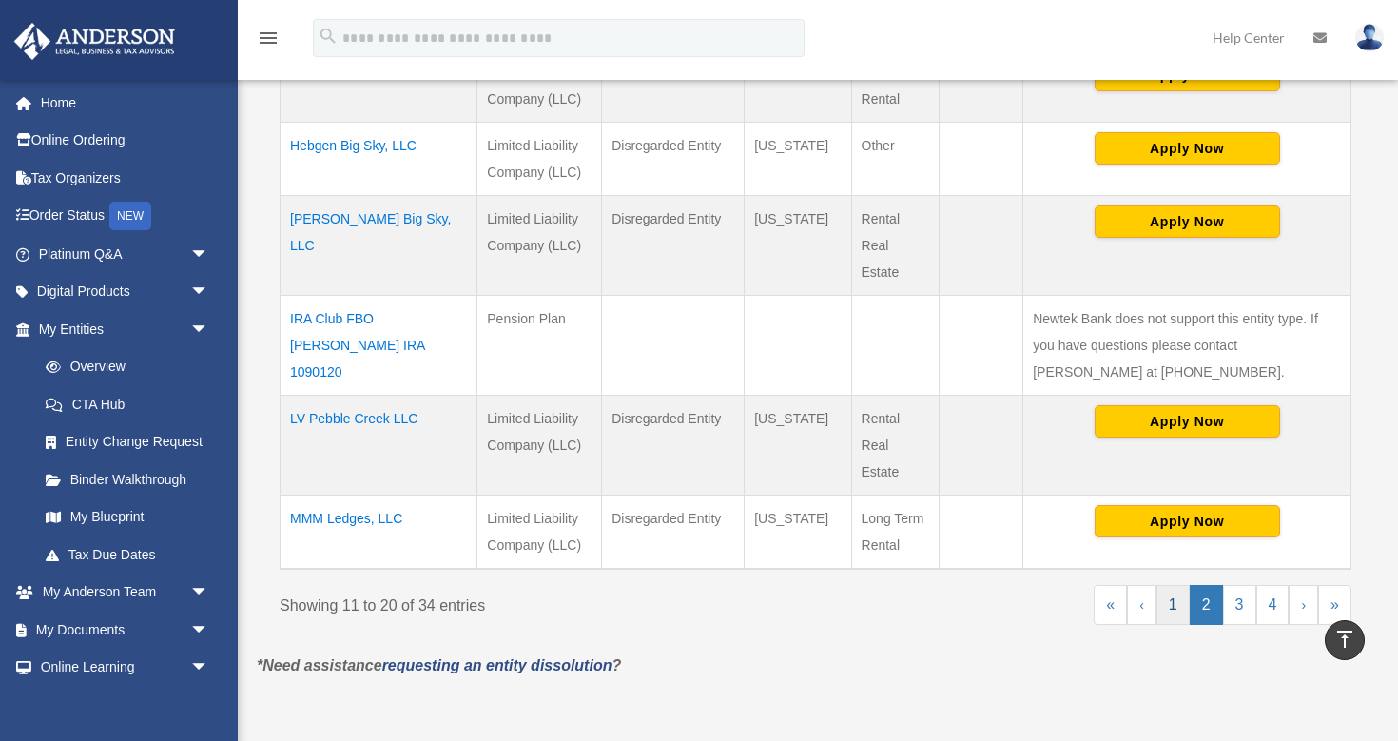
scroll to position [965, 0]
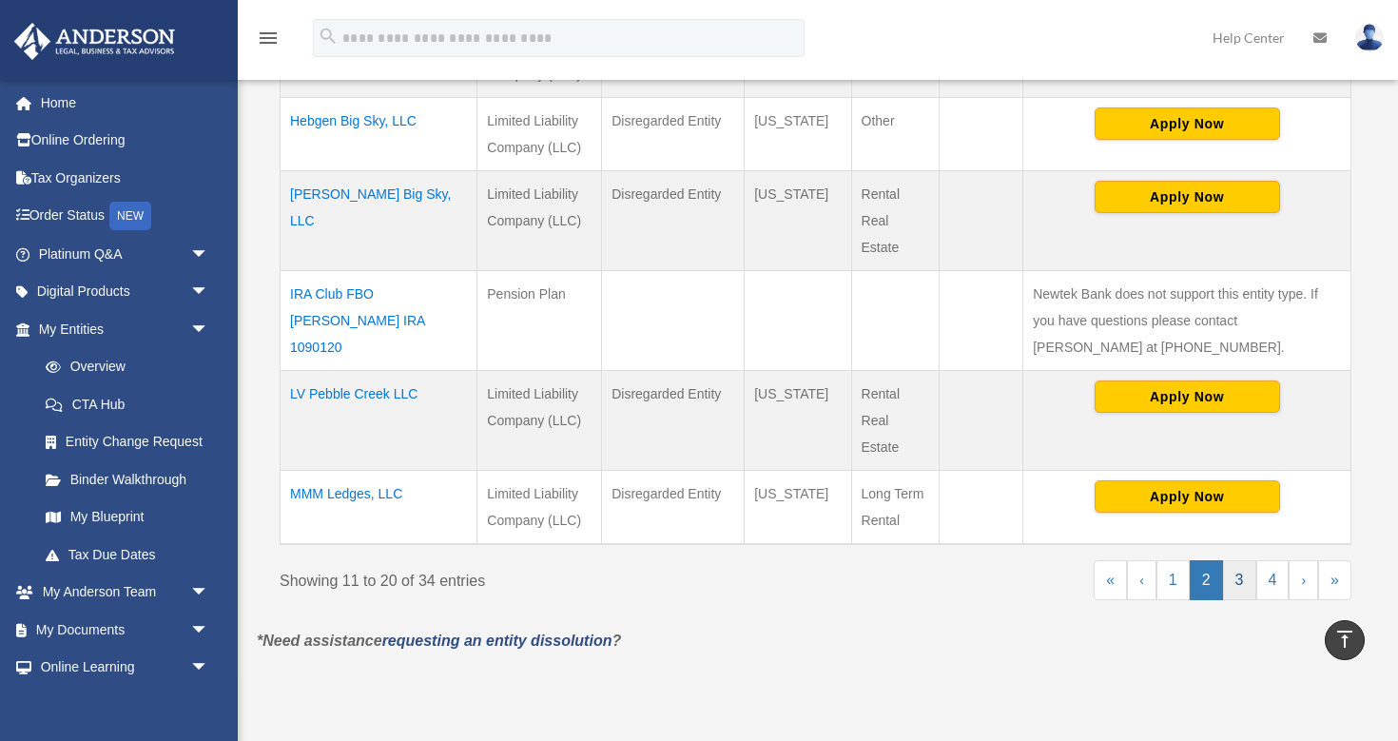
click at [1238, 576] on link "3" at bounding box center [1239, 580] width 33 height 40
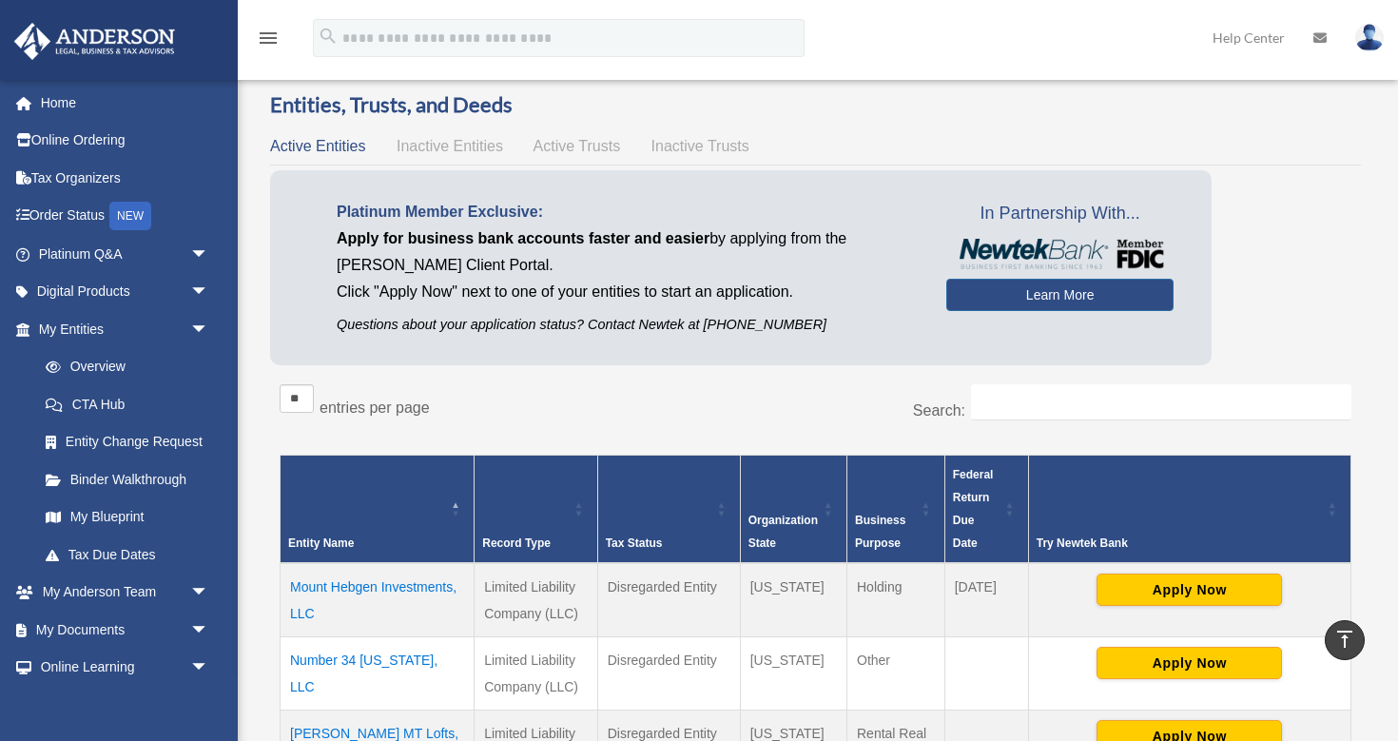
scroll to position [65, 0]
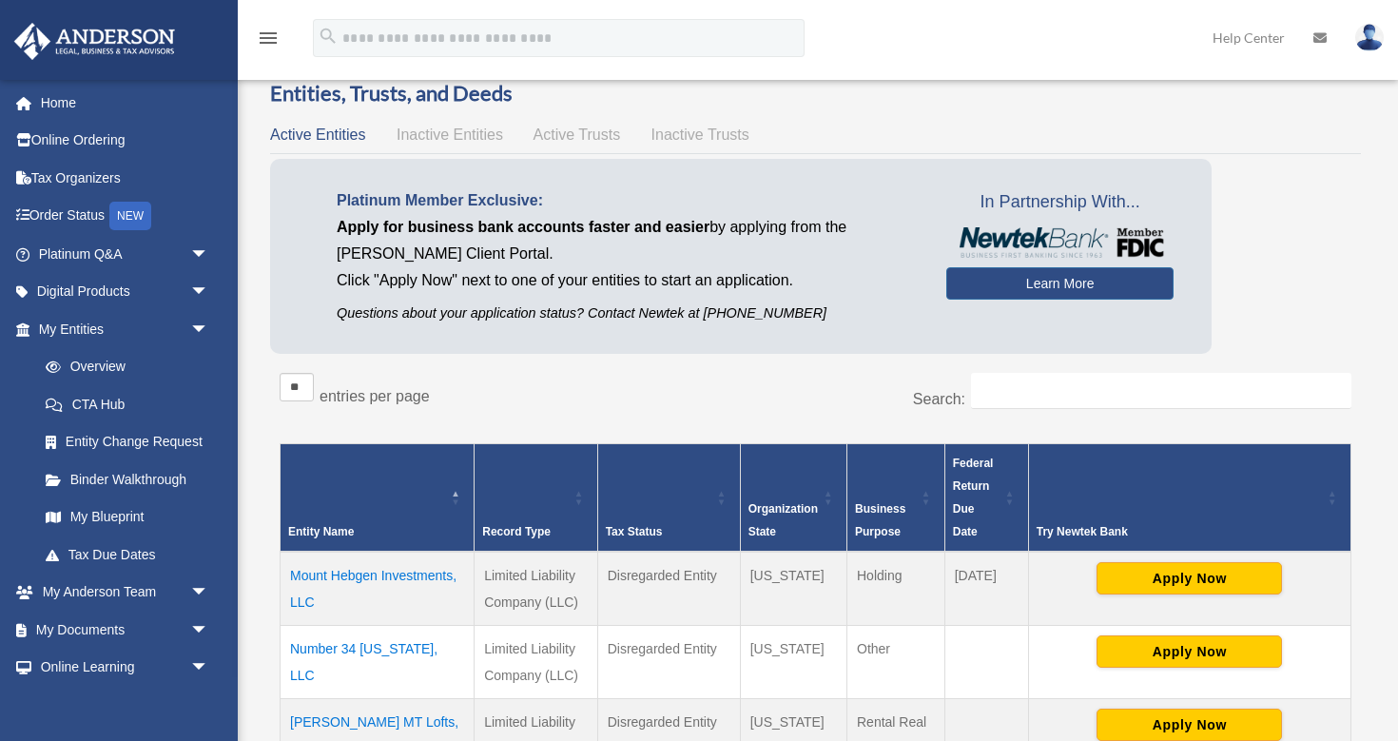
click at [414, 580] on td "Mount Hebgen Investments, LLC" at bounding box center [378, 589] width 194 height 74
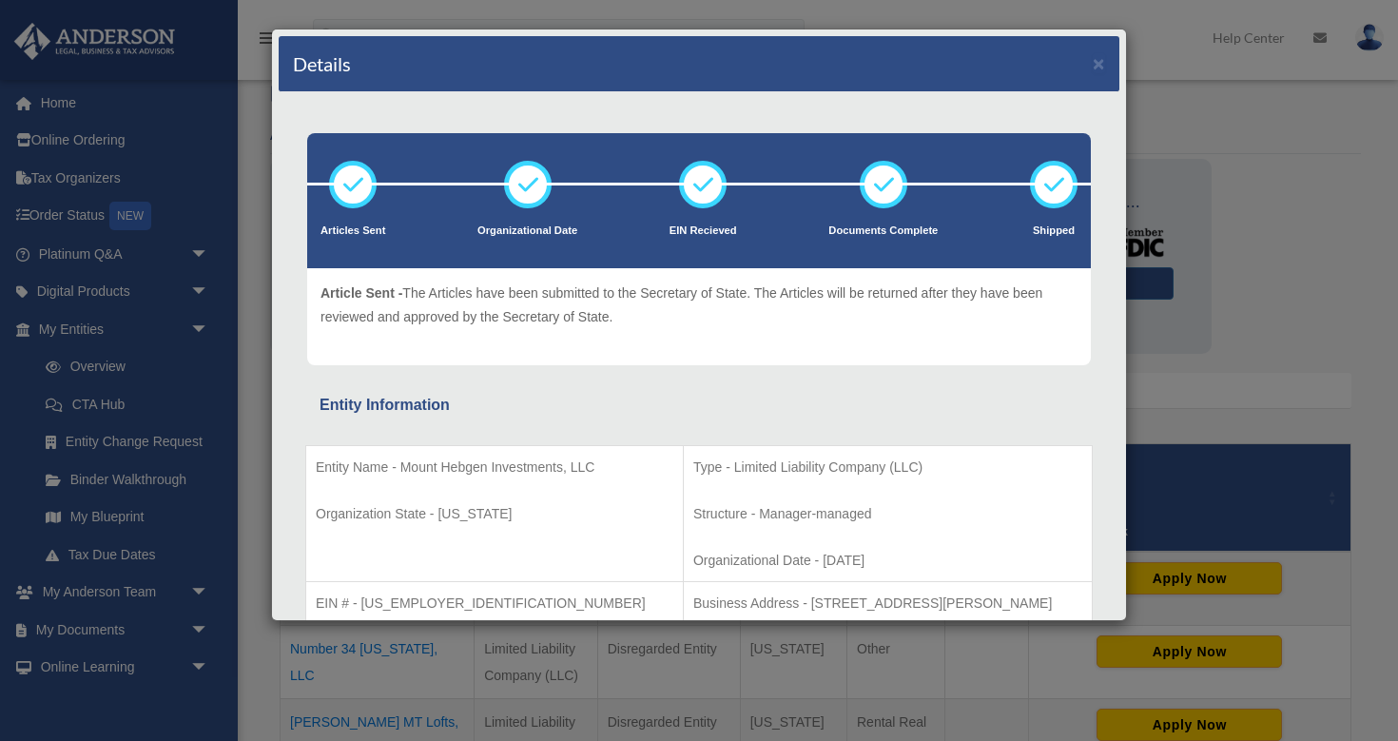
scroll to position [0, 0]
click at [1099, 63] on button "×" at bounding box center [1099, 63] width 12 height 20
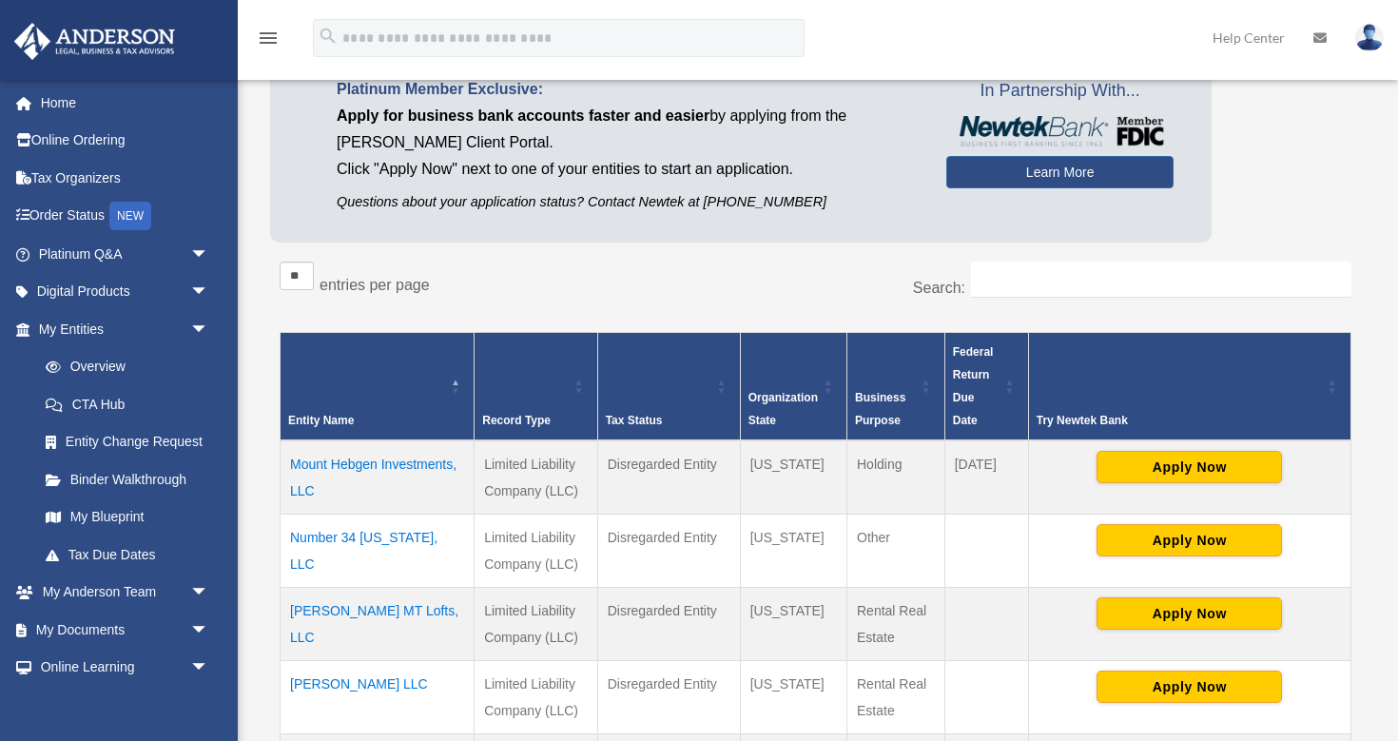
scroll to position [182, 0]
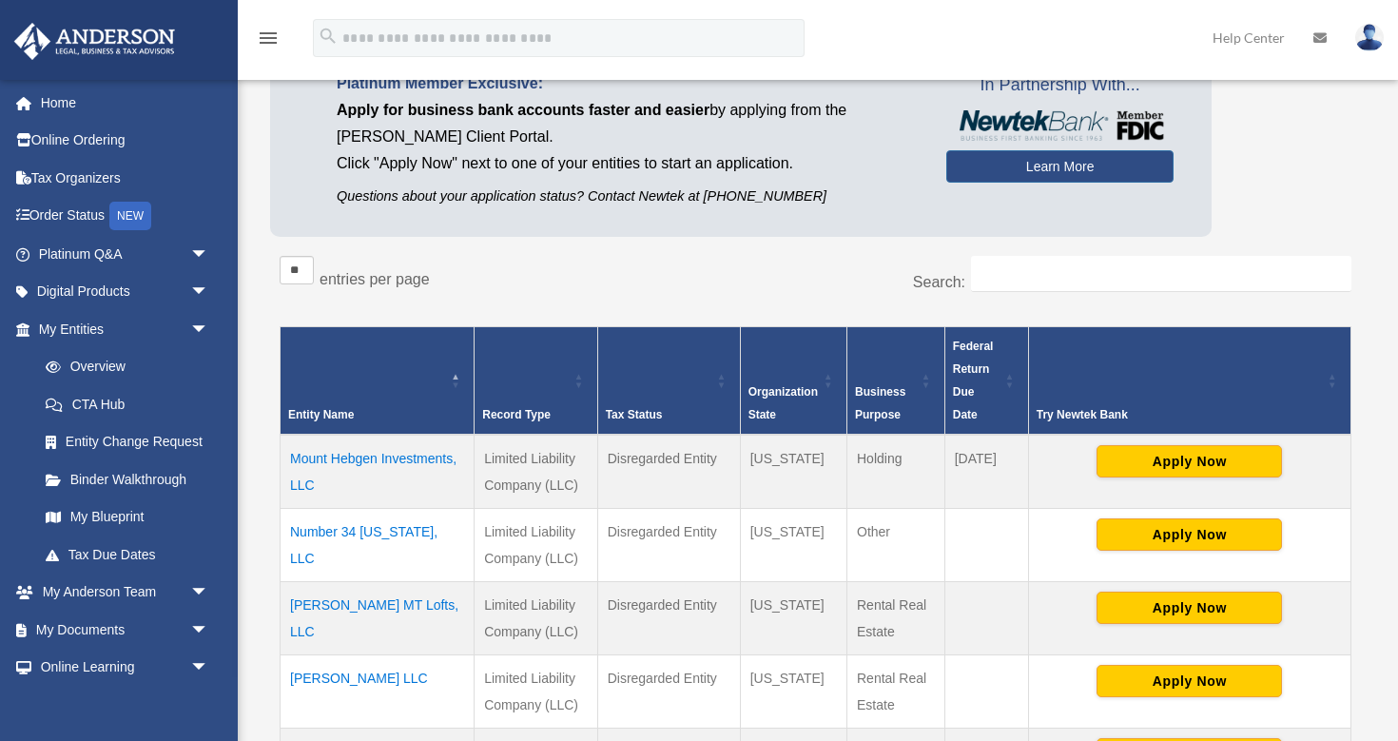
click at [411, 531] on td "Number 34 Washington, LLC" at bounding box center [378, 544] width 194 height 73
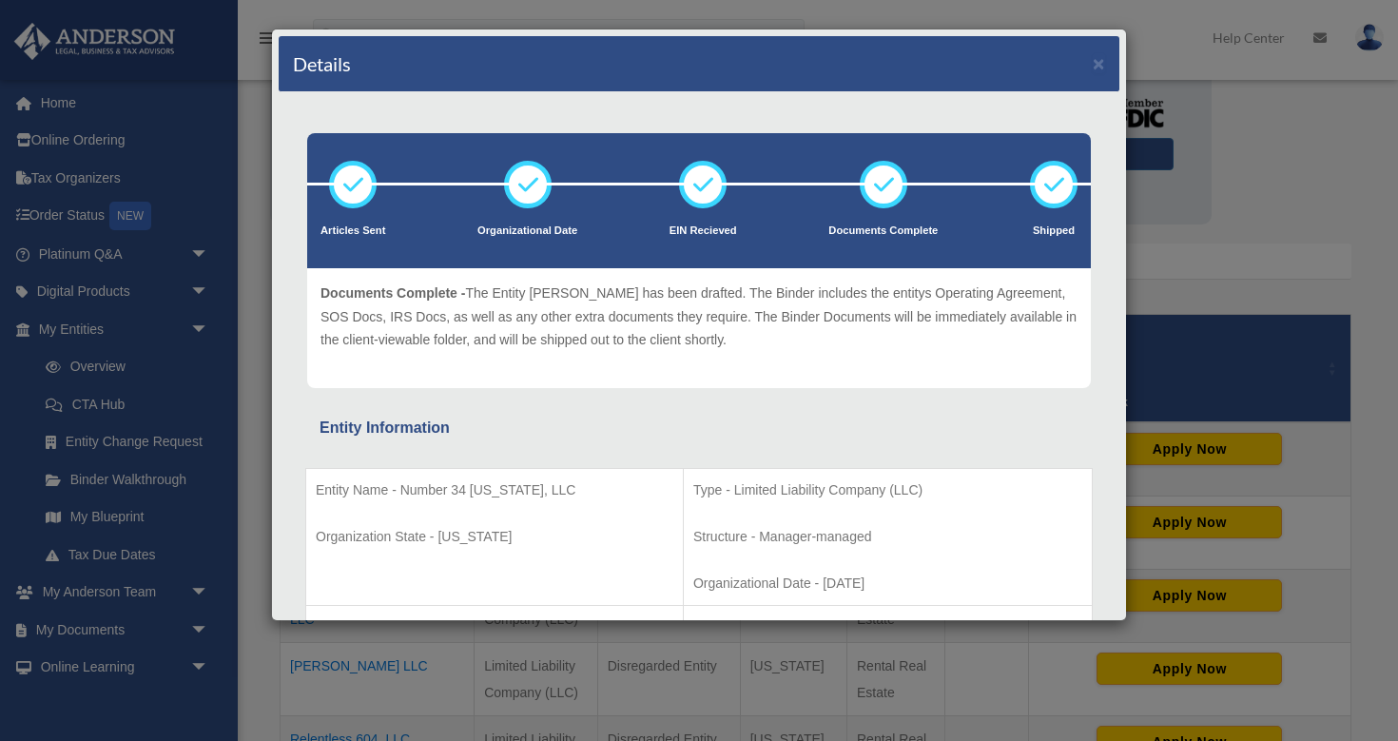
scroll to position [0, 0]
click at [1102, 58] on button "×" at bounding box center [1099, 63] width 12 height 20
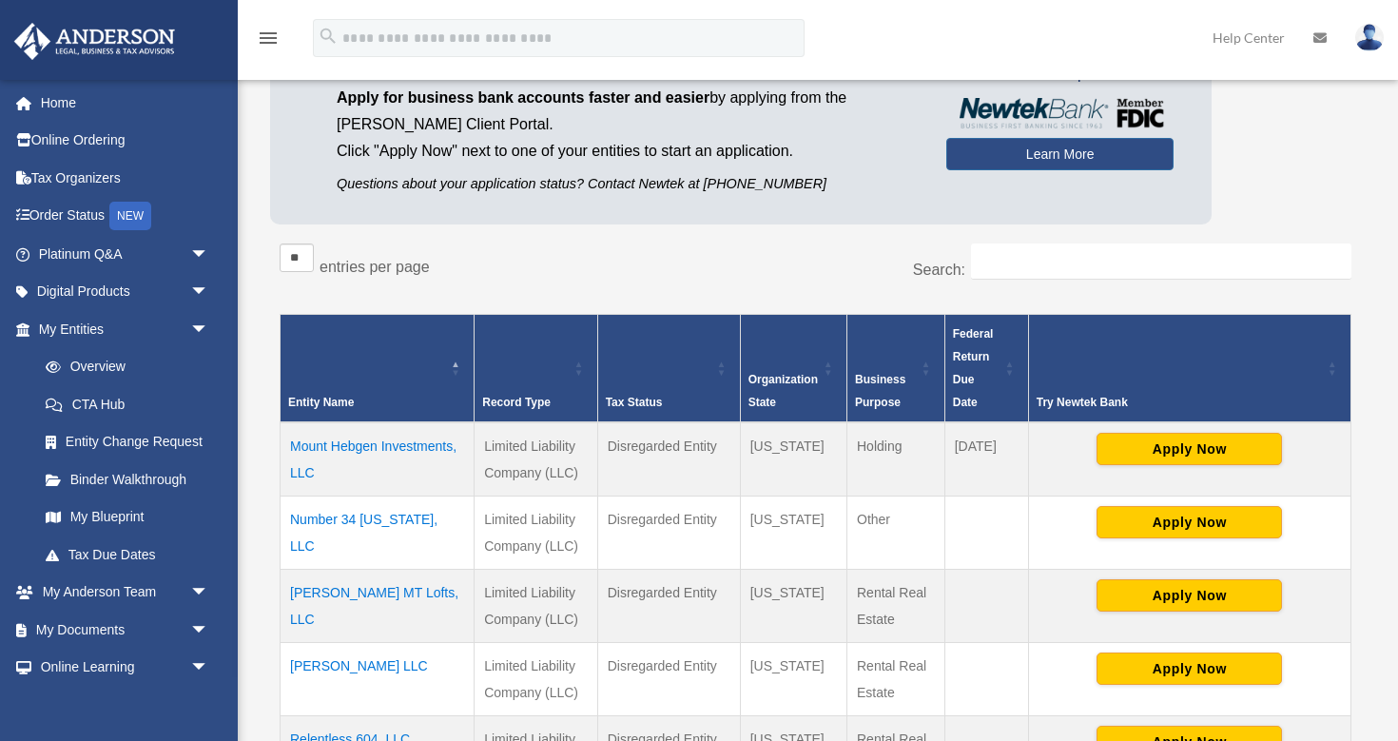
click at [367, 593] on td "Ogden MT Lofts, LLC" at bounding box center [378, 605] width 194 height 73
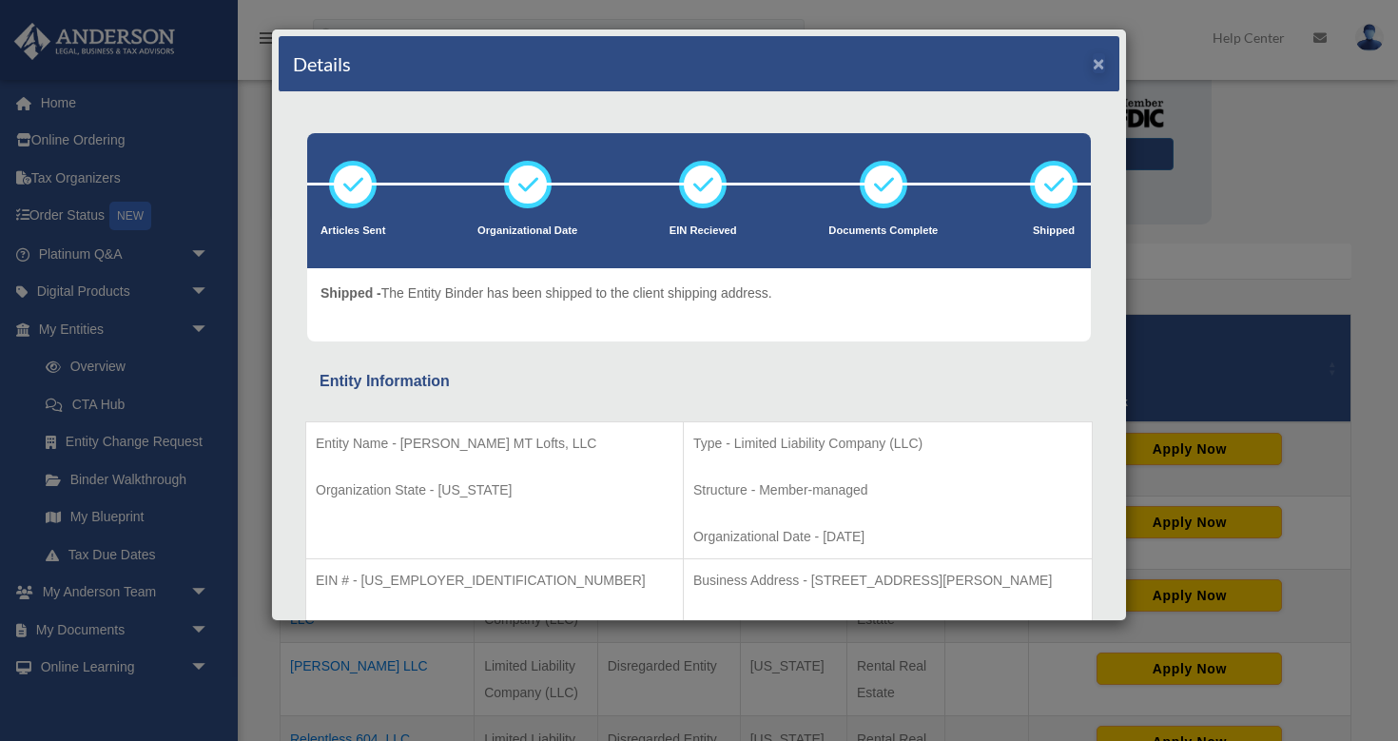
click at [1099, 62] on button "×" at bounding box center [1099, 63] width 12 height 20
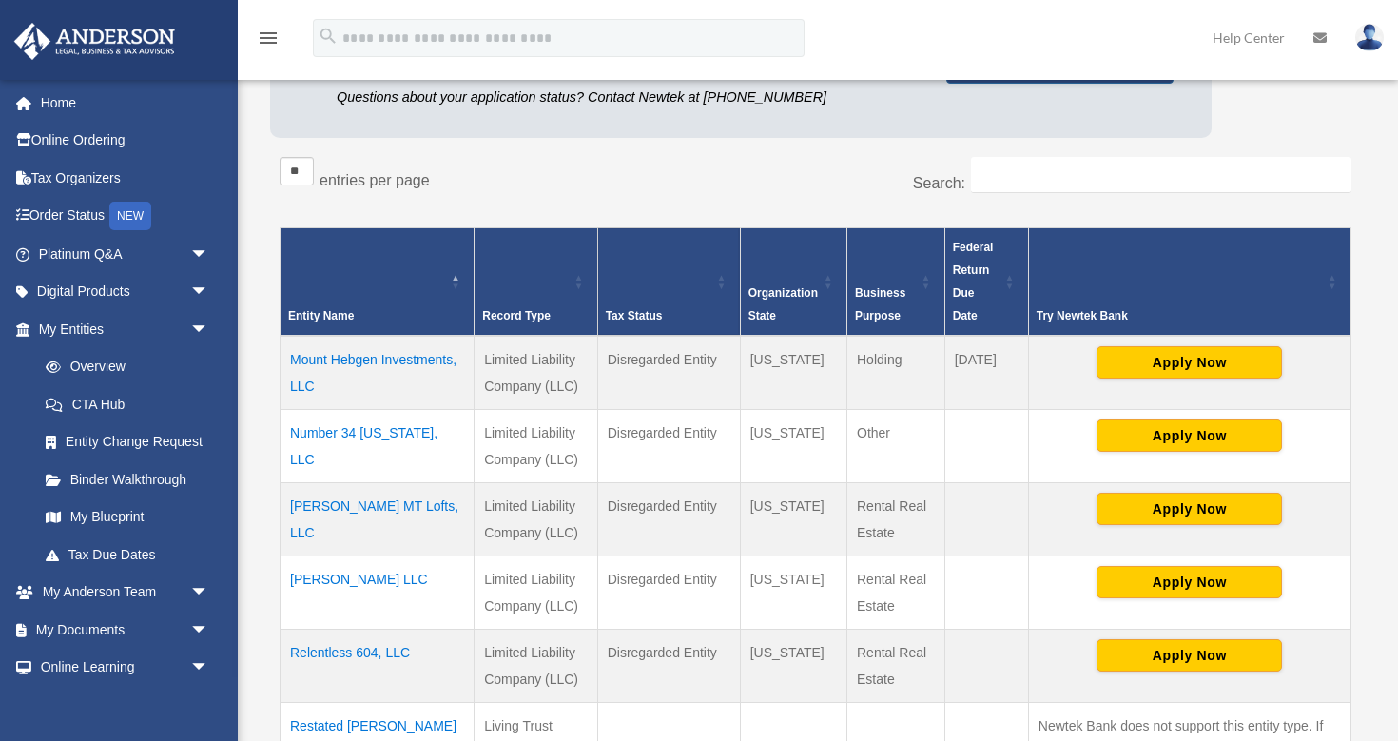
scroll to position [282, 0]
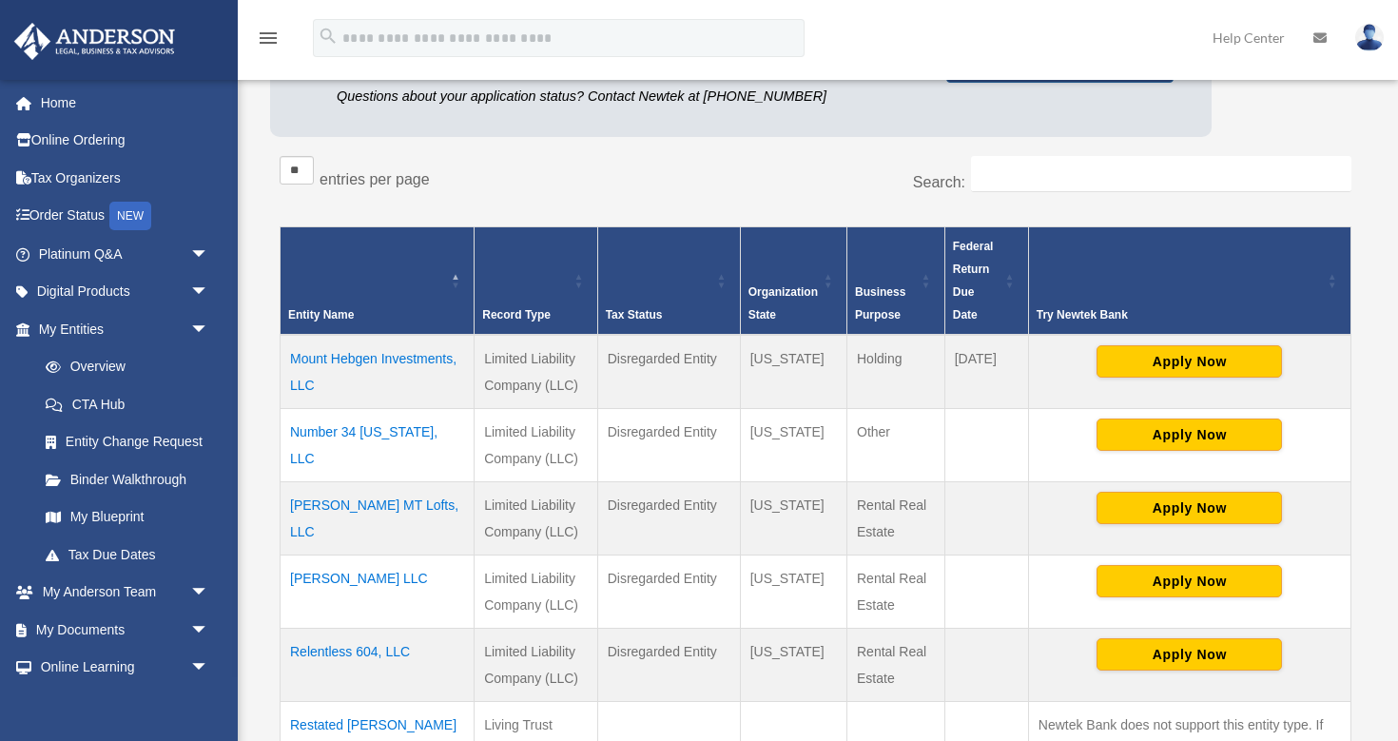
click at [349, 575] on td "PD Lane LLC" at bounding box center [378, 591] width 194 height 73
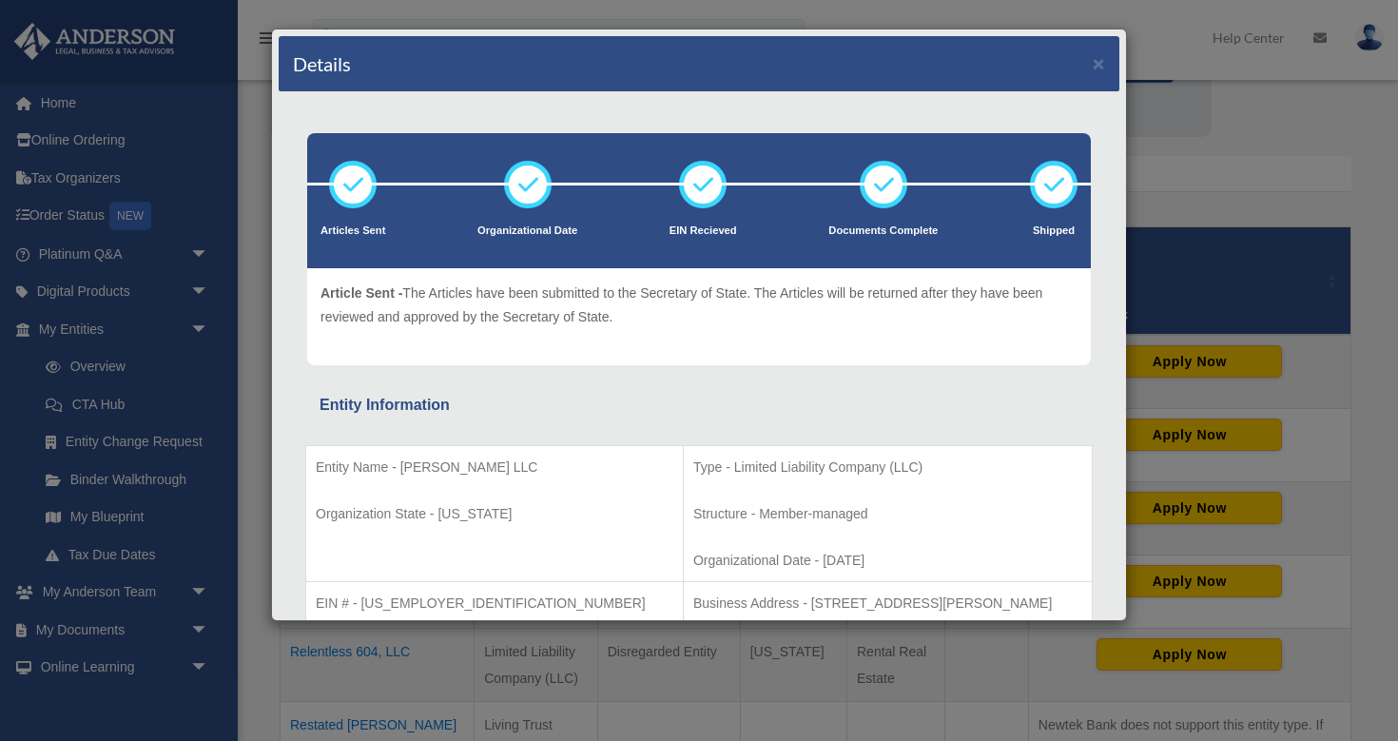
scroll to position [0, 0]
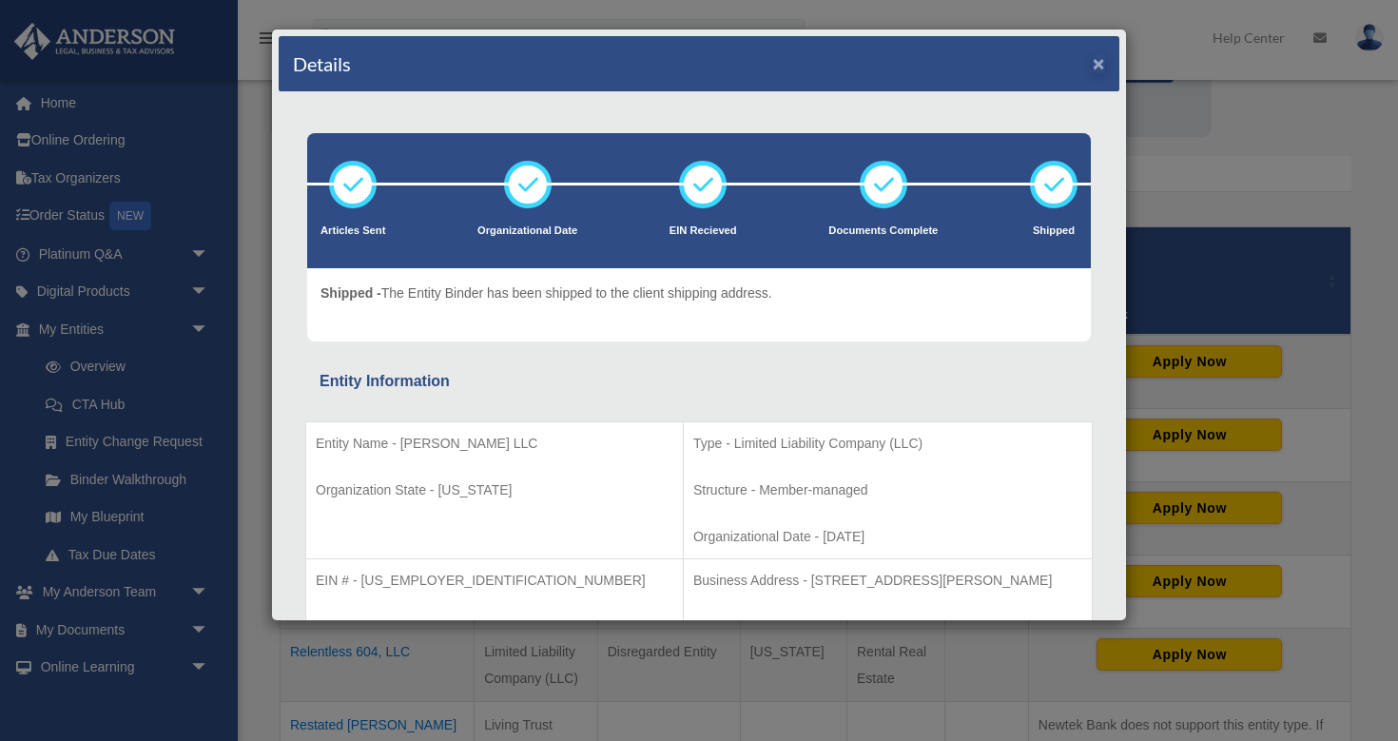
click at [1099, 66] on button "×" at bounding box center [1099, 63] width 12 height 20
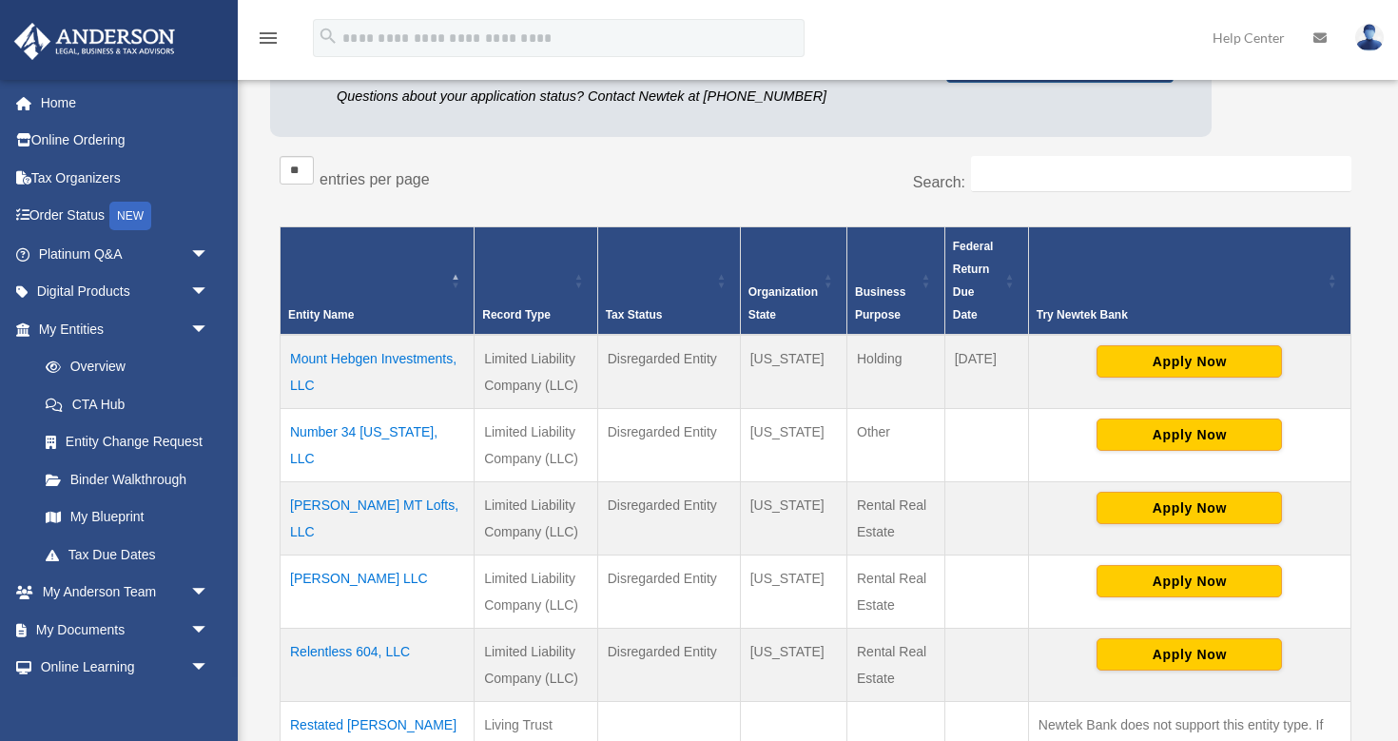
click at [337, 649] on td "Relentless 604, LLC" at bounding box center [378, 664] width 194 height 73
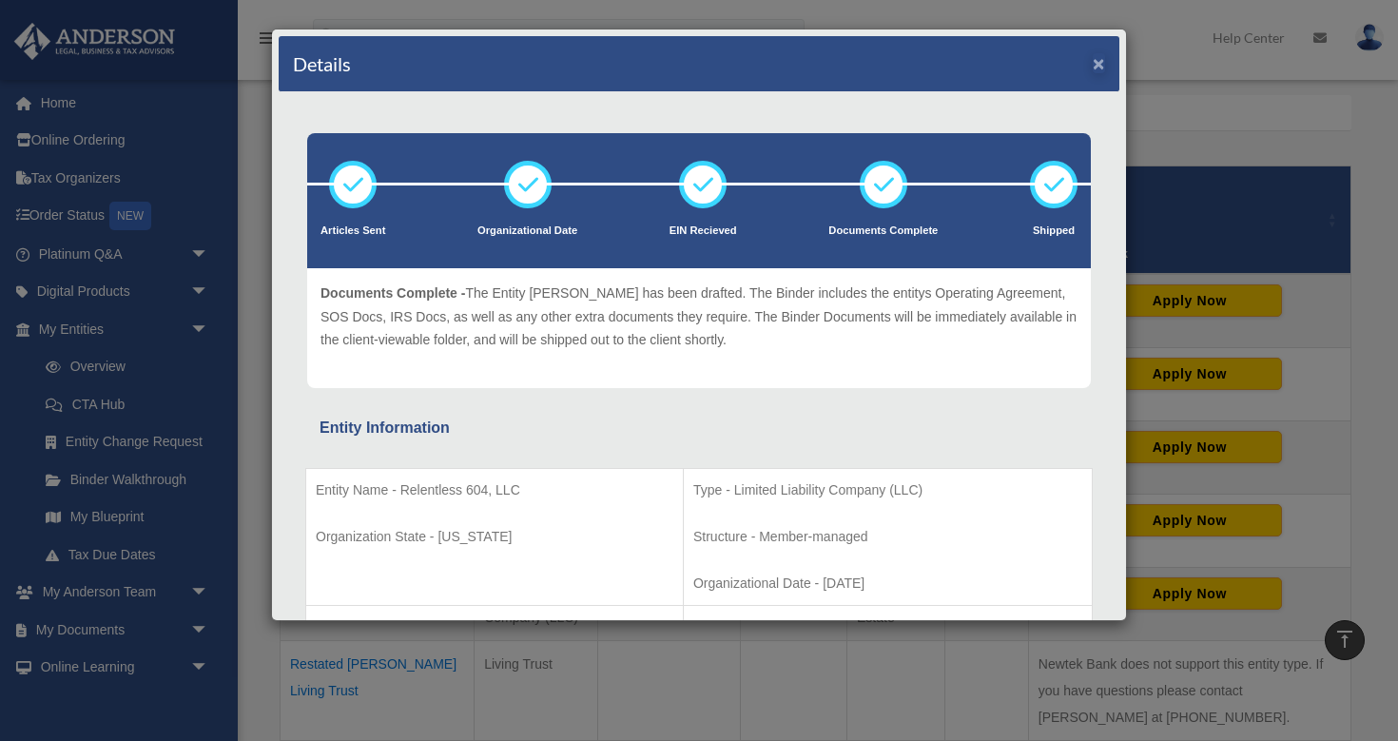
click at [1094, 65] on button "×" at bounding box center [1099, 63] width 12 height 20
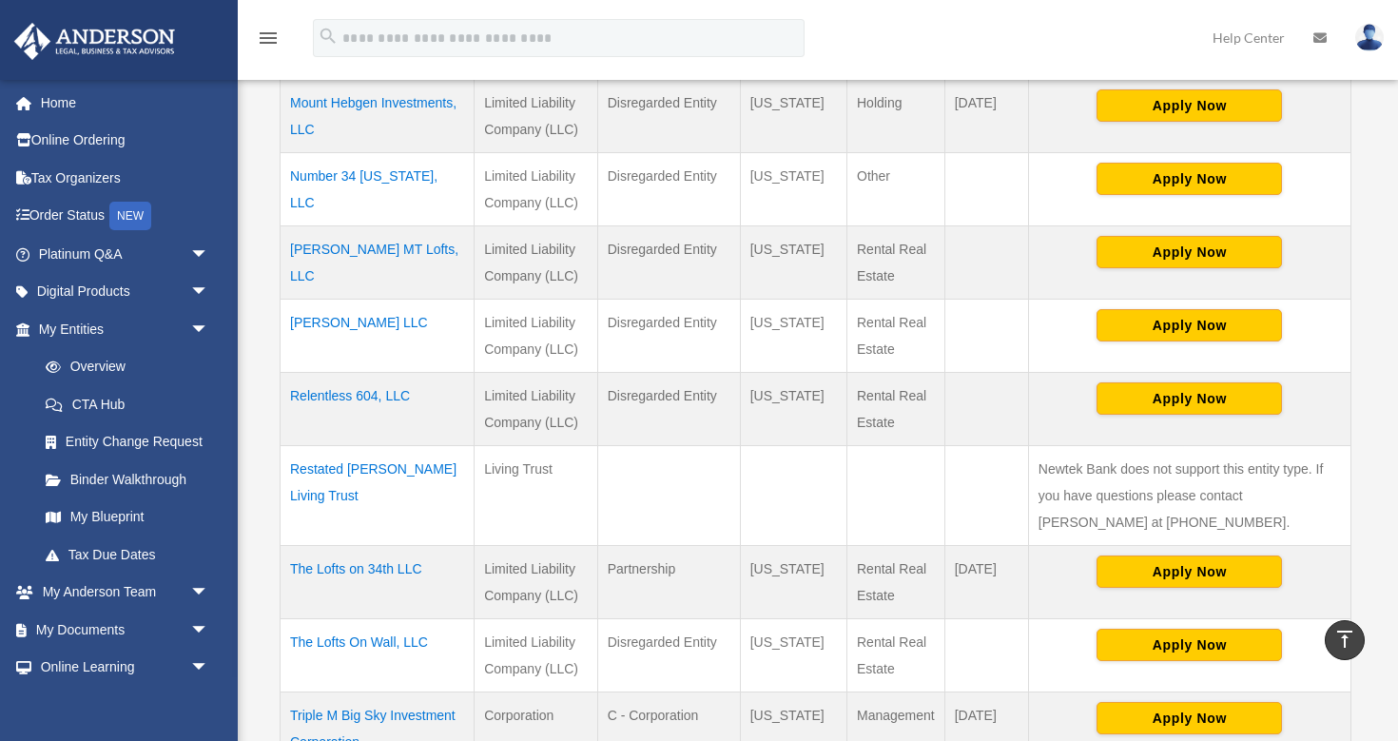
scroll to position [545, 0]
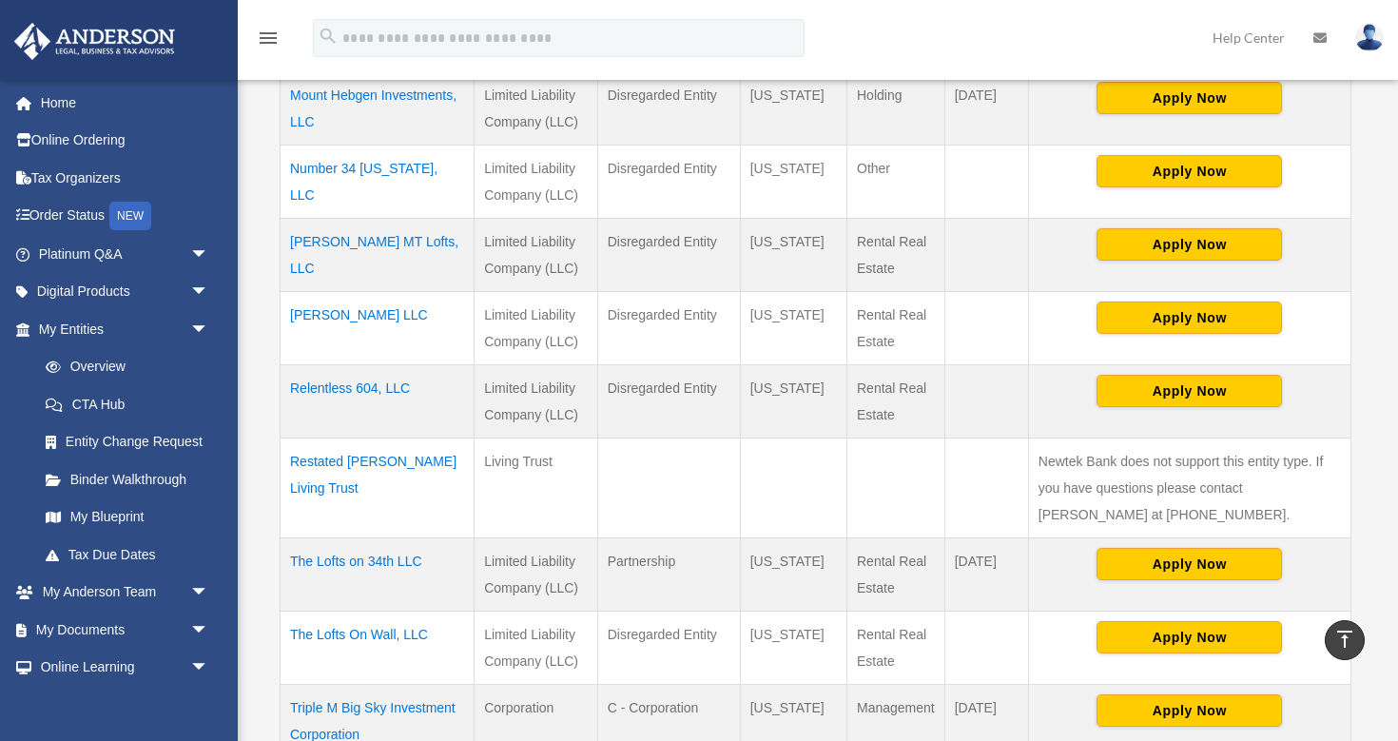
click at [380, 558] on td "The Lofts on 34th LLC" at bounding box center [378, 573] width 194 height 73
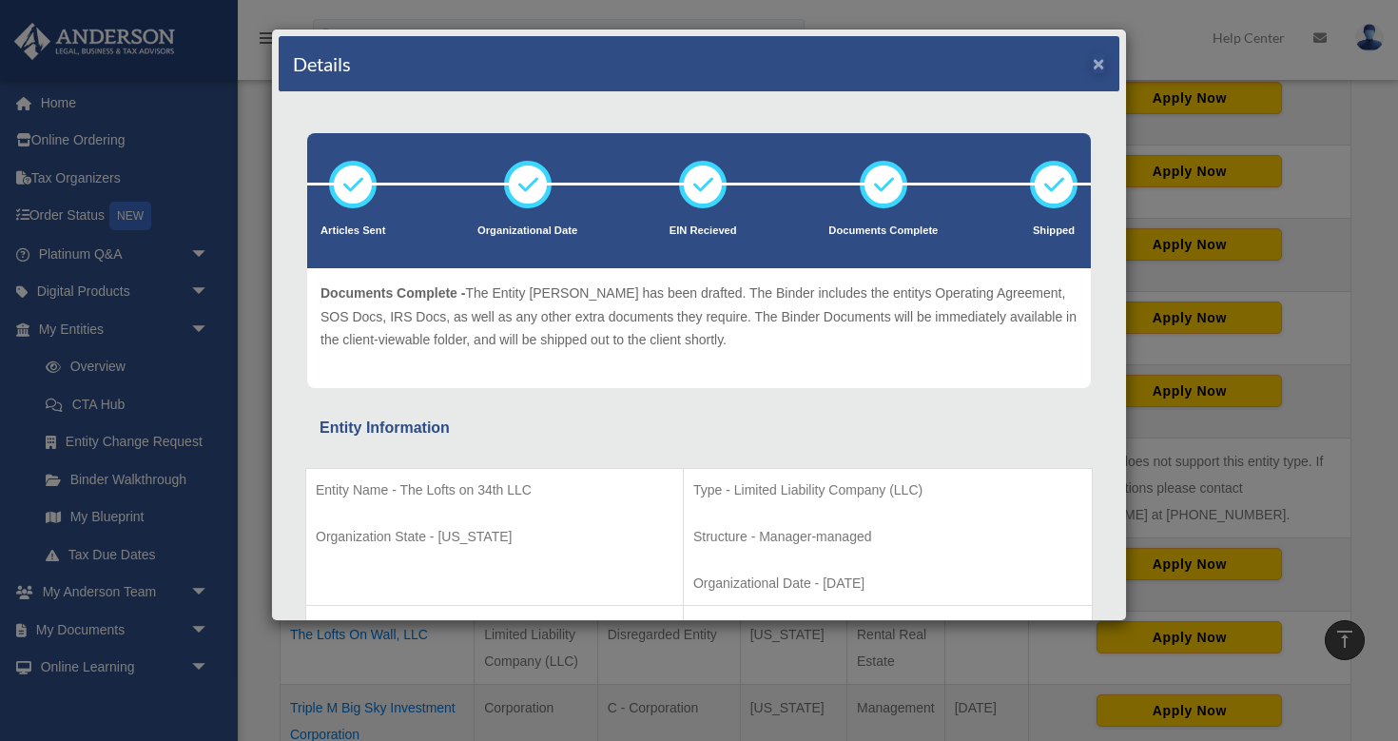
click at [1099, 62] on button "×" at bounding box center [1099, 63] width 12 height 20
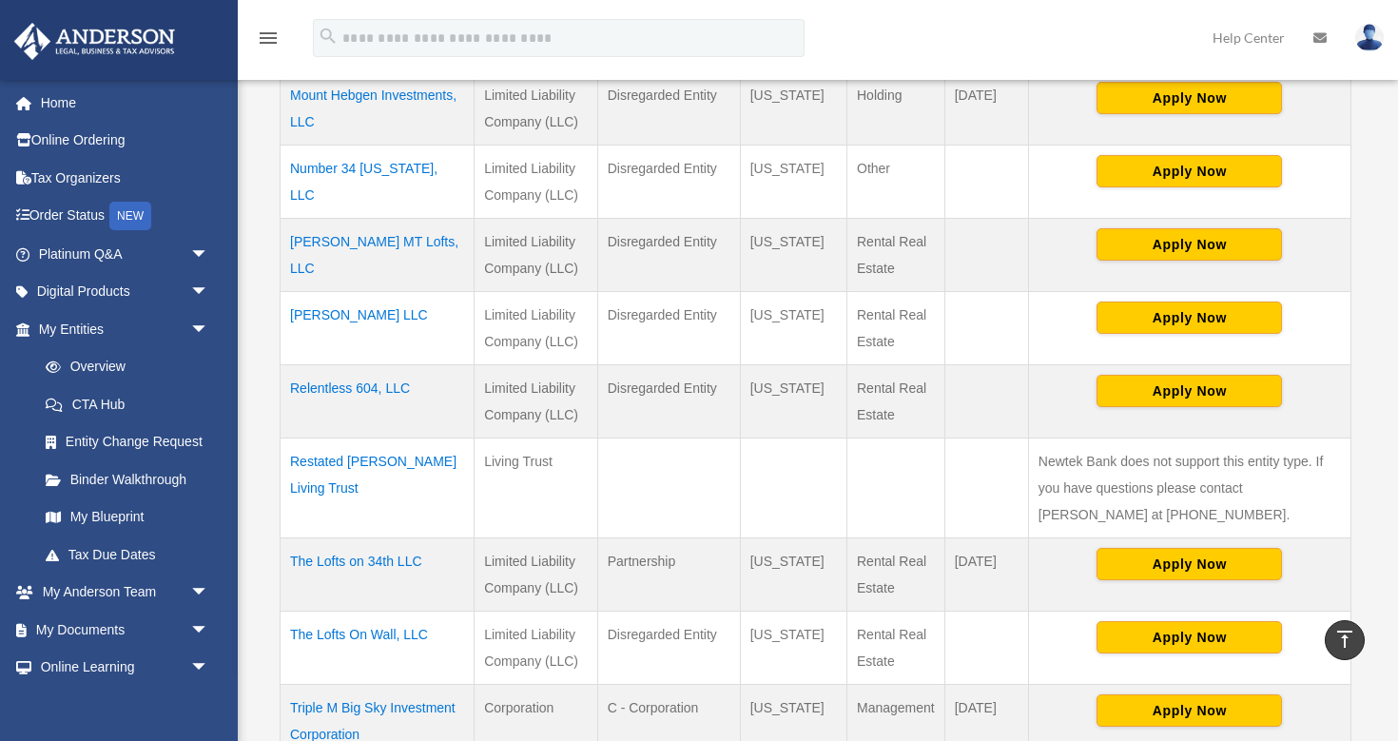
click at [415, 460] on td "Restated Watson Living Trust" at bounding box center [378, 488] width 194 height 100
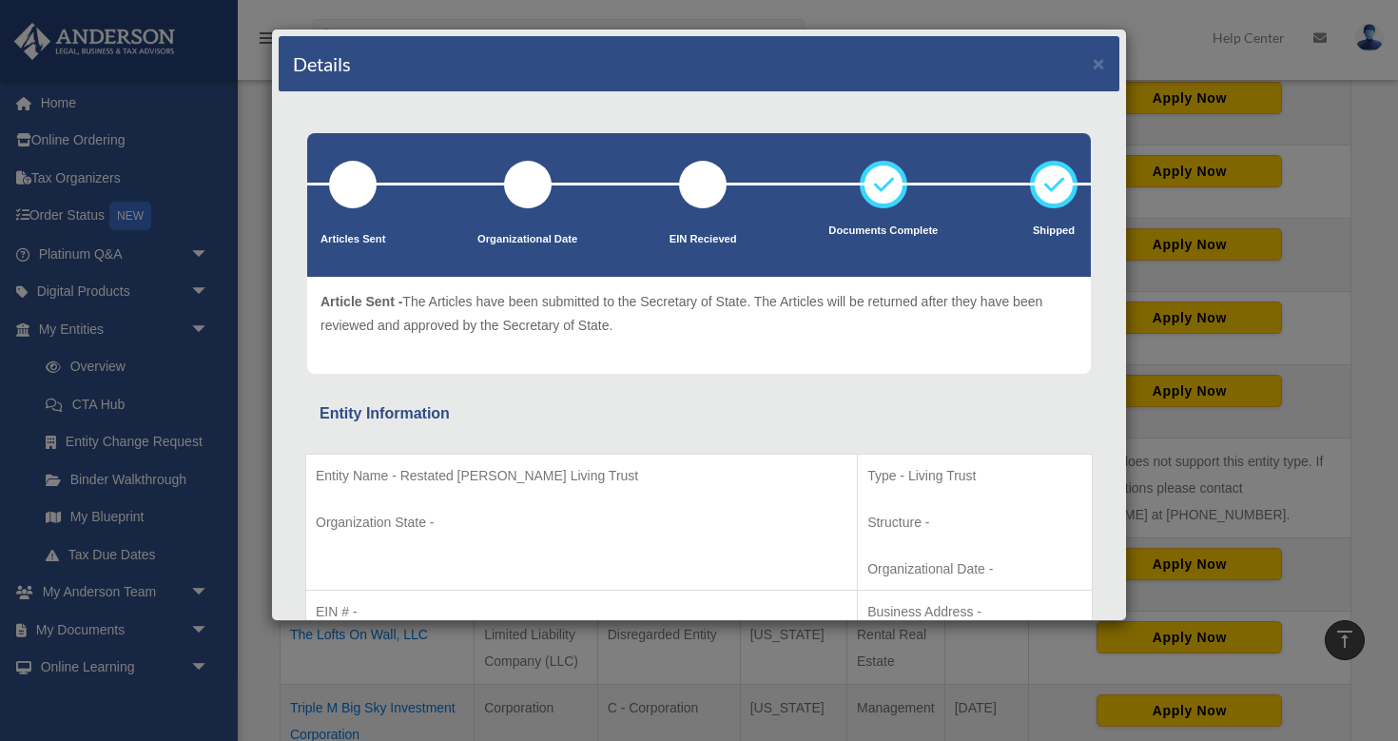
scroll to position [0, 0]
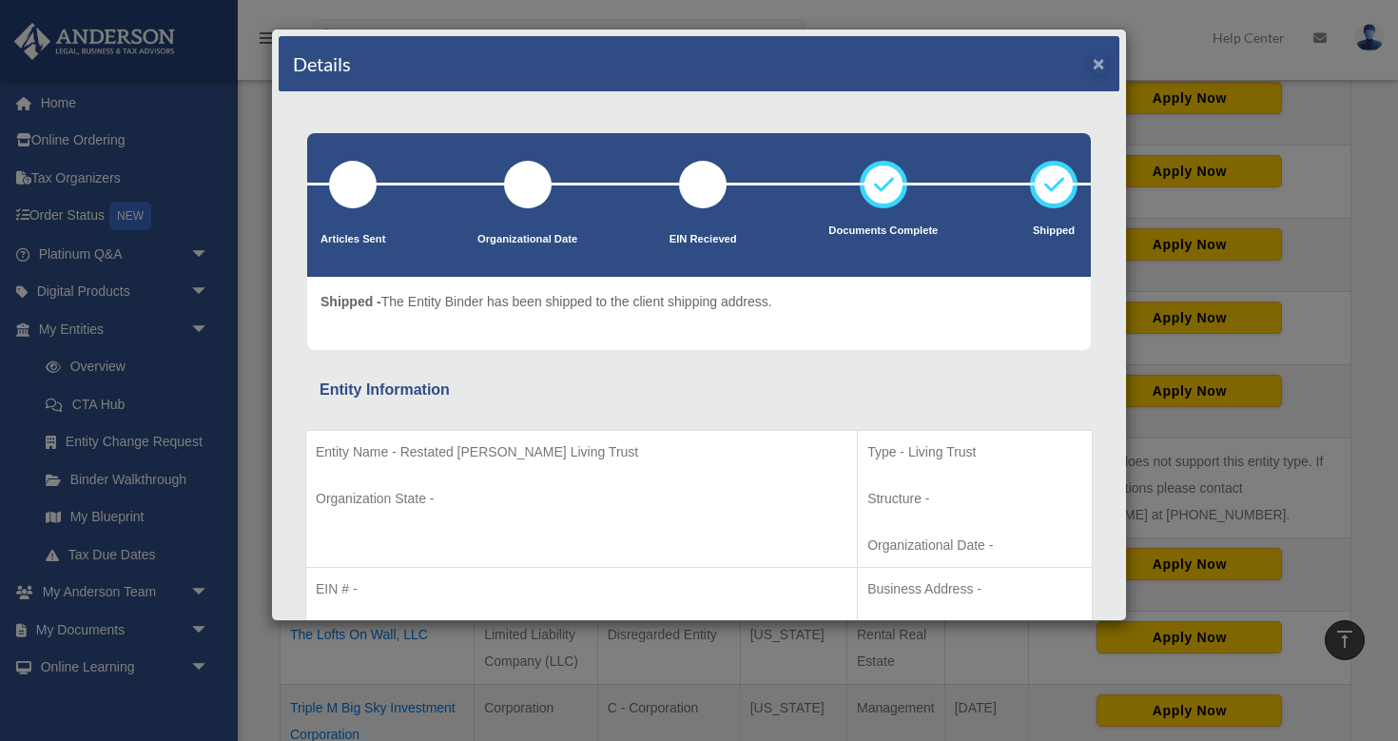
click at [1099, 63] on button "×" at bounding box center [1099, 63] width 12 height 20
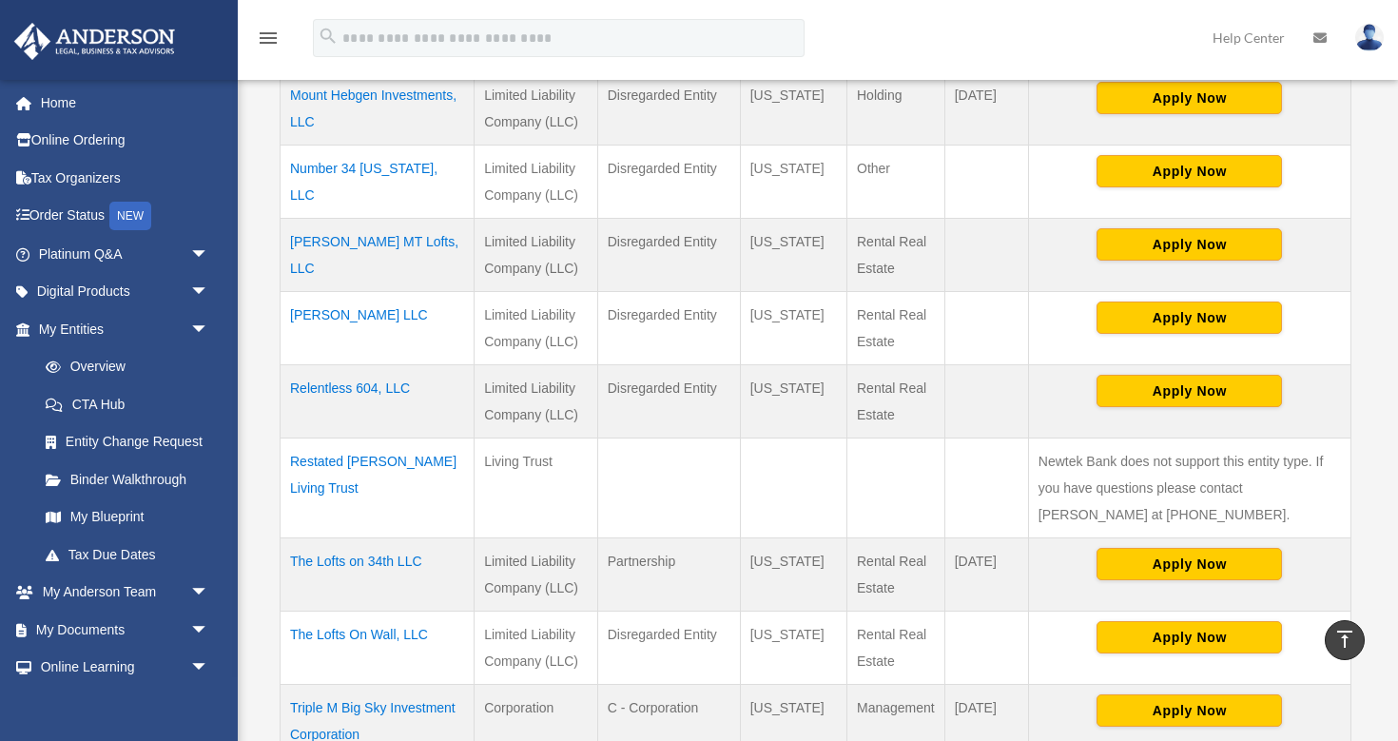
click at [366, 557] on td "The Lofts on 34th LLC" at bounding box center [378, 573] width 194 height 73
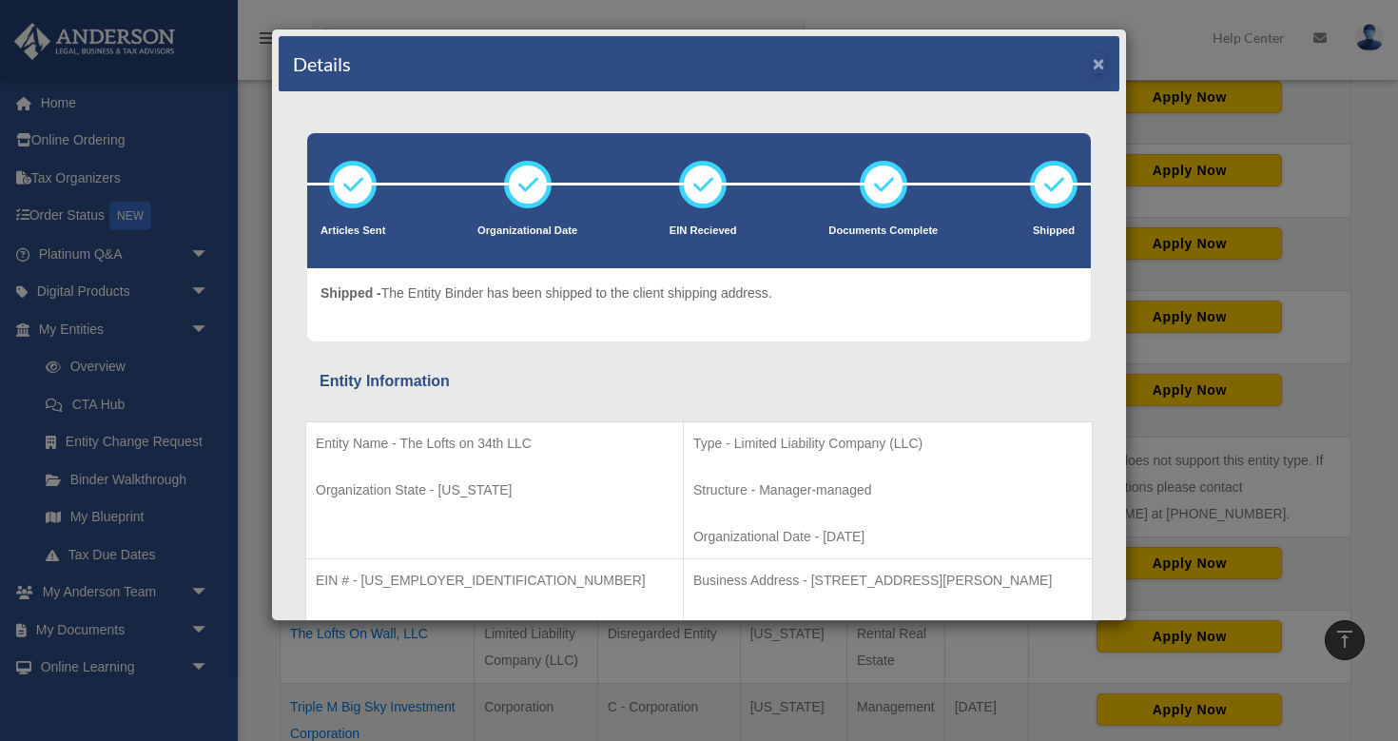
click at [1100, 64] on button "×" at bounding box center [1099, 63] width 12 height 20
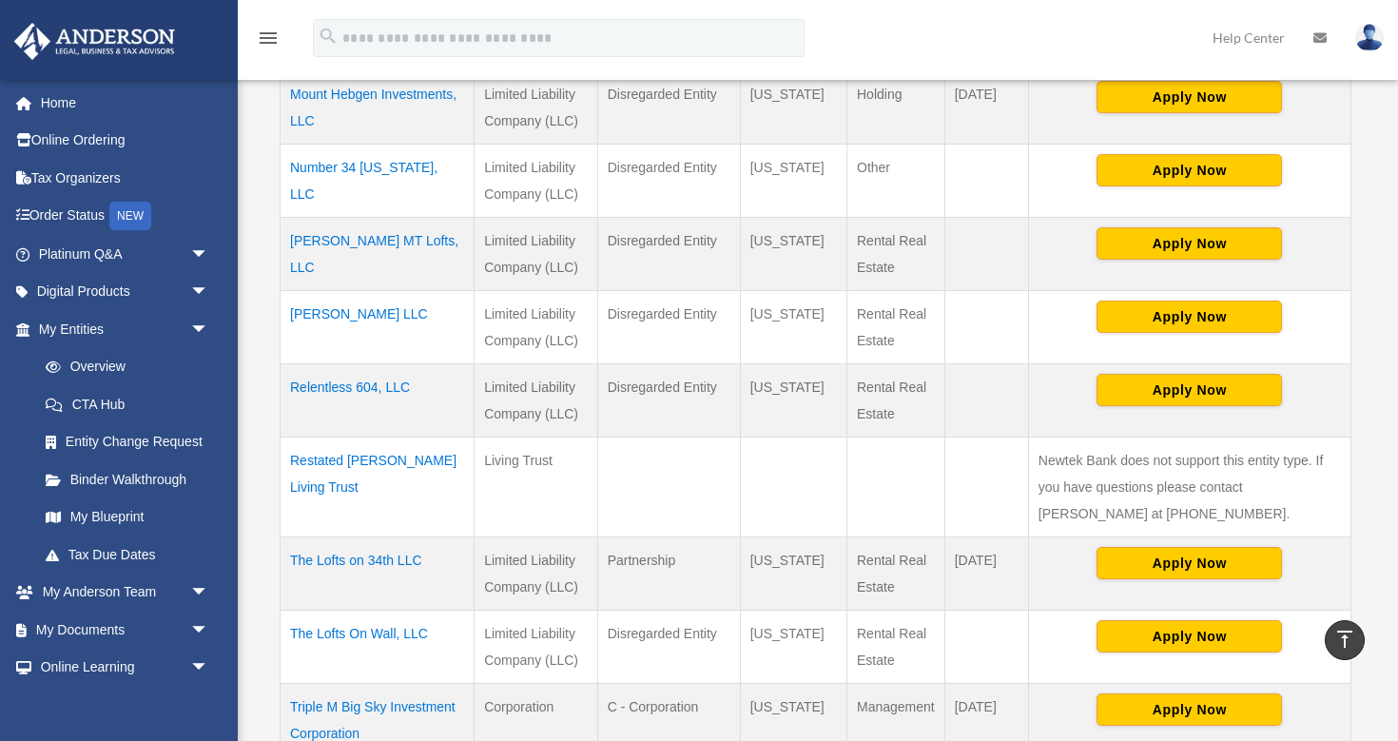
click at [369, 631] on td "The Lofts On Wall, LLC" at bounding box center [378, 646] width 194 height 73
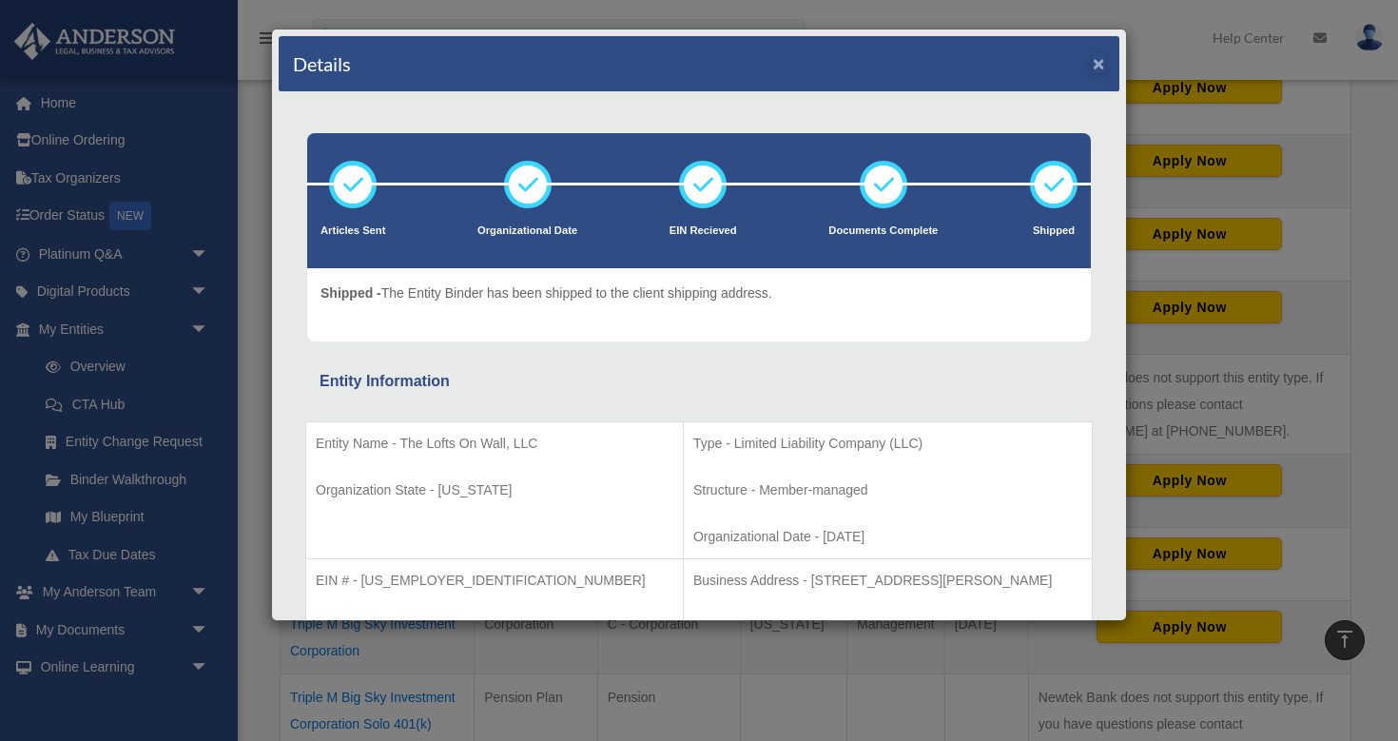
click at [1096, 61] on button "×" at bounding box center [1099, 63] width 12 height 20
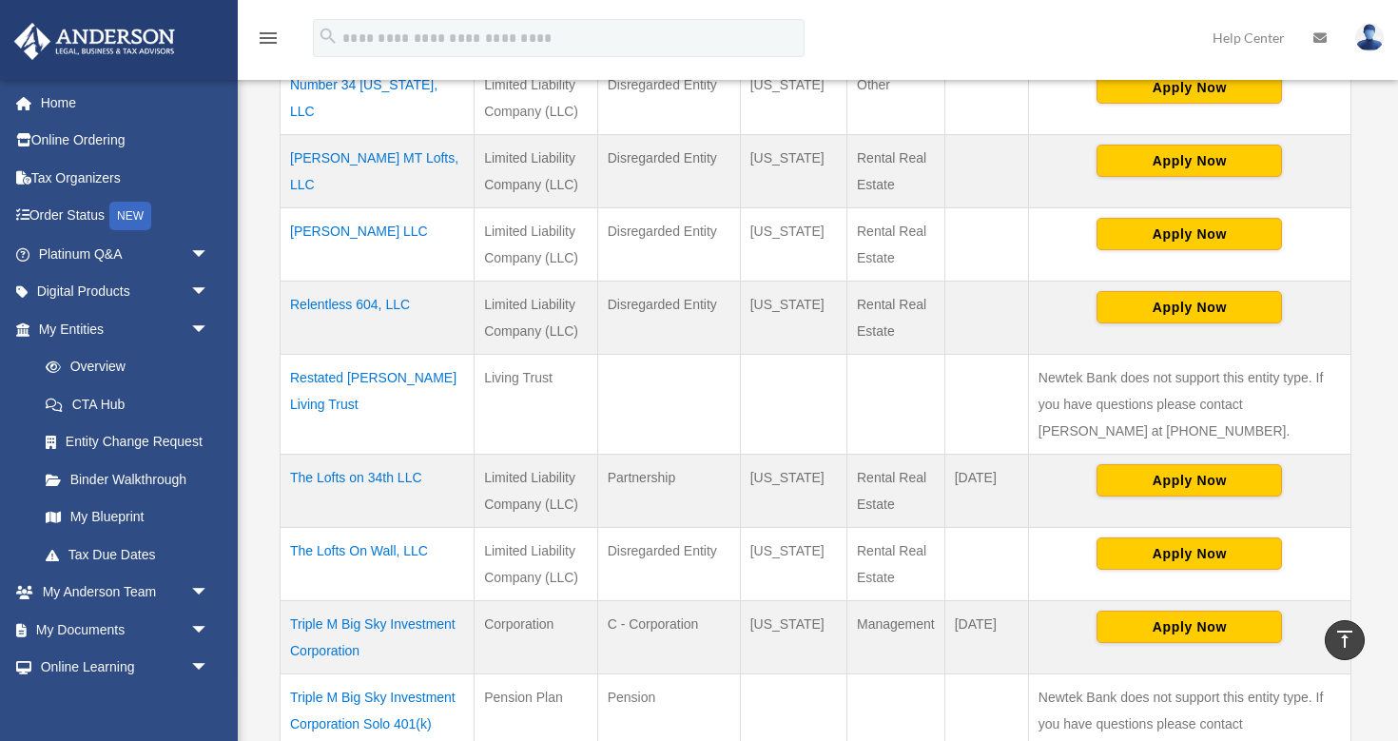
click at [384, 626] on td "Triple M Big Sky Investment Corporation" at bounding box center [378, 636] width 194 height 73
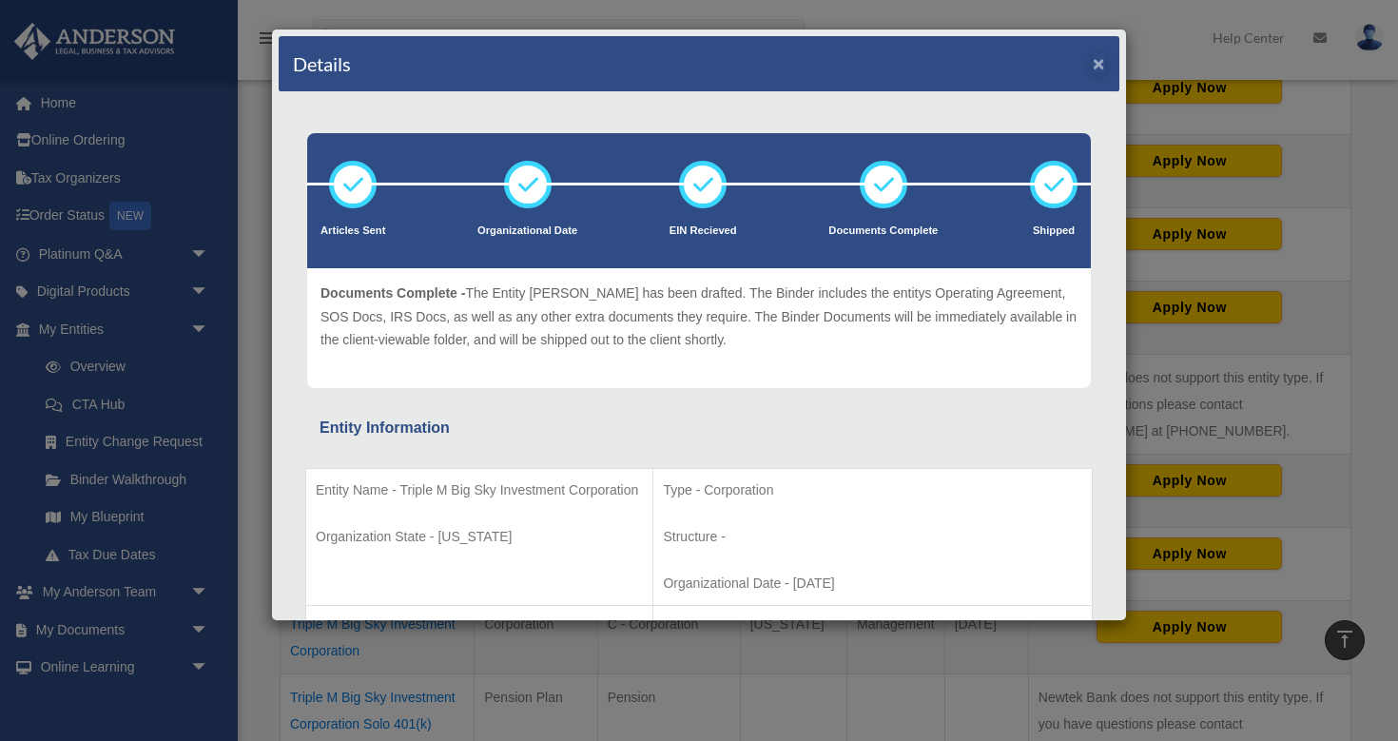
click at [1100, 68] on button "×" at bounding box center [1099, 63] width 12 height 20
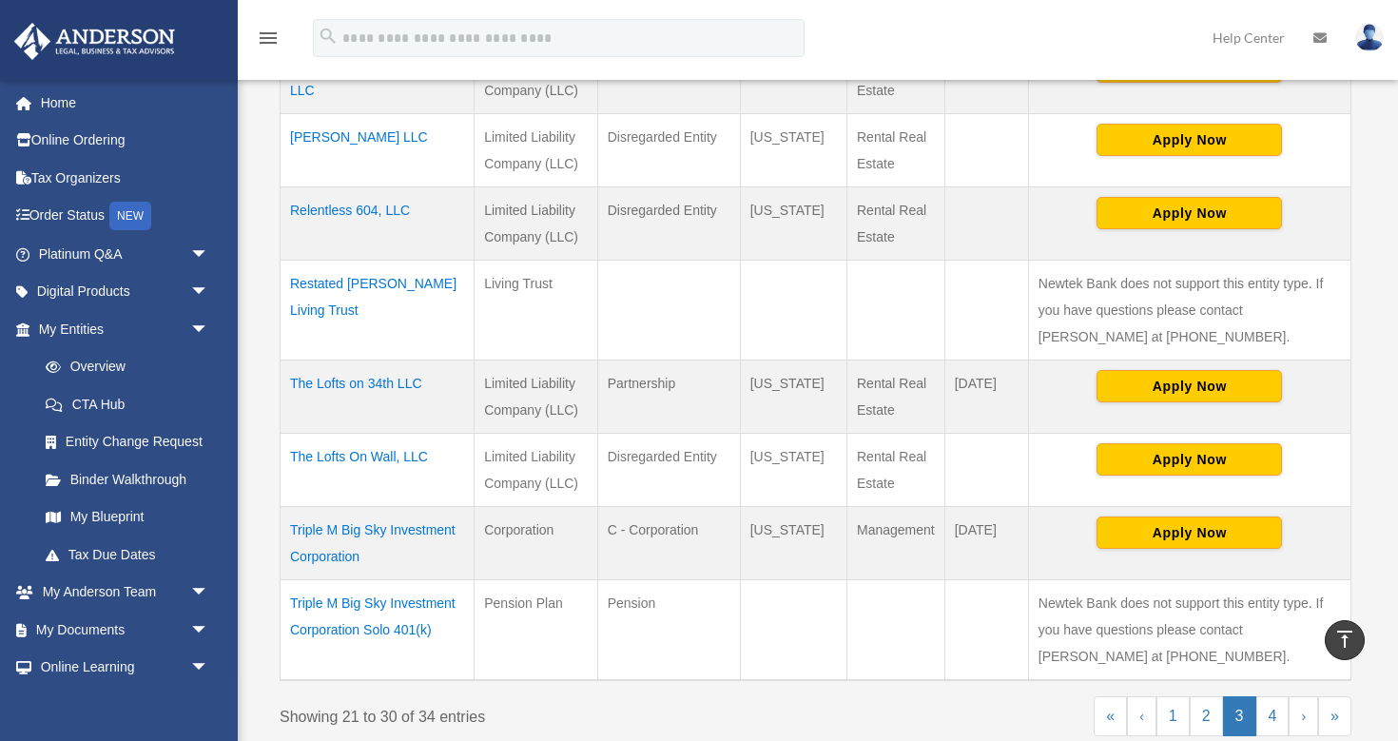
scroll to position [727, 0]
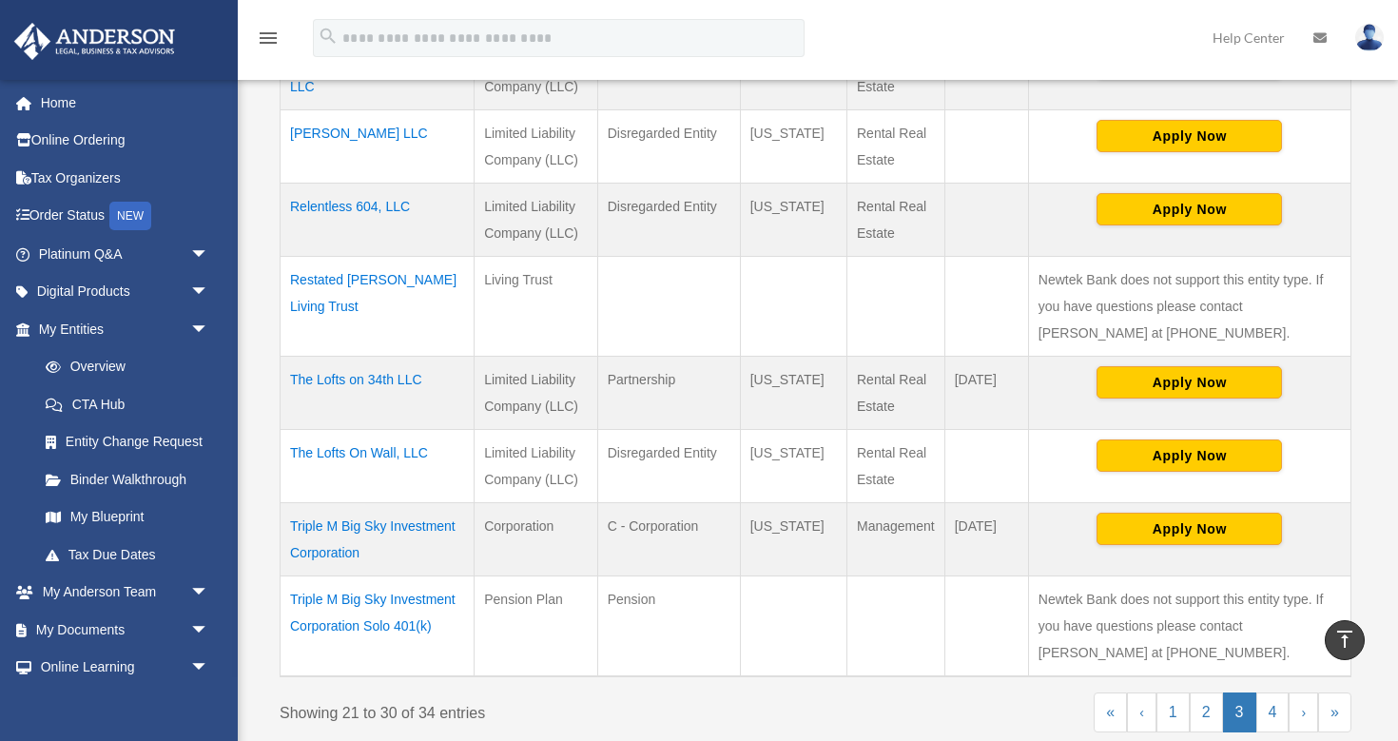
click at [385, 612] on td "Triple M Big Sky Investment Corporation Solo 401(k)" at bounding box center [378, 625] width 194 height 101
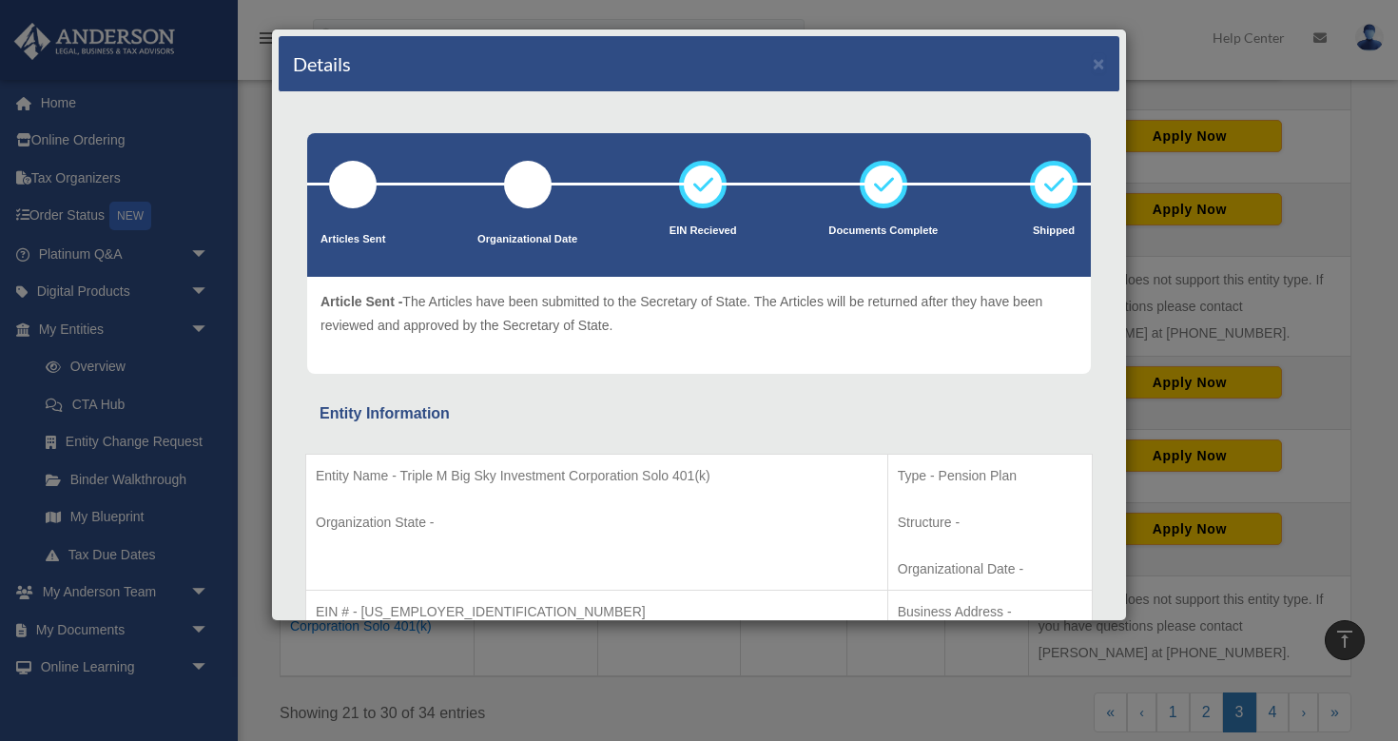
scroll to position [0, 0]
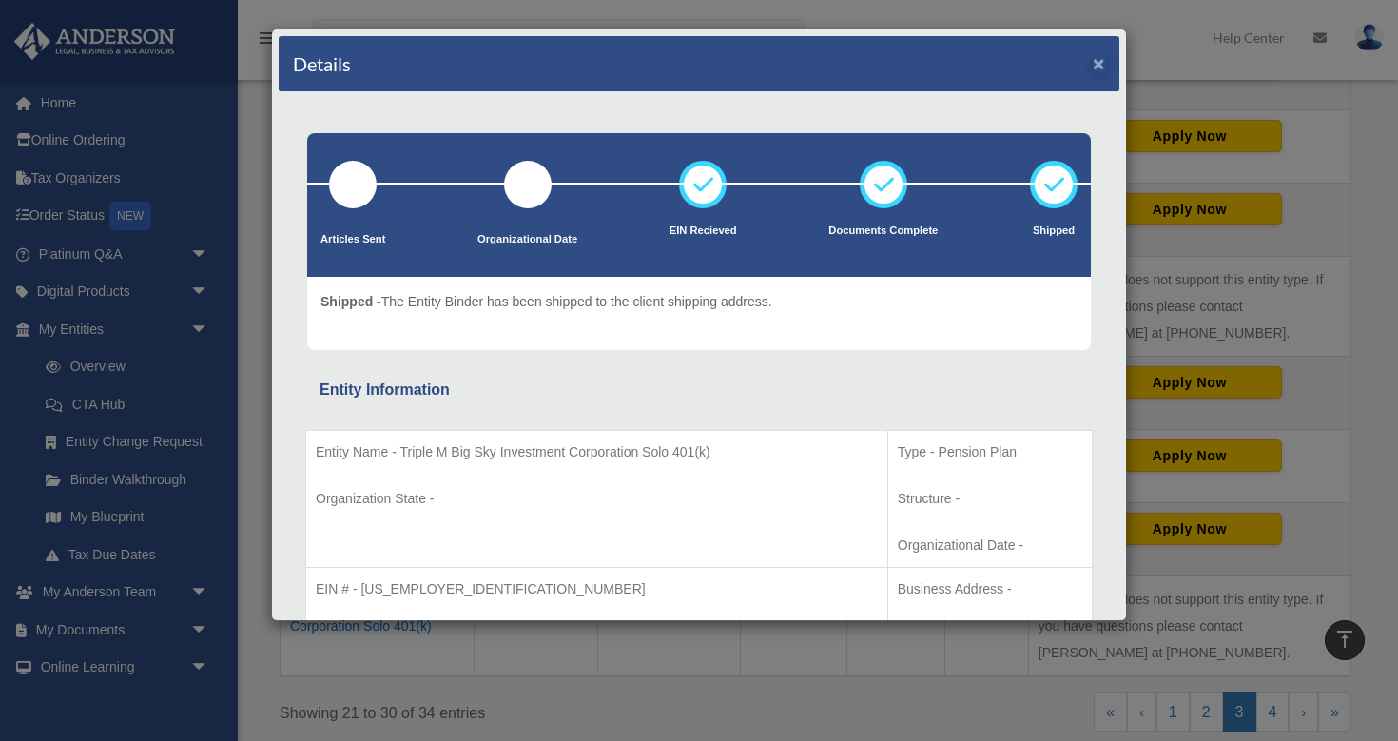
click at [1095, 68] on button "×" at bounding box center [1099, 63] width 12 height 20
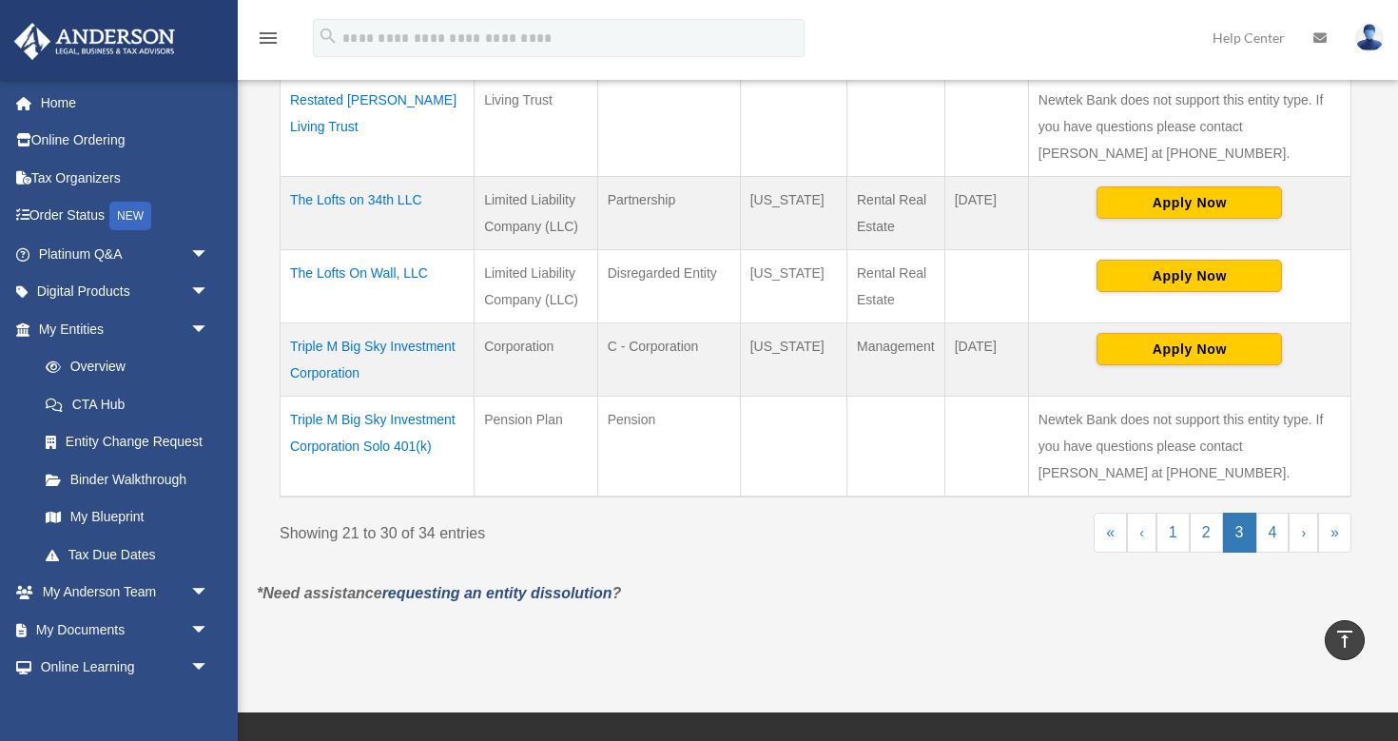
scroll to position [917, 0]
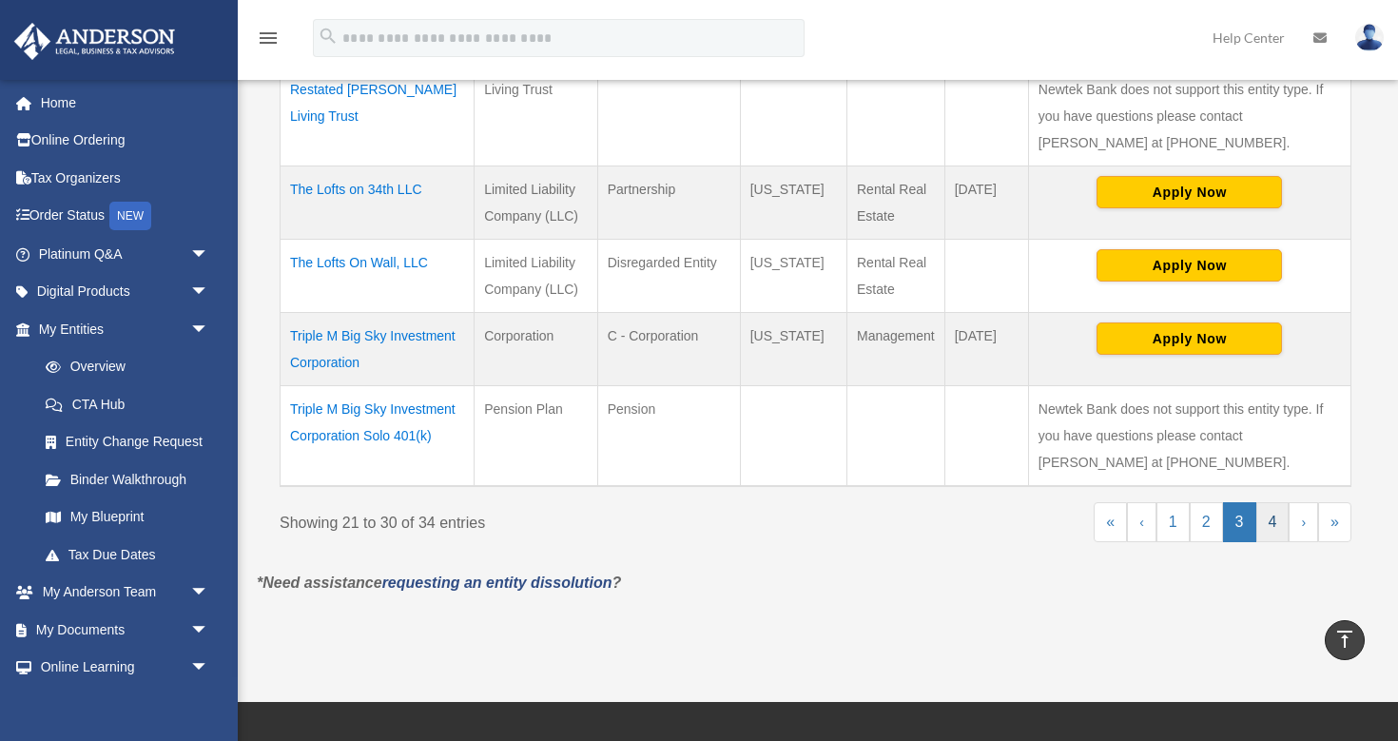
click at [1271, 522] on link "4" at bounding box center [1273, 522] width 33 height 40
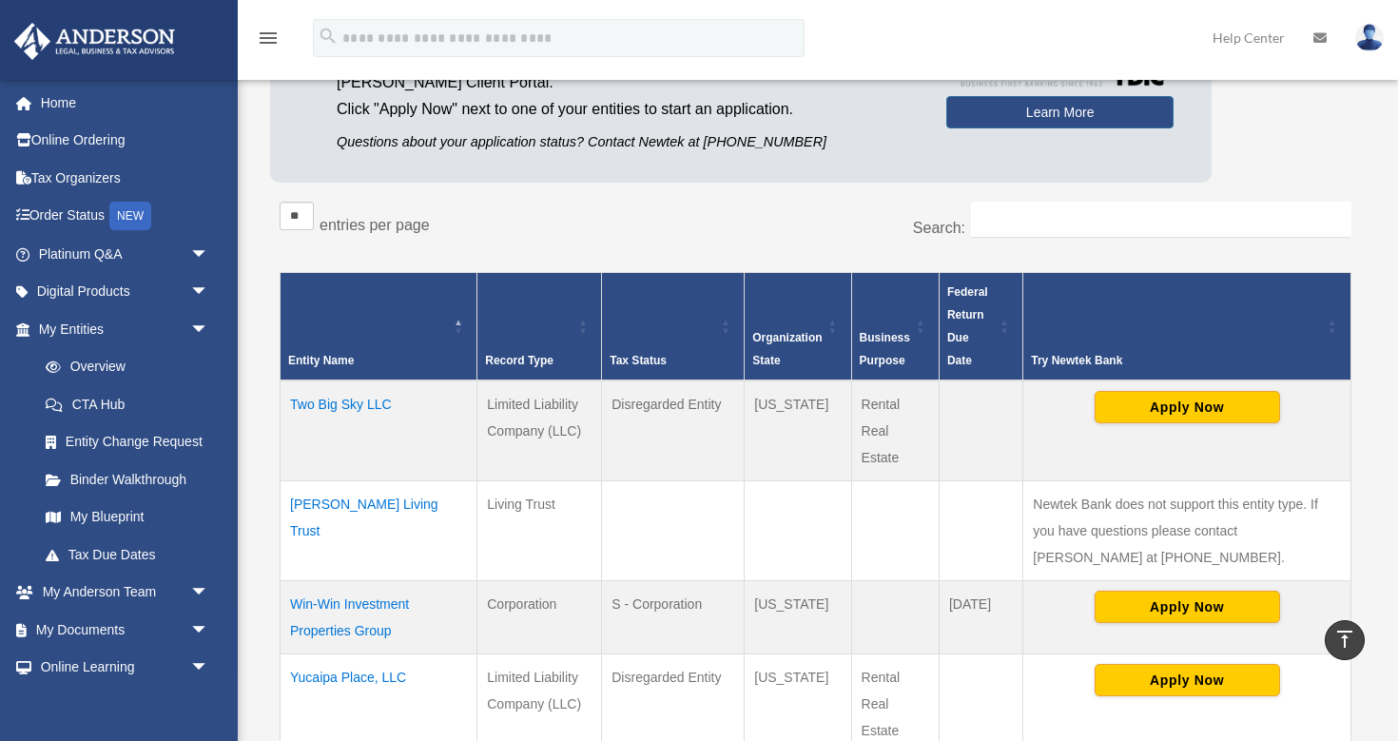
scroll to position [225, 0]
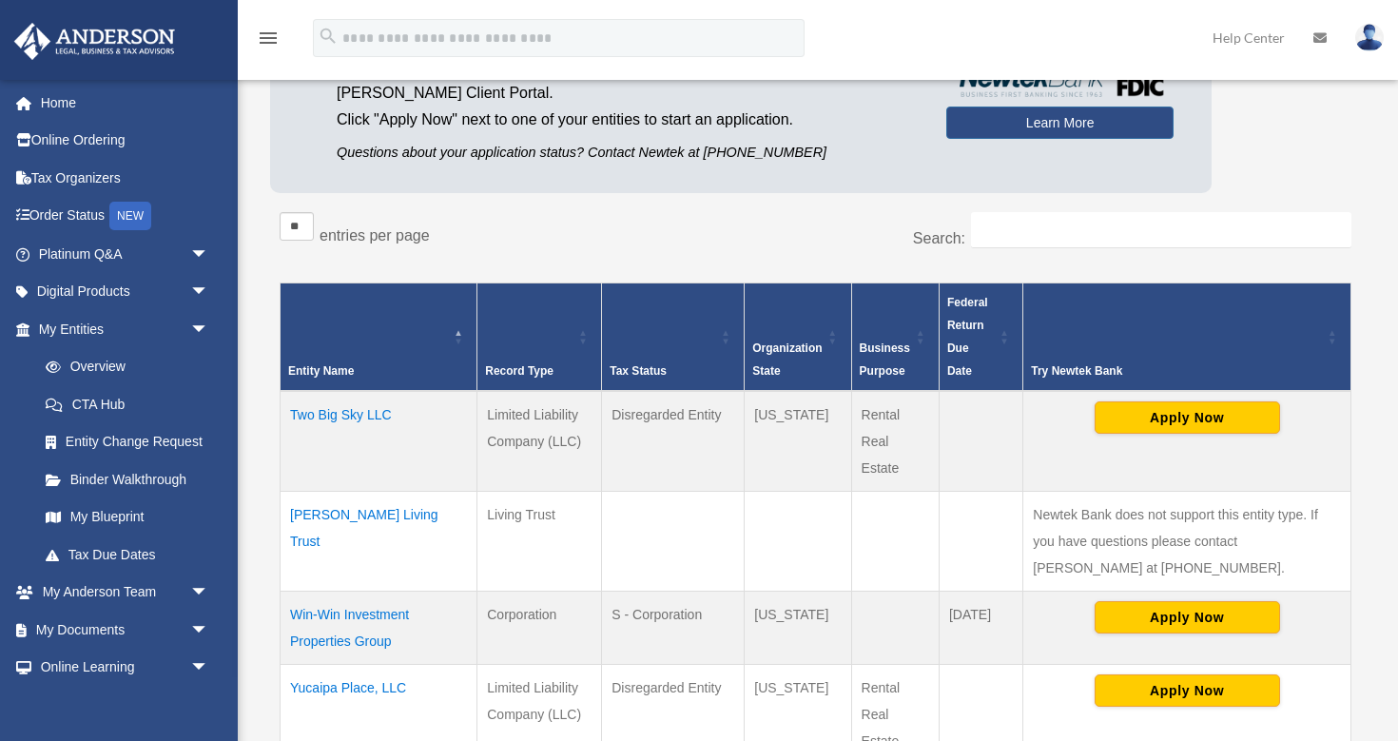
click at [354, 415] on td "Two Big Sky LLC" at bounding box center [379, 441] width 197 height 101
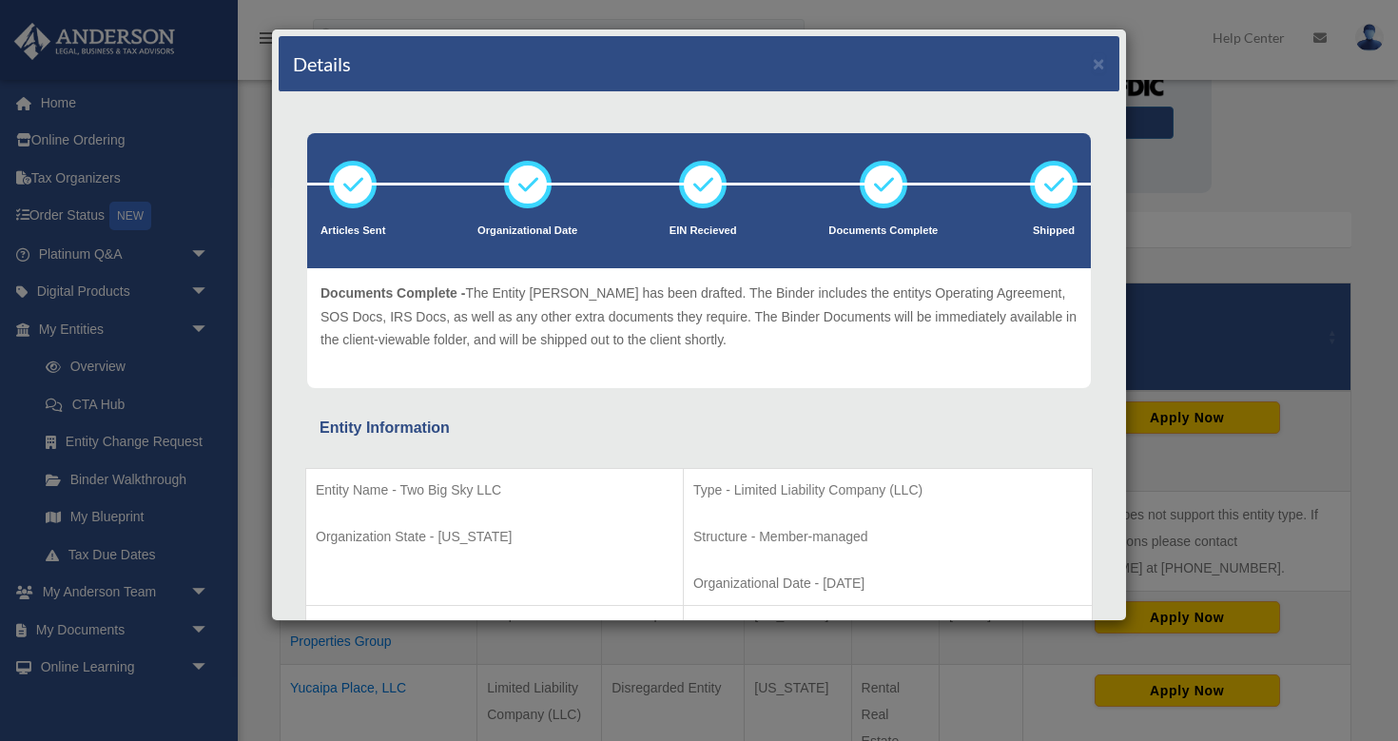
scroll to position [0, 0]
click at [1102, 68] on button "×" at bounding box center [1099, 63] width 12 height 20
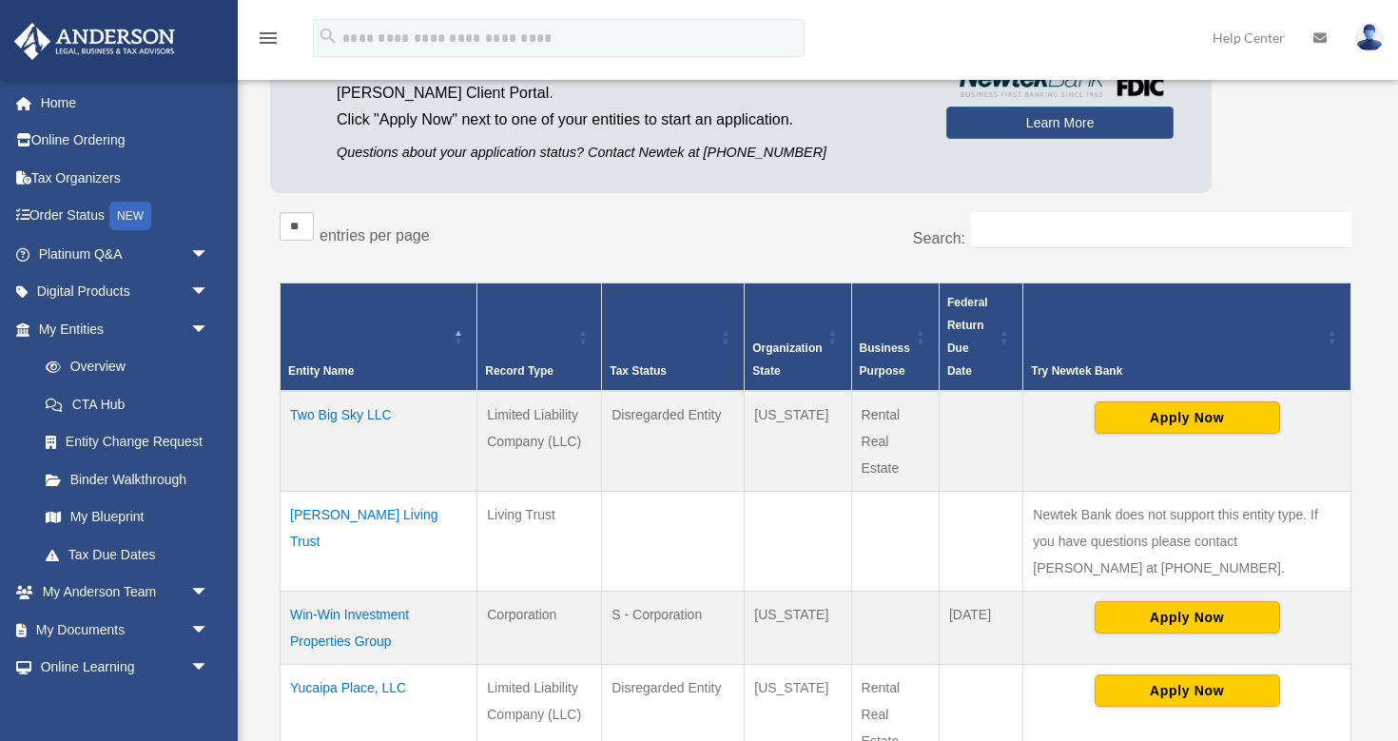
click at [380, 511] on td "Watson Living Trust" at bounding box center [379, 541] width 197 height 100
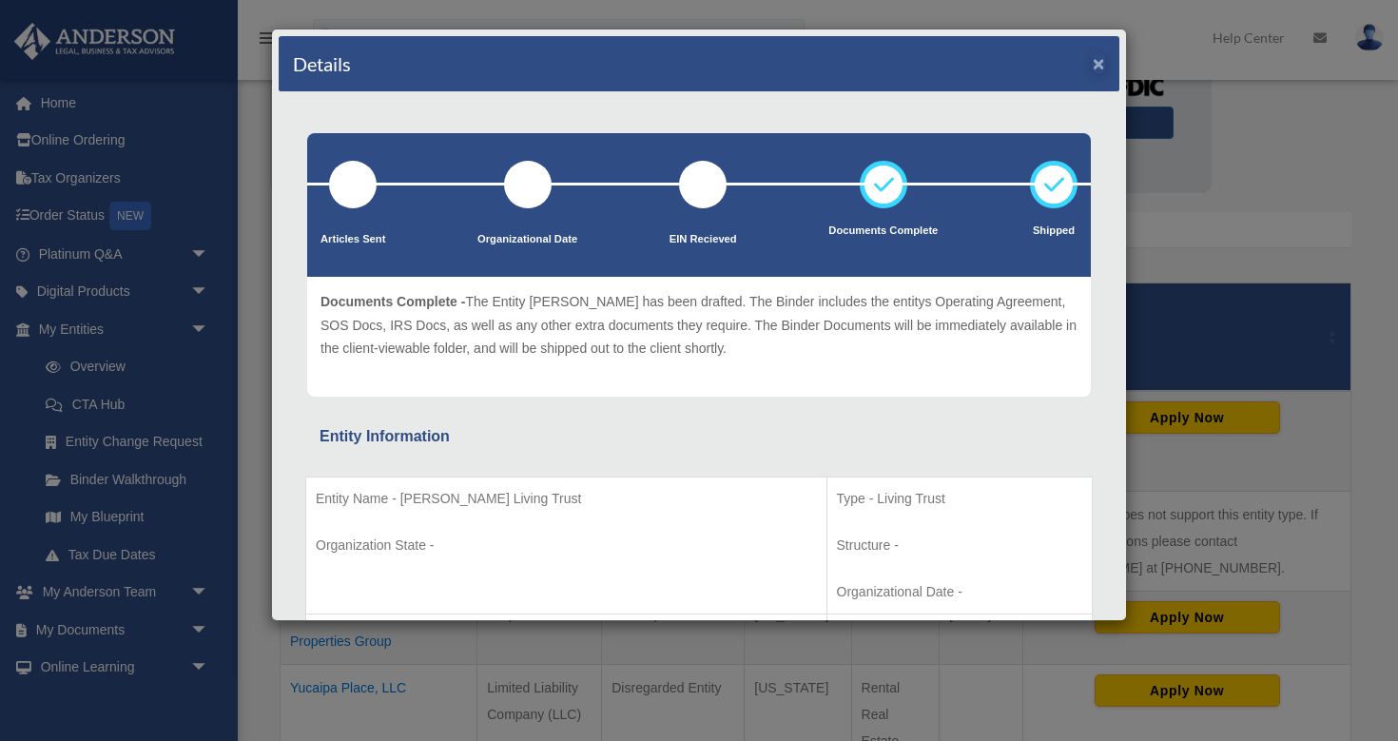
click at [1095, 67] on button "×" at bounding box center [1099, 63] width 12 height 20
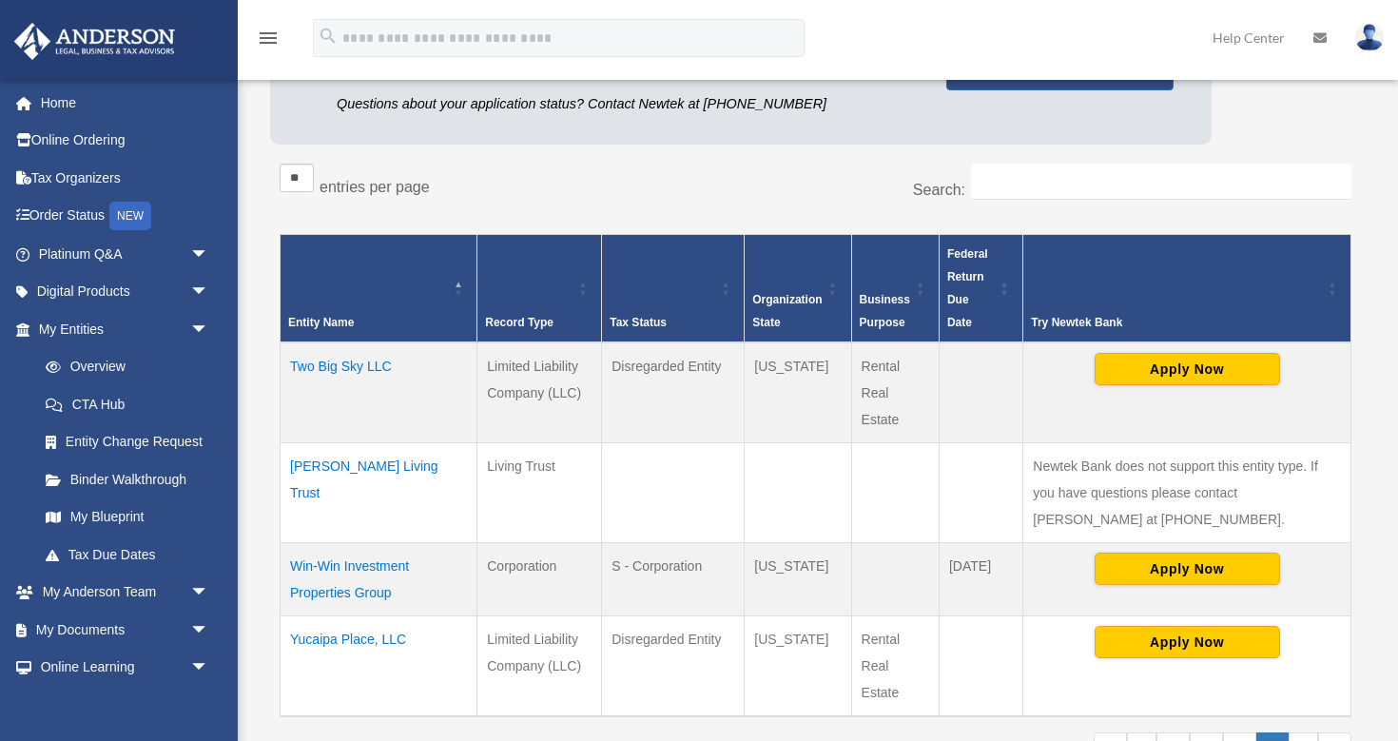
scroll to position [277, 0]
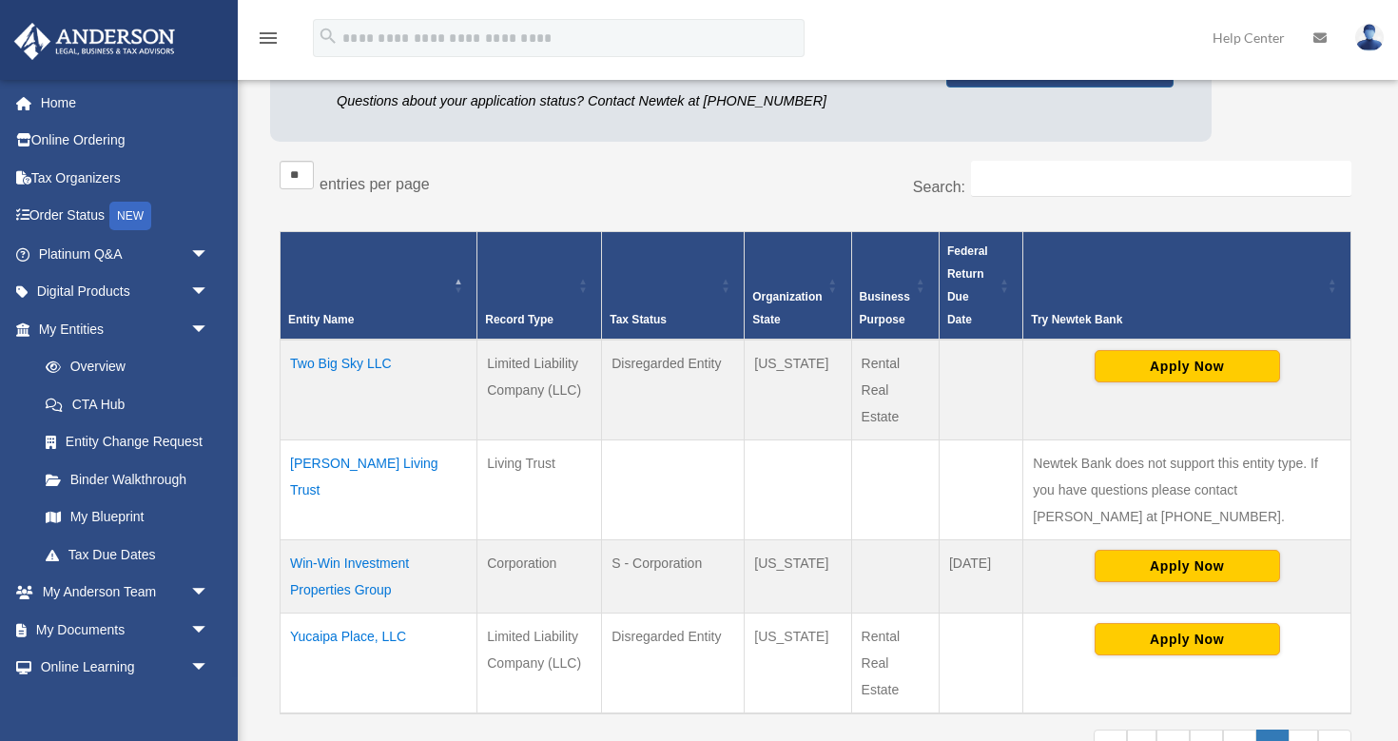
click at [356, 561] on td "Win-Win Investment Properties Group" at bounding box center [379, 575] width 197 height 73
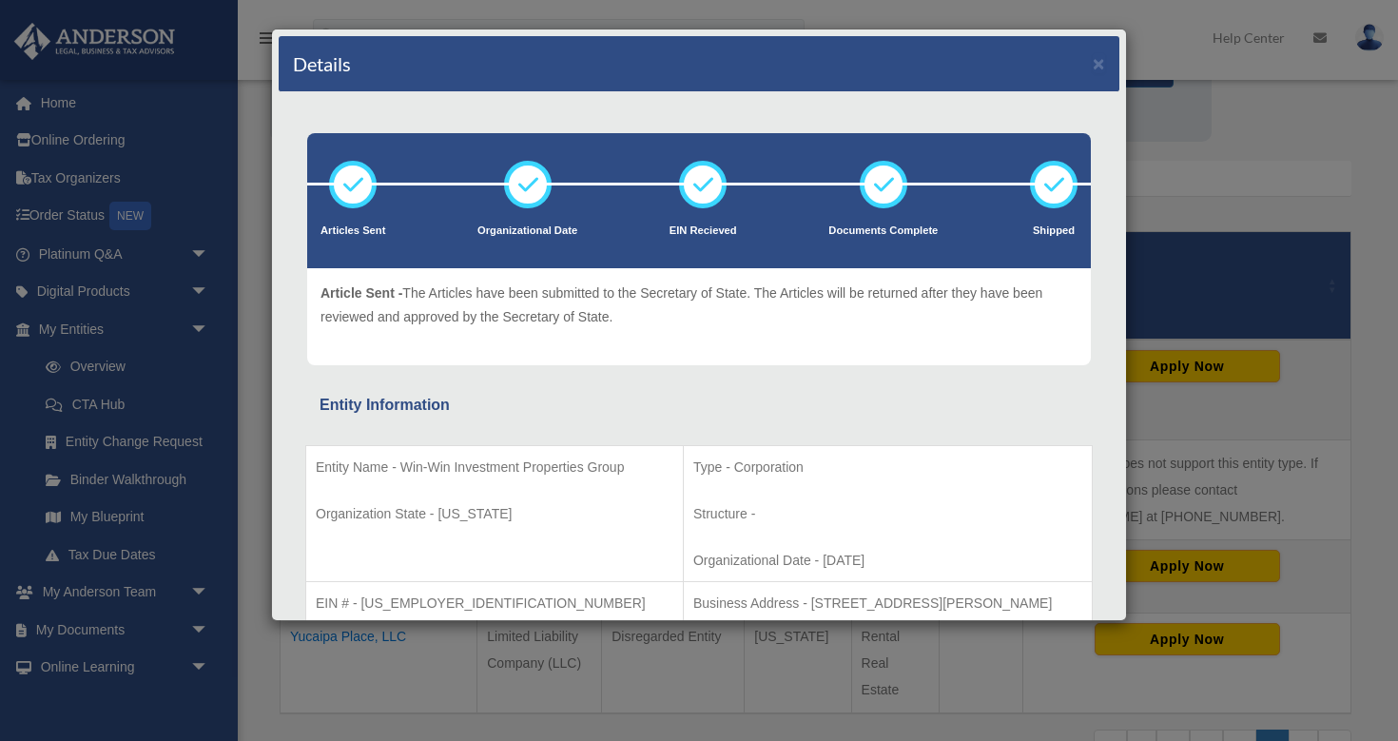
scroll to position [0, 0]
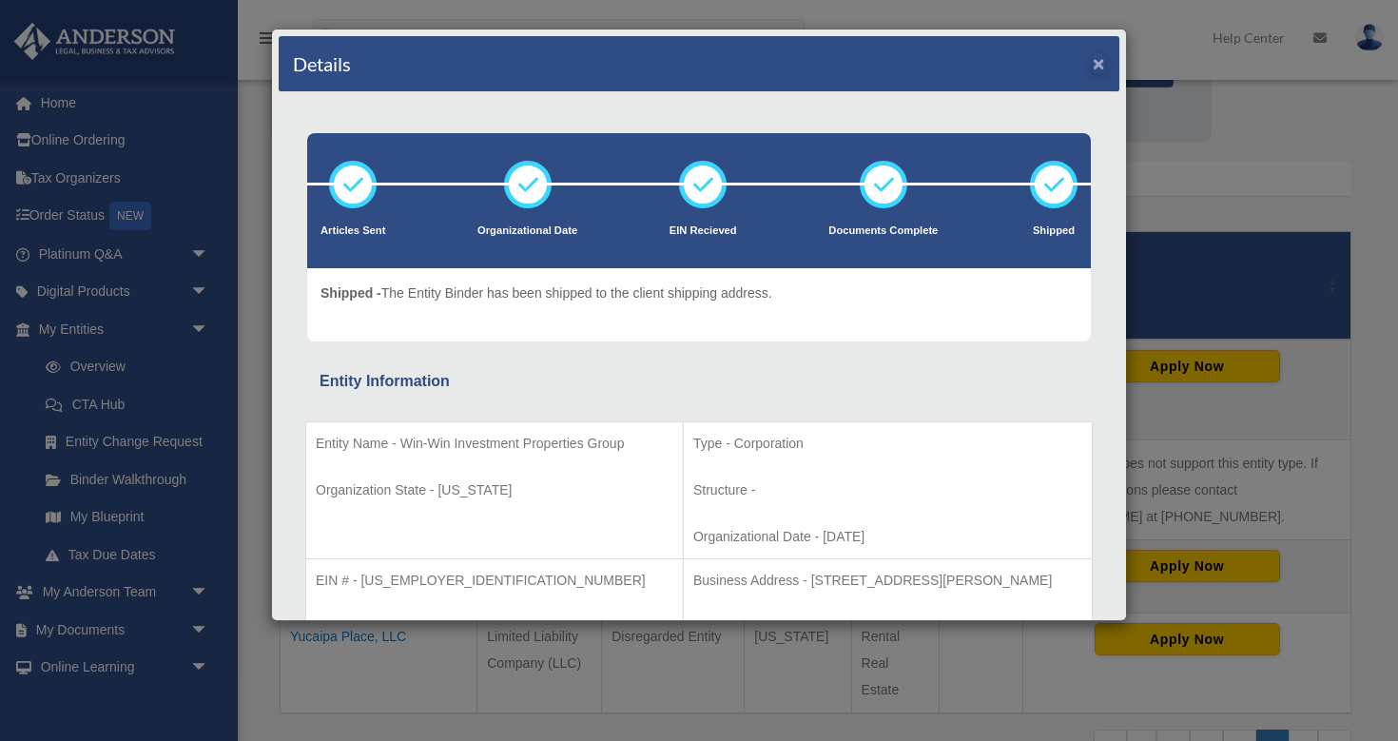
click at [1099, 67] on button "×" at bounding box center [1099, 63] width 12 height 20
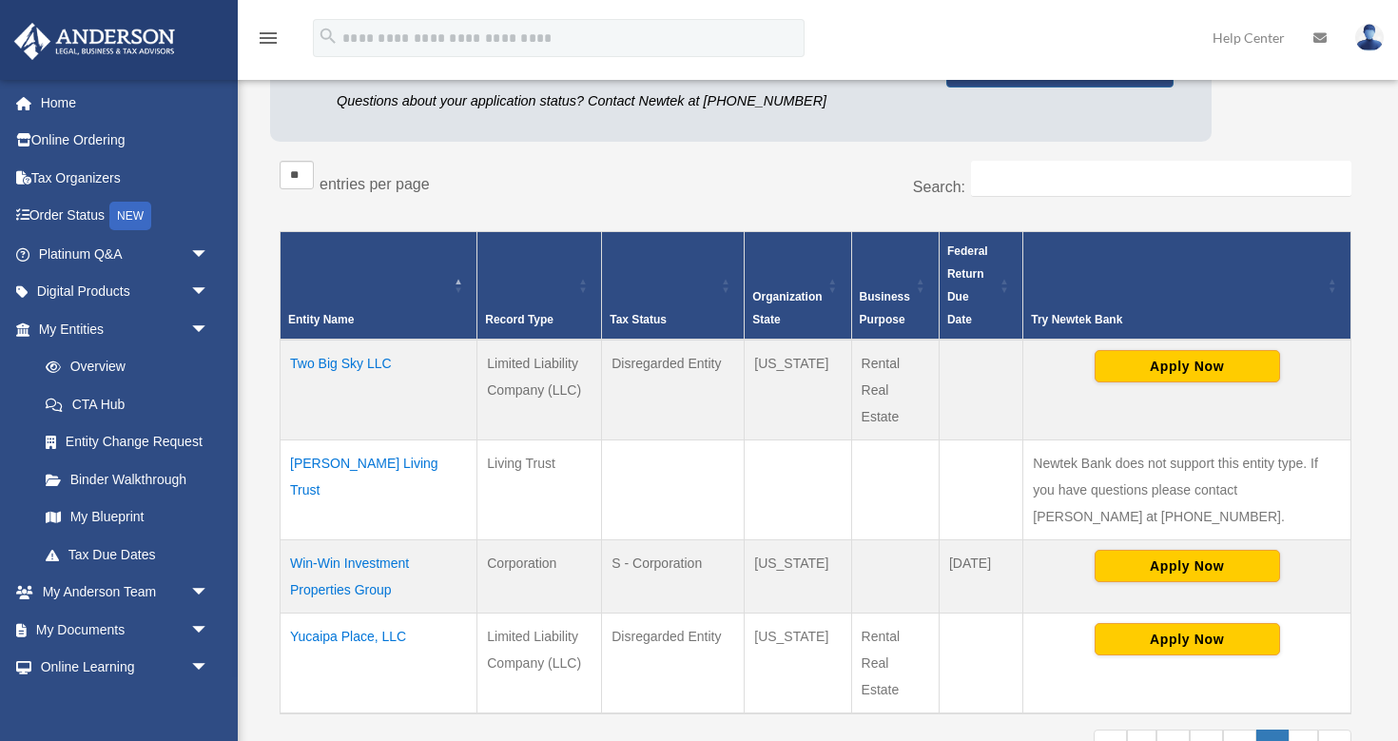
click at [375, 634] on td "Yucaipa Place, LLC" at bounding box center [379, 663] width 197 height 101
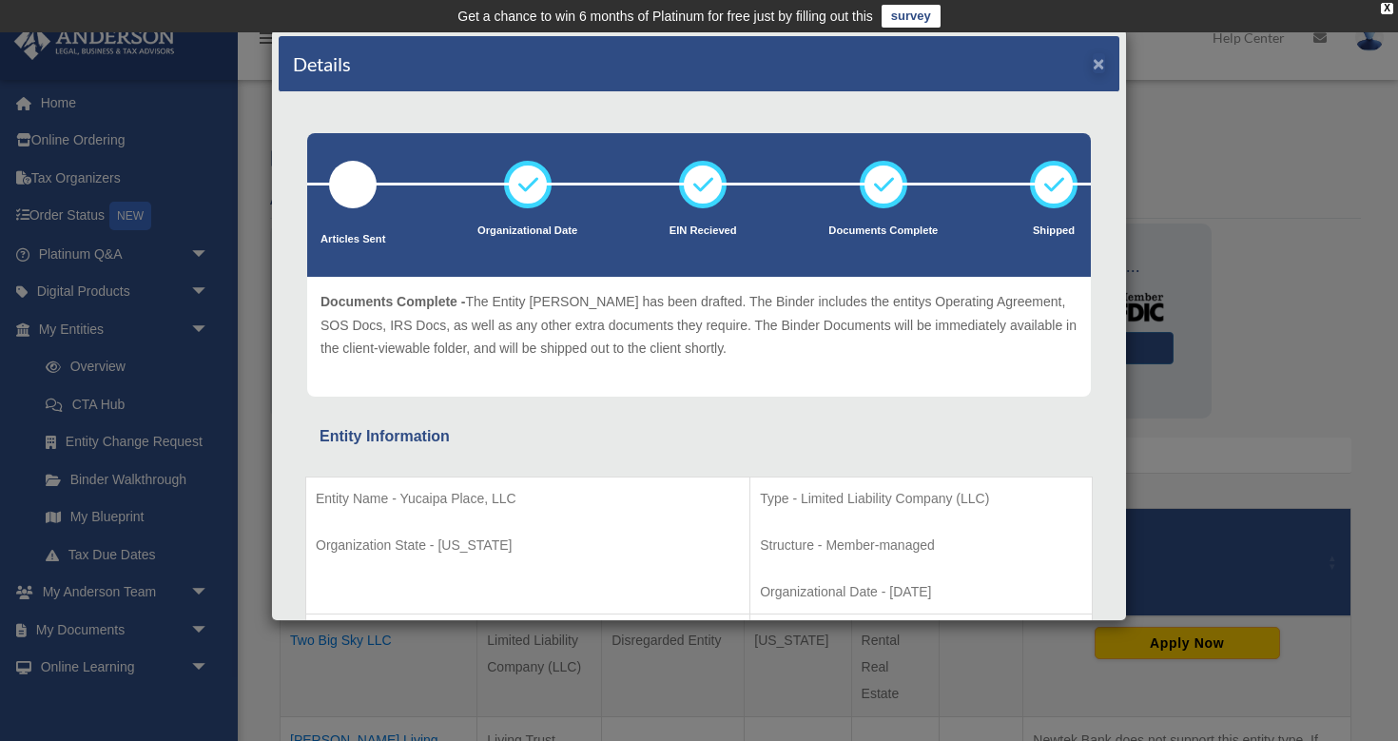
click at [1099, 66] on button "×" at bounding box center [1099, 63] width 12 height 20
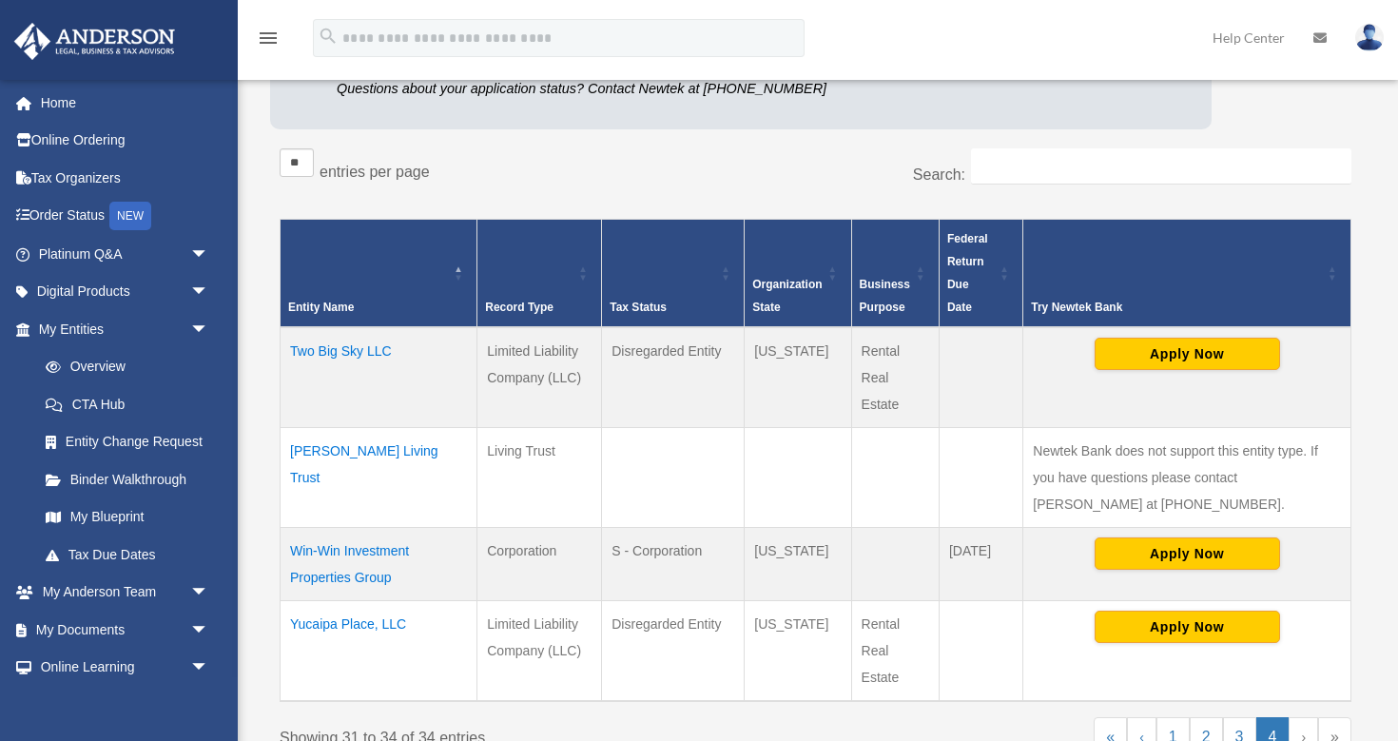
scroll to position [416, 0]
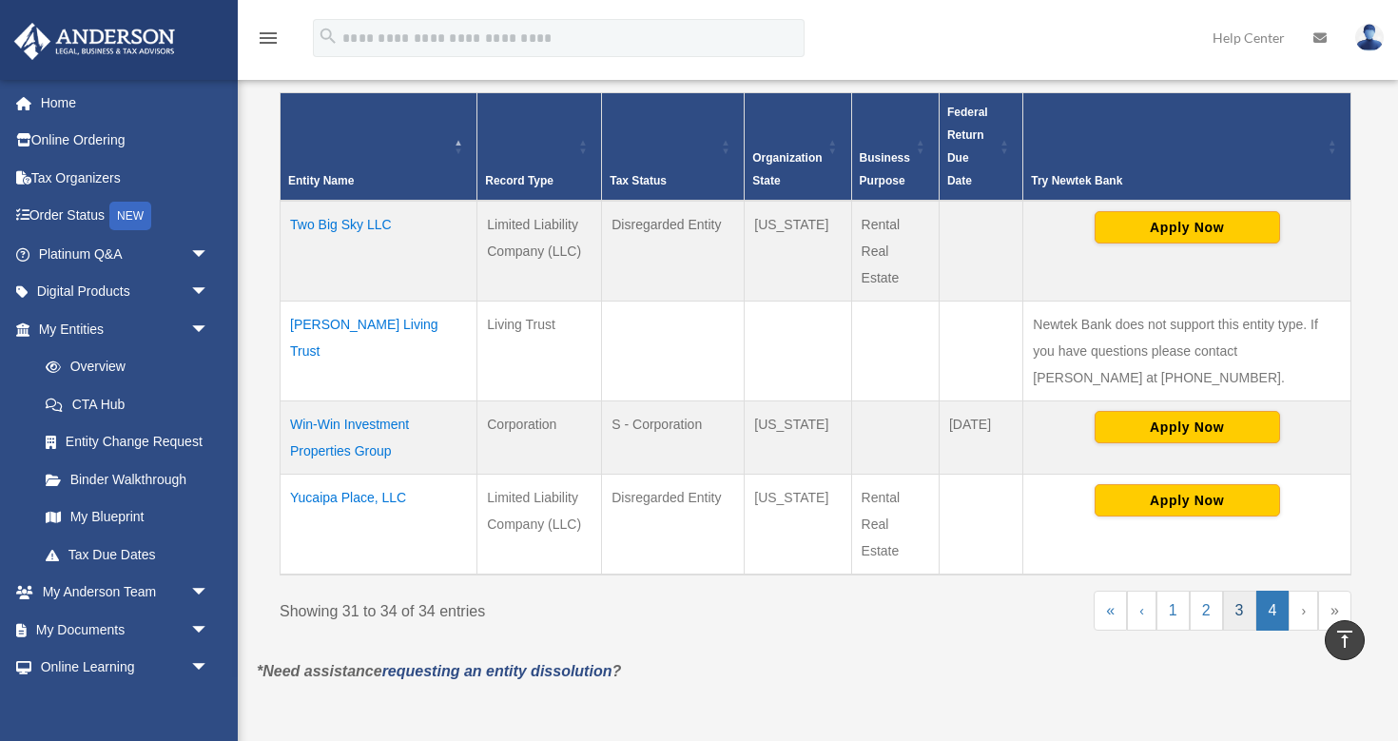
click at [1239, 608] on link "3" at bounding box center [1239, 611] width 33 height 40
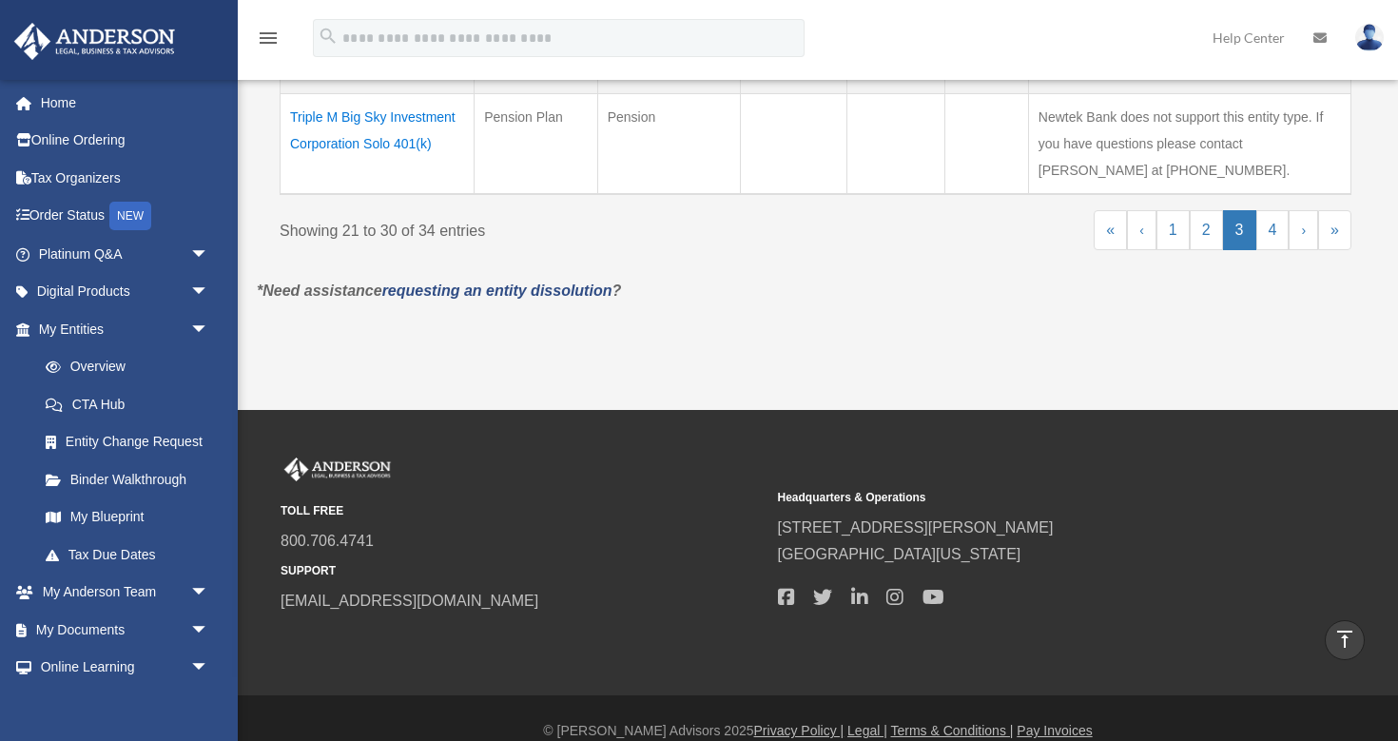
scroll to position [1202, 0]
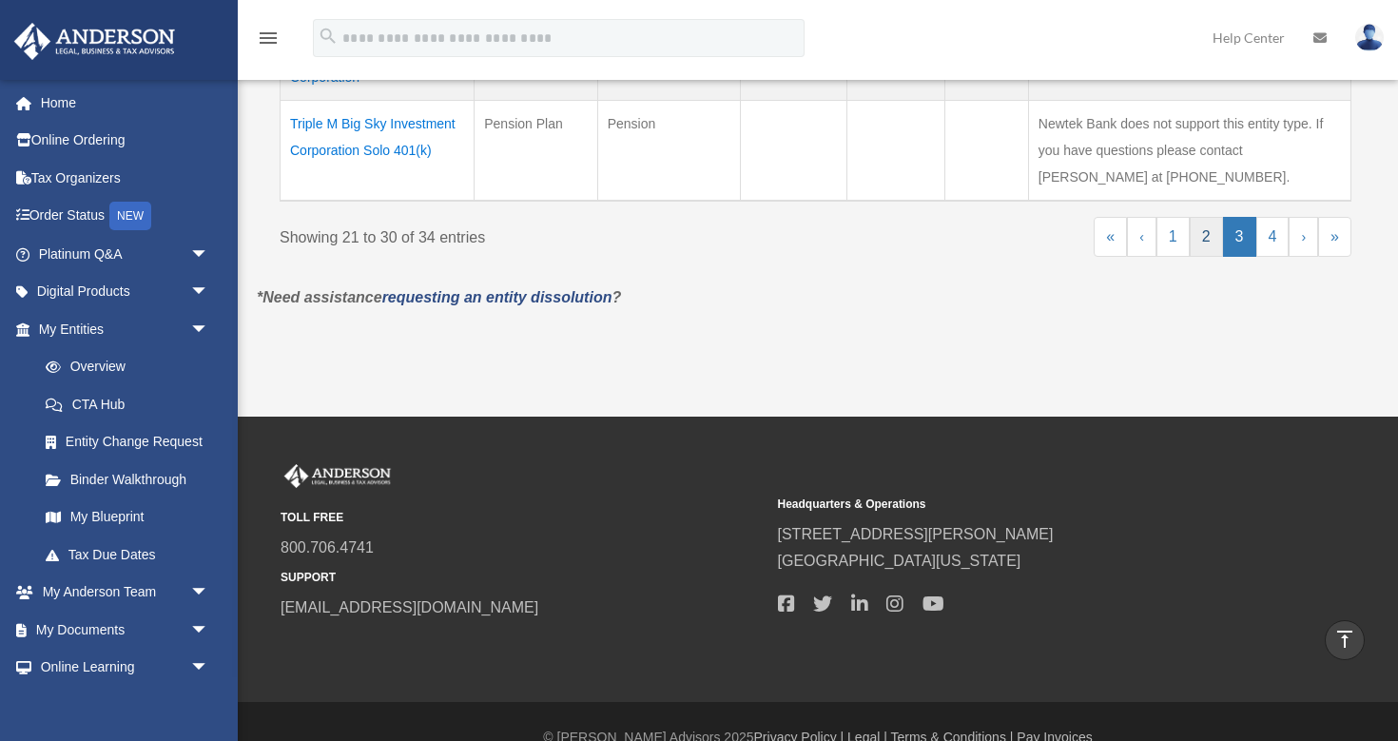
click at [1201, 235] on link "2" at bounding box center [1206, 237] width 33 height 40
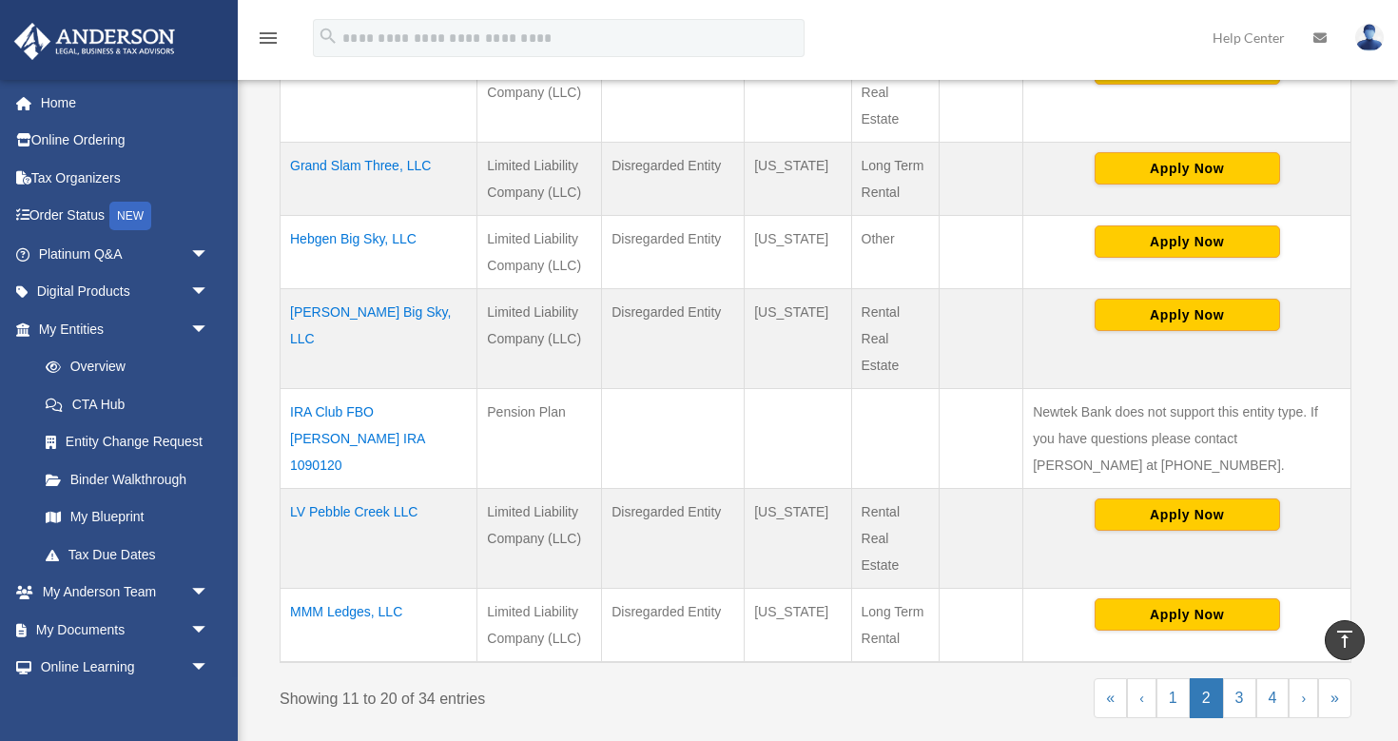
scroll to position [841, 0]
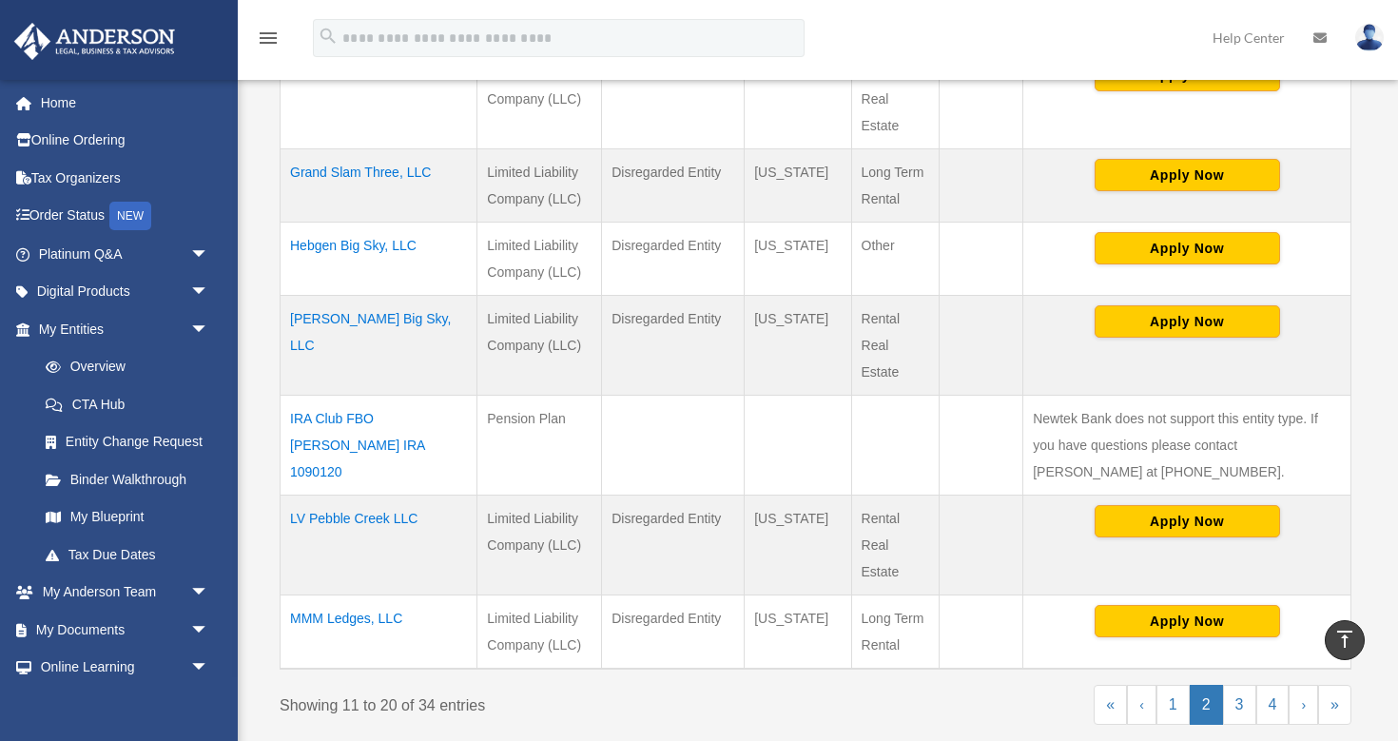
click at [380, 165] on td "Grand Slam Three, LLC" at bounding box center [379, 184] width 197 height 73
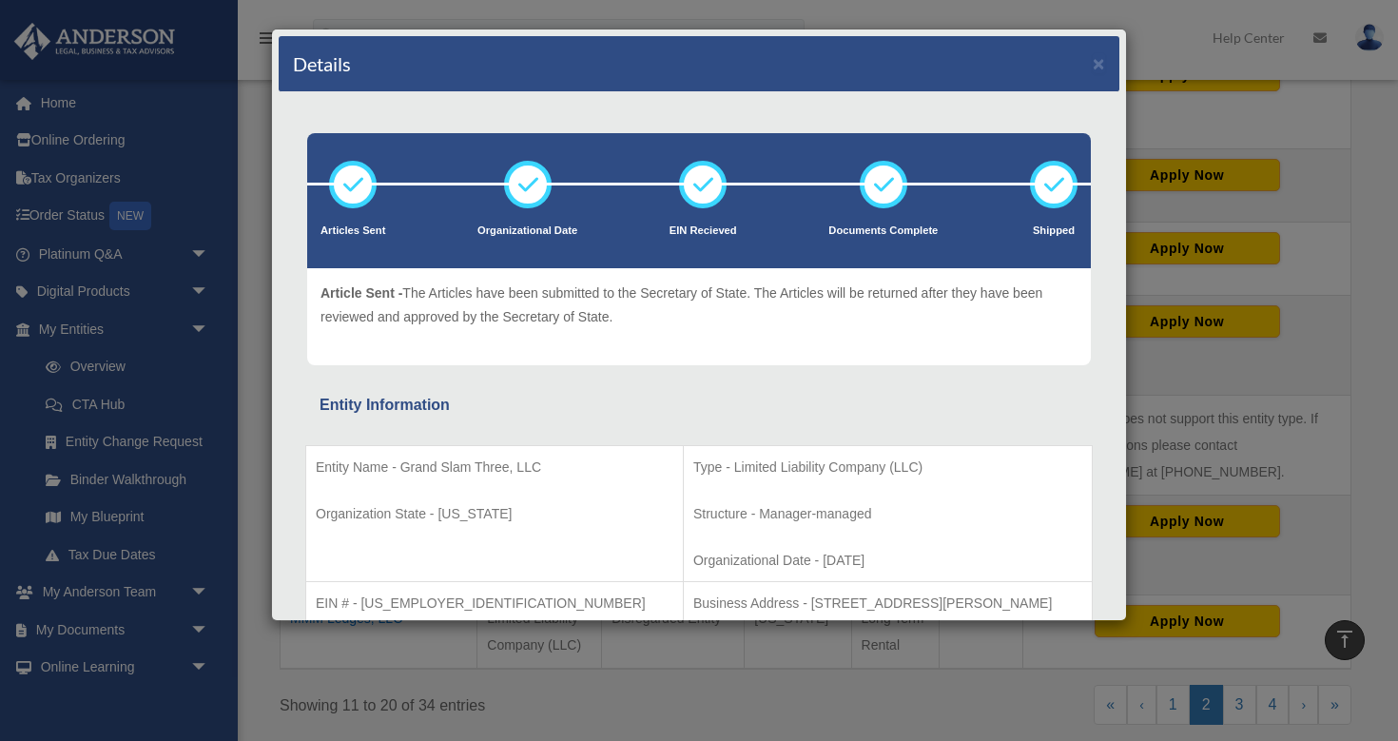
scroll to position [0, 0]
click at [1099, 66] on button "×" at bounding box center [1099, 63] width 12 height 20
